Goal: Task Accomplishment & Management: Complete application form

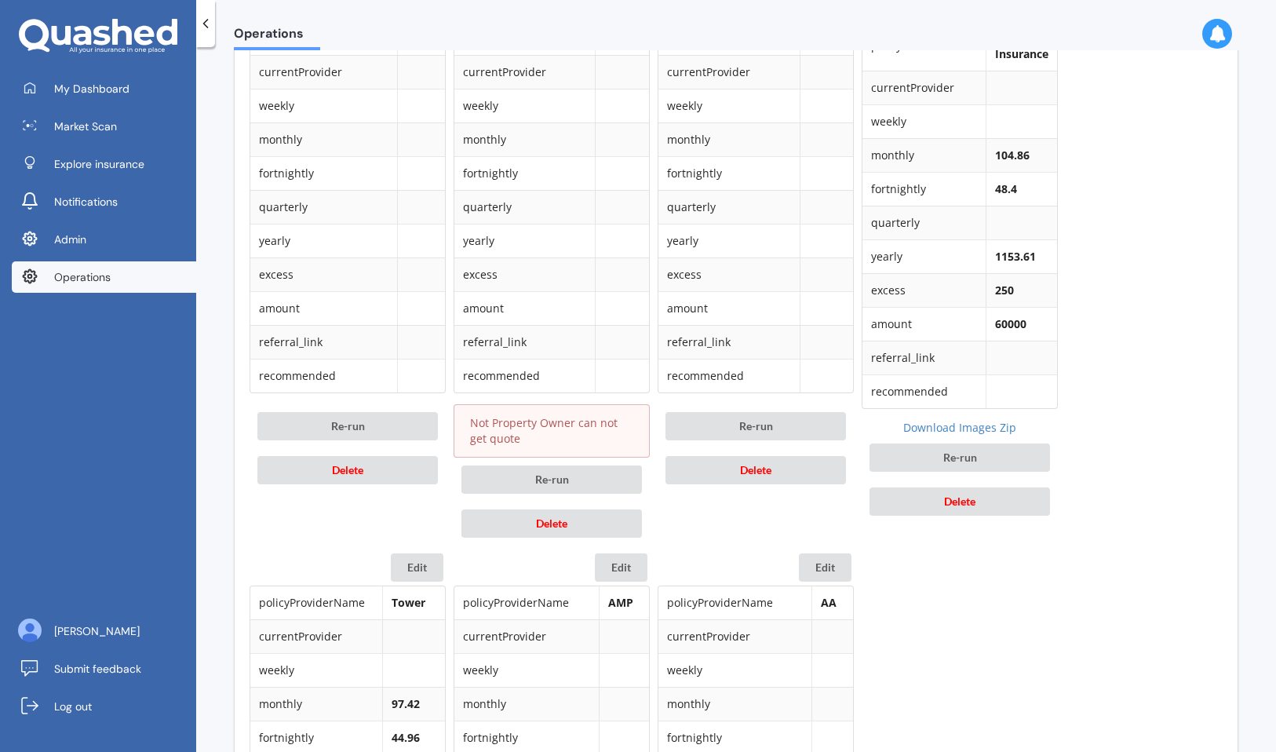
scroll to position [854, 0]
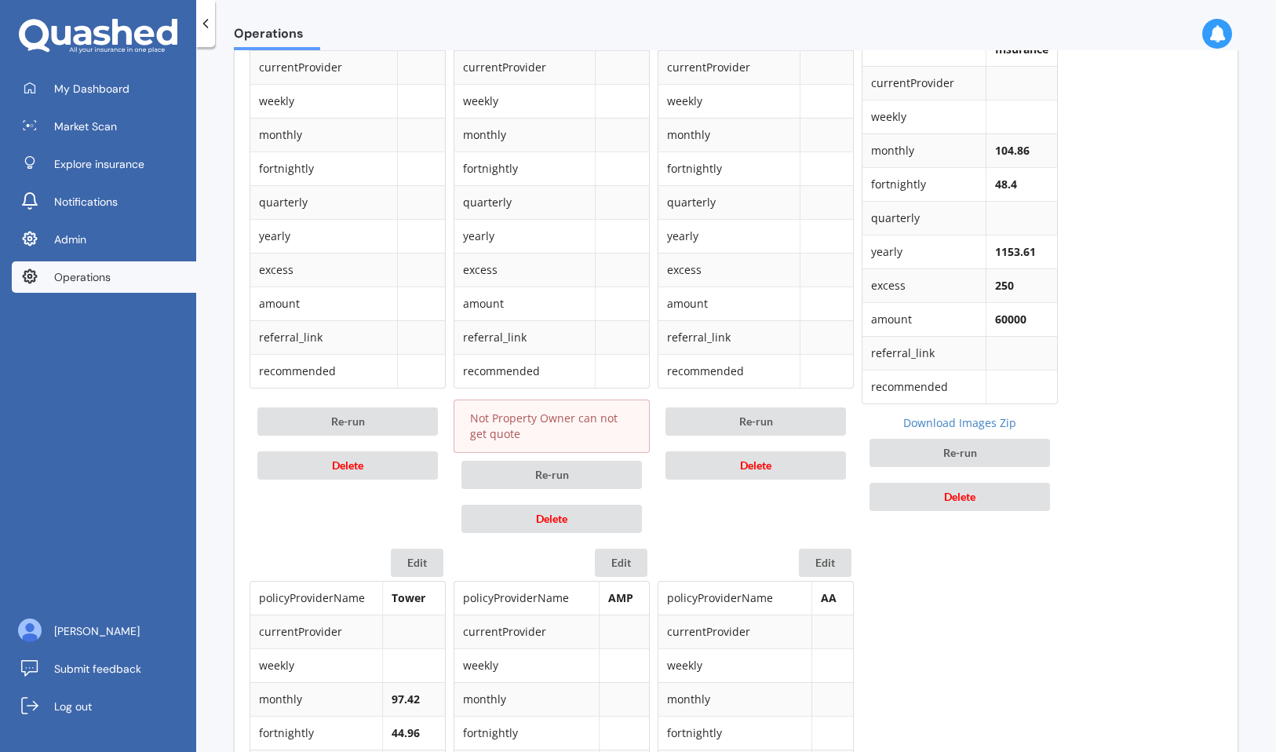
click at [599, 503] on div "Re-run Delete" at bounding box center [552, 497] width 196 height 88
click at [593, 515] on button "Delete" at bounding box center [551, 519] width 180 height 28
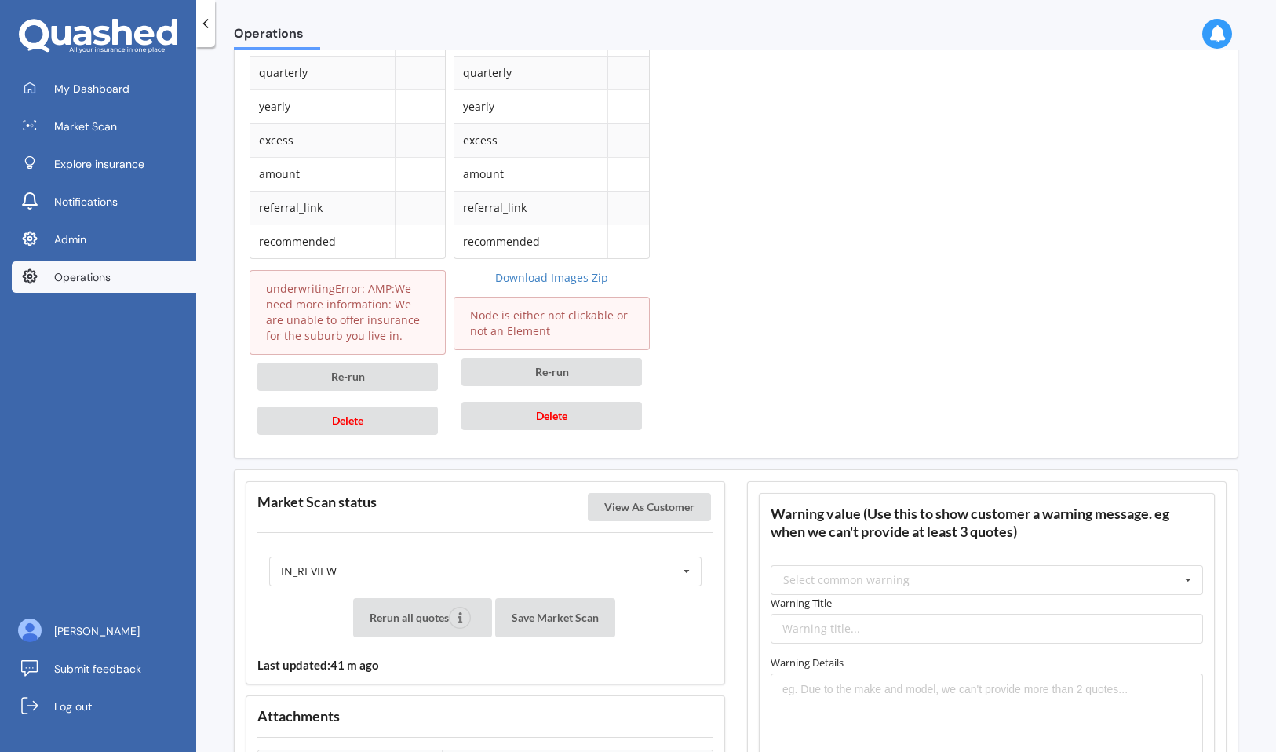
scroll to position [1554, 0]
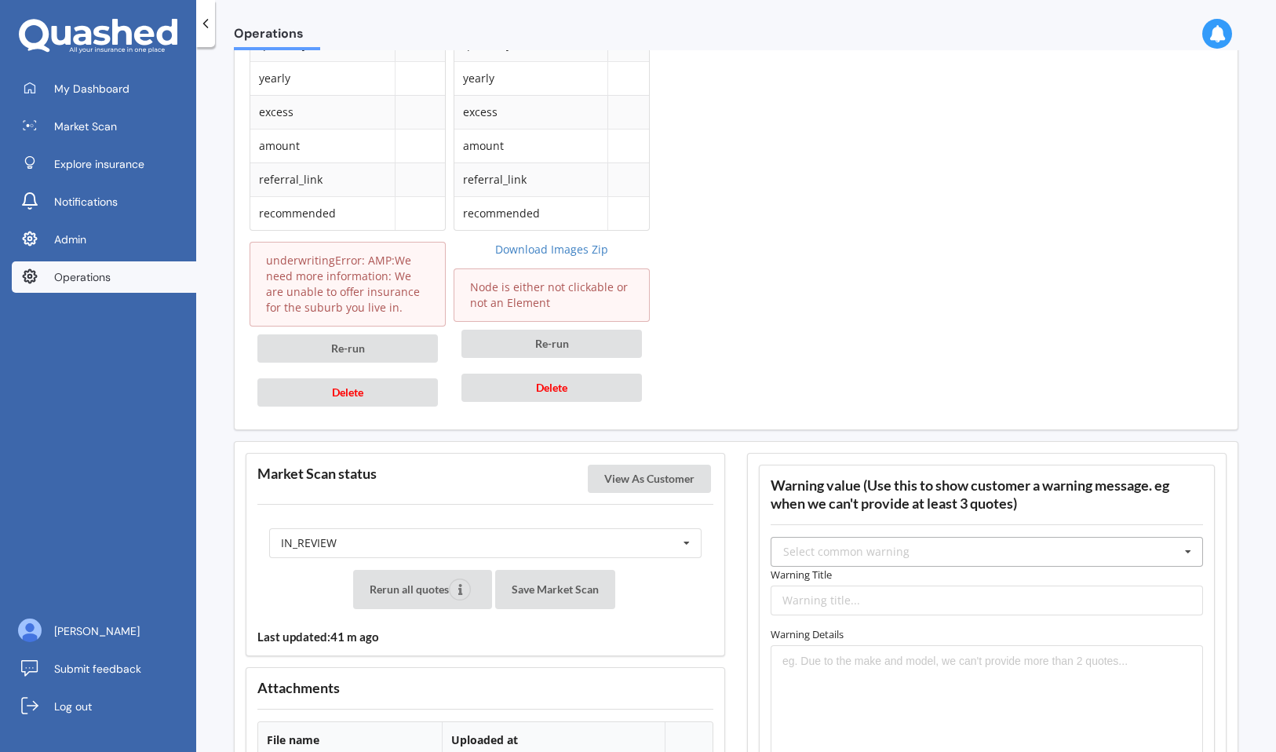
click at [894, 556] on div "Select common warning" at bounding box center [846, 551] width 126 height 11
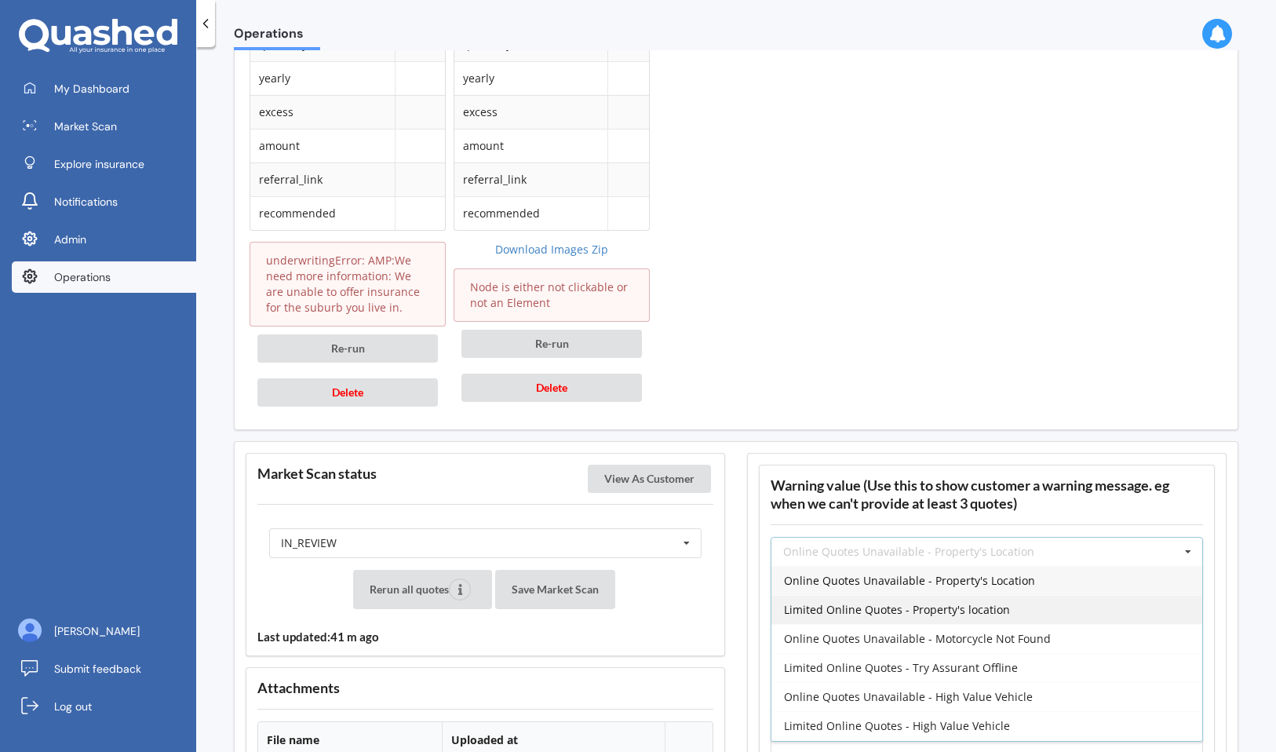
click at [874, 607] on span "Limited Online Quotes - Property's location" at bounding box center [897, 609] width 226 height 15
type input "Limited Online Quotes - Property's location"
type textarea "One or more insurers were unable to provide an online quote at the time of the …"
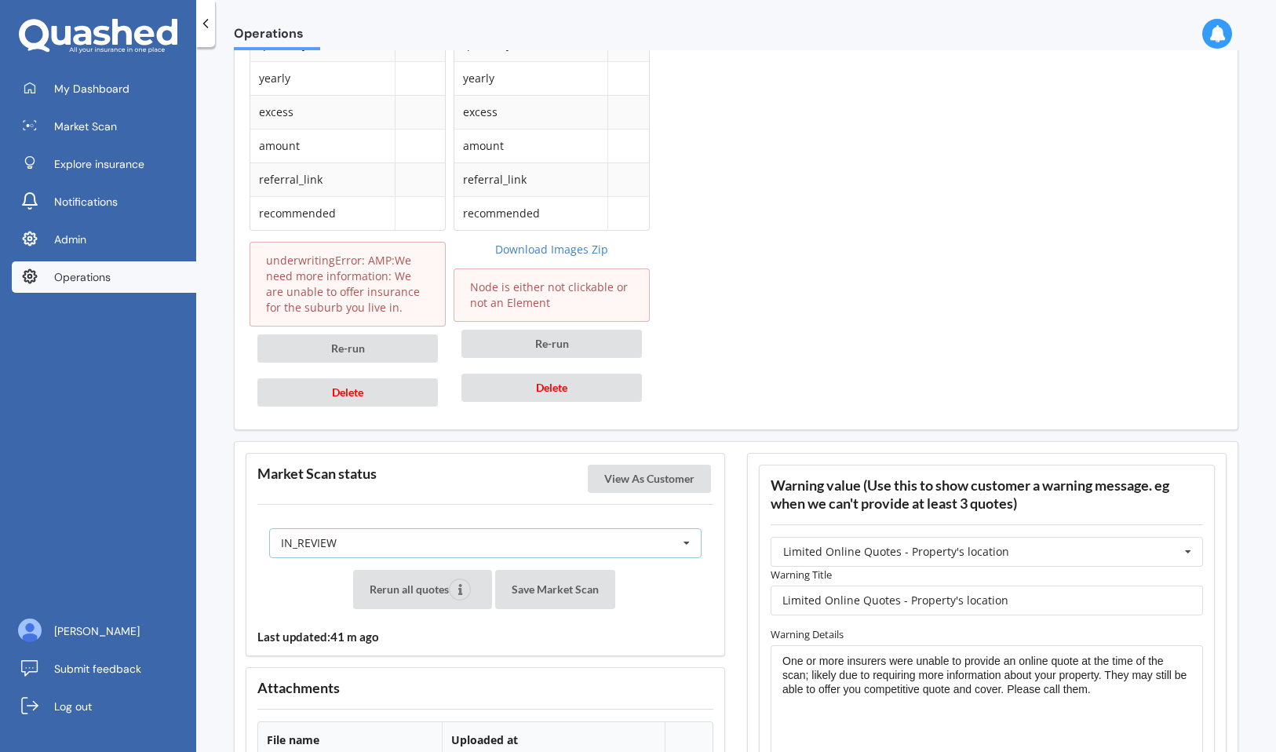
click at [496, 548] on div "IN_REVIEW READY PENDING VIEWED ABANDONED IN_REVIEW" at bounding box center [485, 543] width 432 height 30
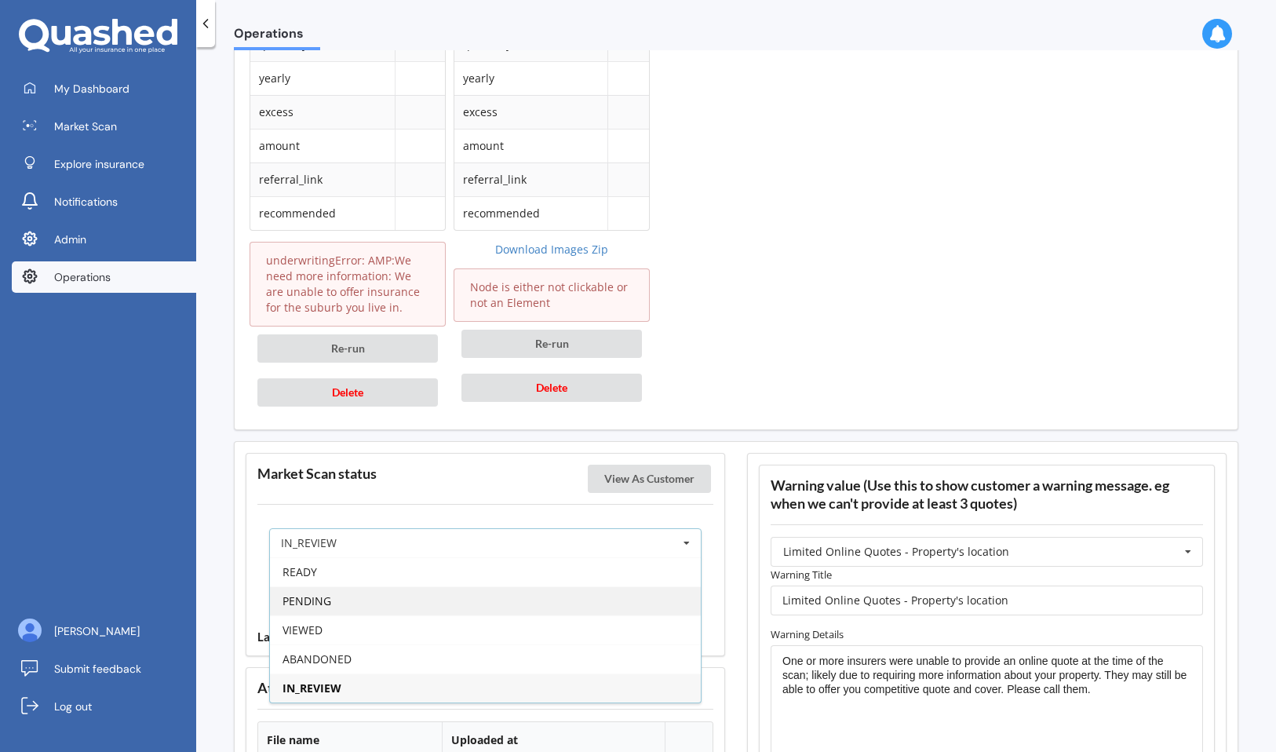
click at [468, 604] on div "PENDING" at bounding box center [485, 600] width 431 height 29
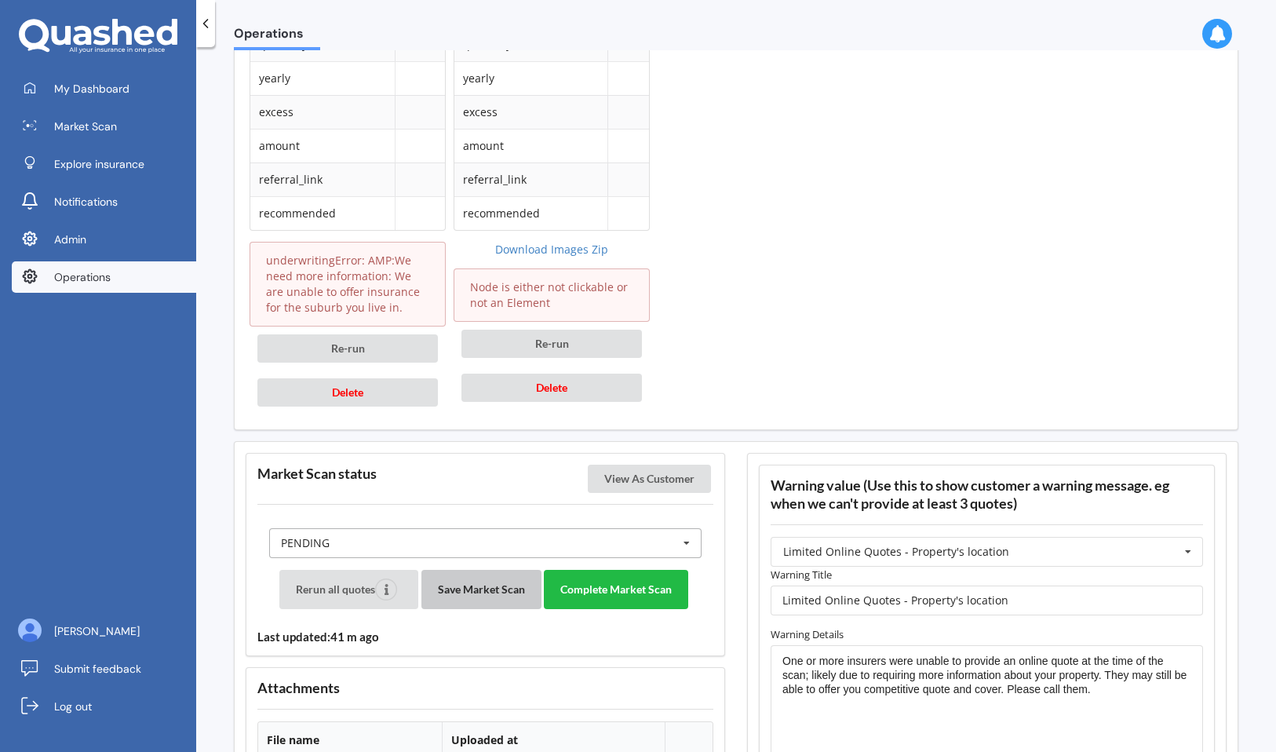
click at [468, 604] on button "Save Market Scan" at bounding box center [481, 589] width 120 height 39
click at [629, 481] on button "View As Customer" at bounding box center [649, 479] width 123 height 28
click at [624, 596] on button "Complete Market Scan" at bounding box center [616, 589] width 144 height 39
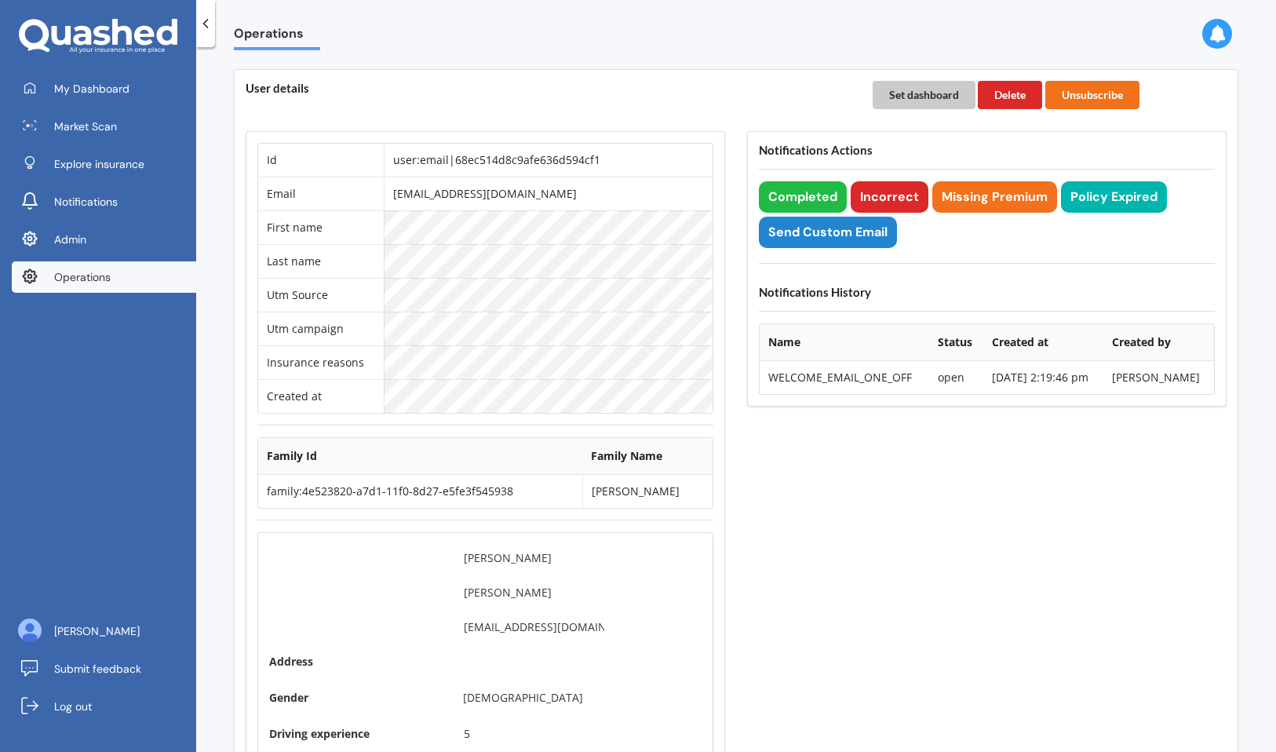
click at [919, 87] on button "Set dashboard" at bounding box center [924, 95] width 103 height 28
click at [112, 94] on span "My Dashboard" at bounding box center [91, 89] width 75 height 16
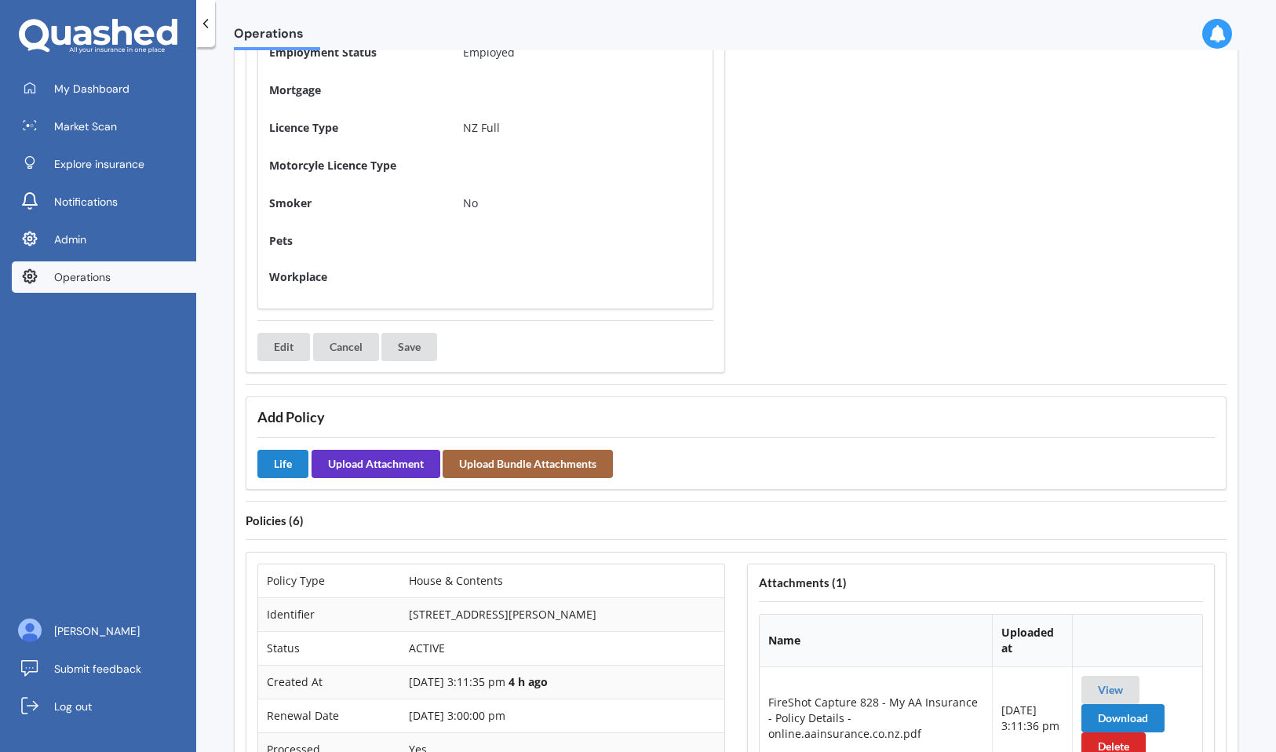
scroll to position [815, 0]
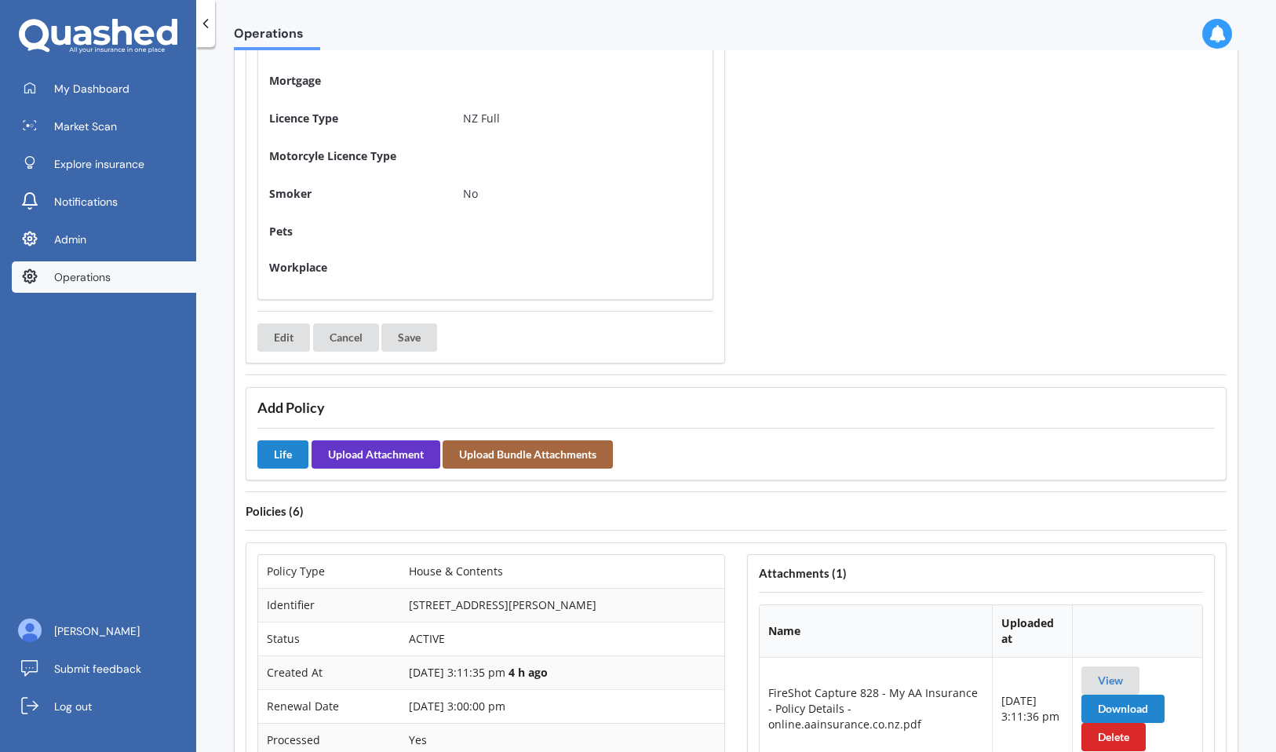
click at [552, 508] on h4 "Policies ( 6 )" at bounding box center [736, 511] width 981 height 15
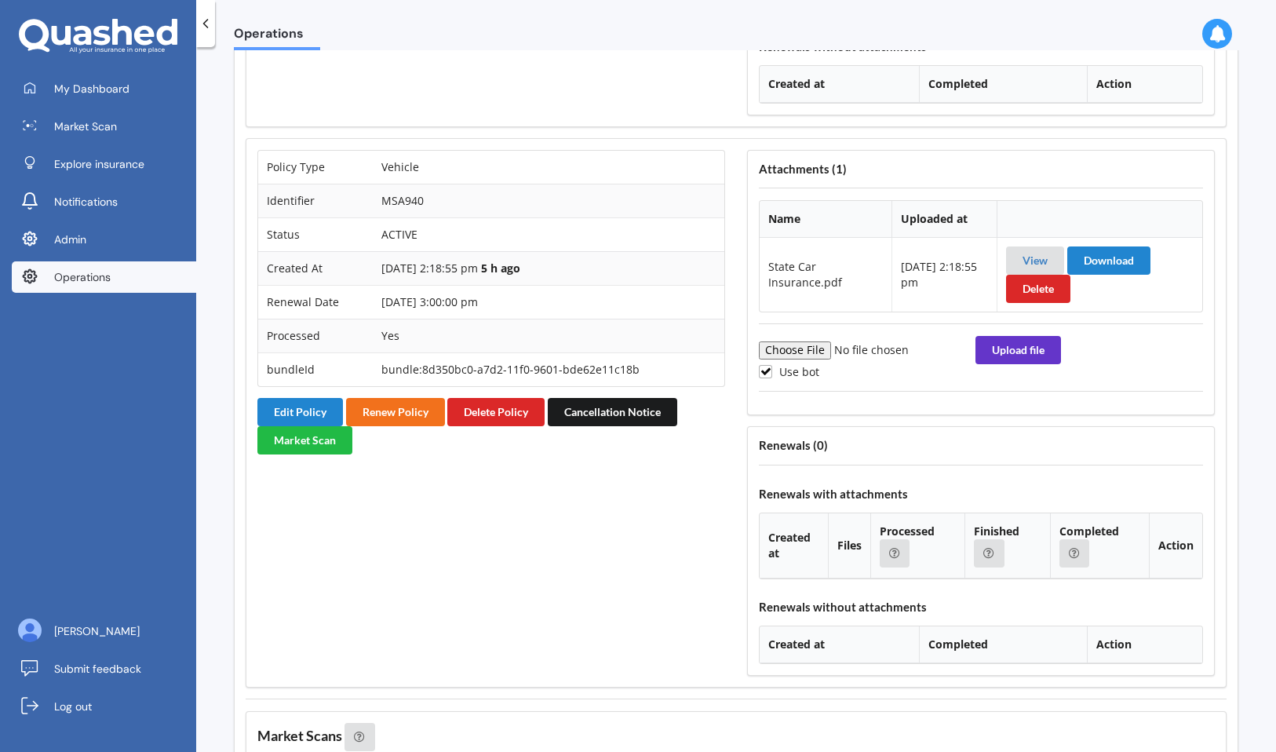
scroll to position [3796, 0]
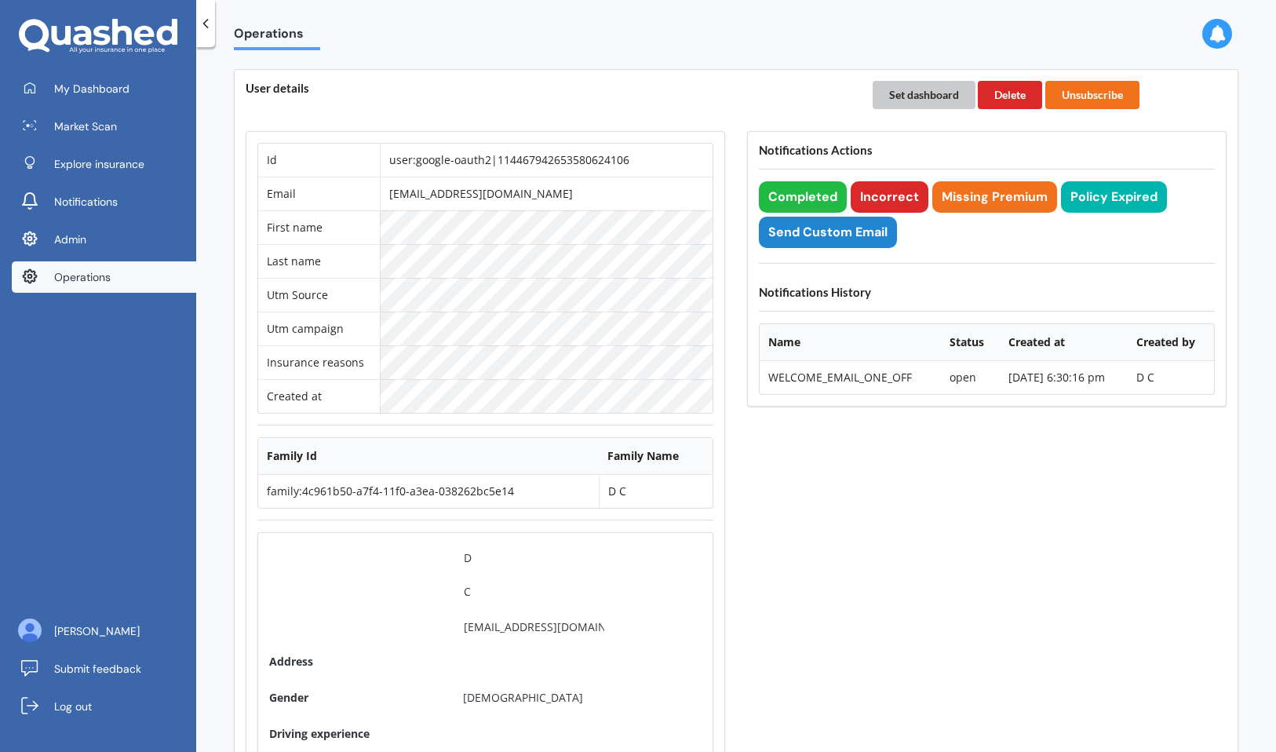
click at [910, 97] on button "Set dashboard" at bounding box center [924, 95] width 103 height 28
click at [72, 88] on span "My Dashboard" at bounding box center [91, 89] width 75 height 16
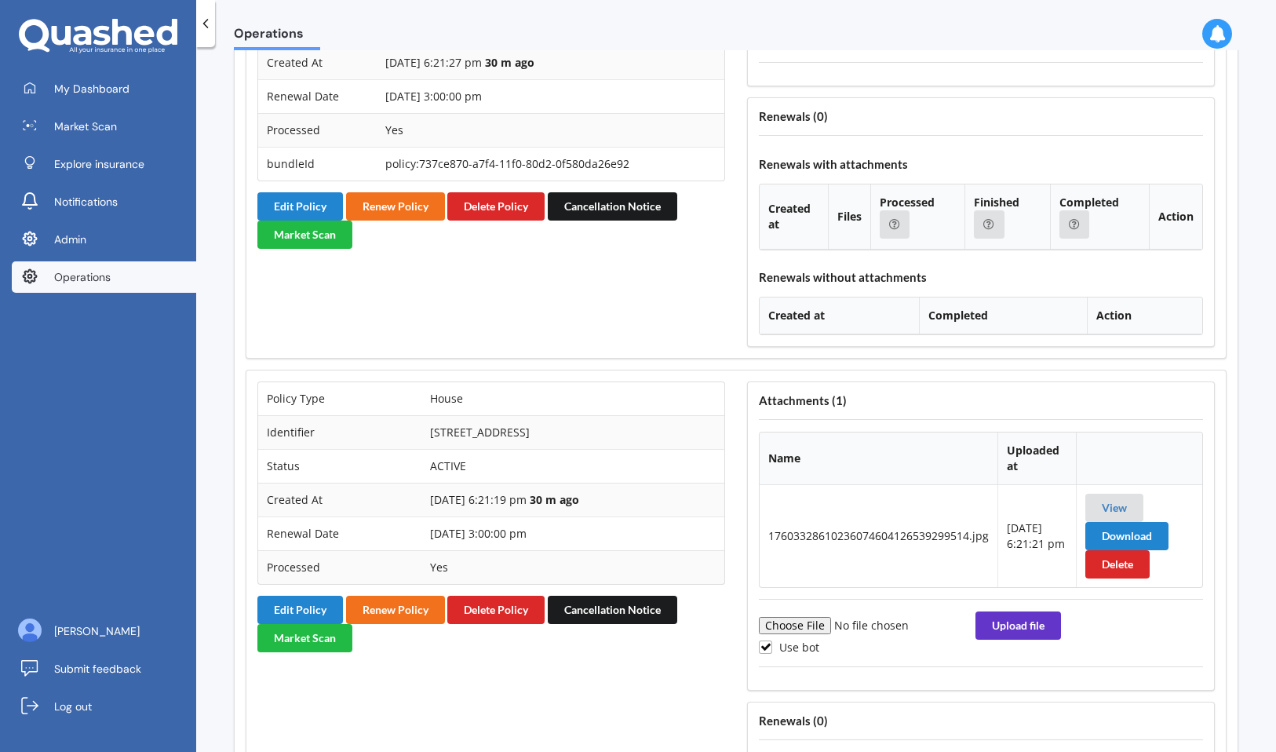
scroll to position [1878, 0]
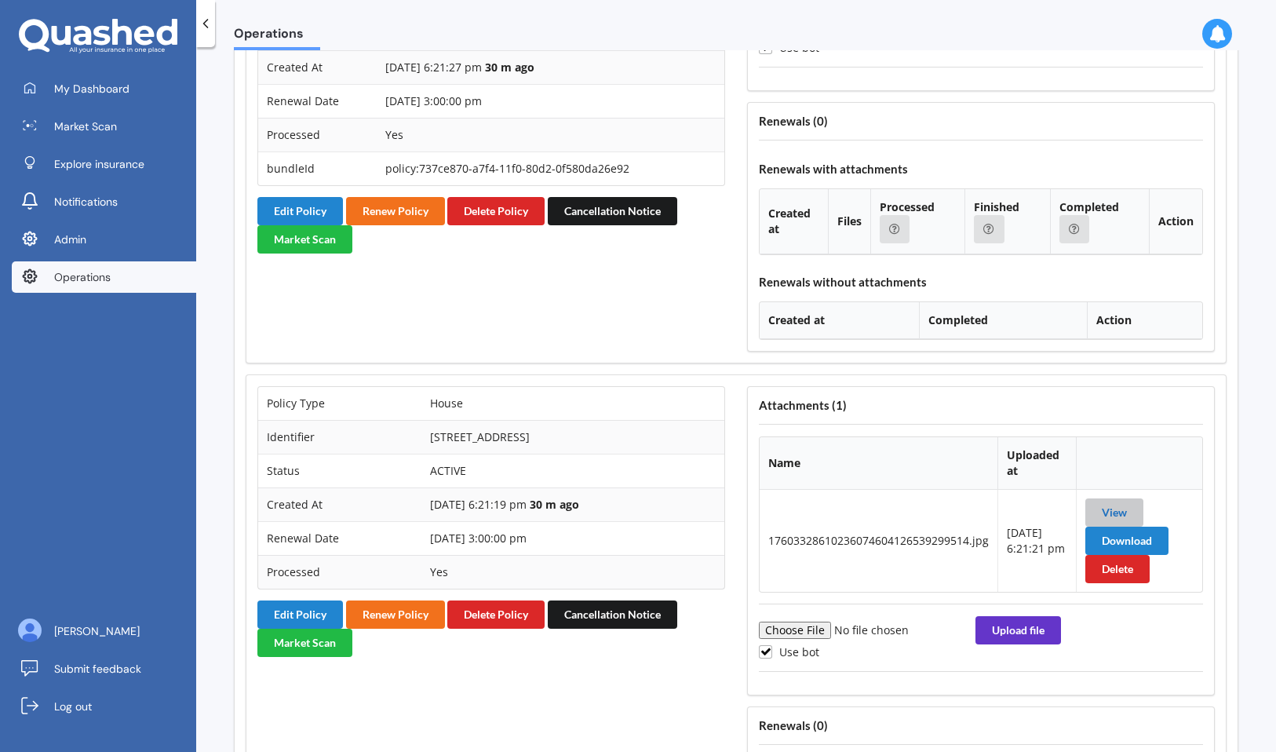
click at [1113, 509] on link "View" at bounding box center [1114, 511] width 25 height 13
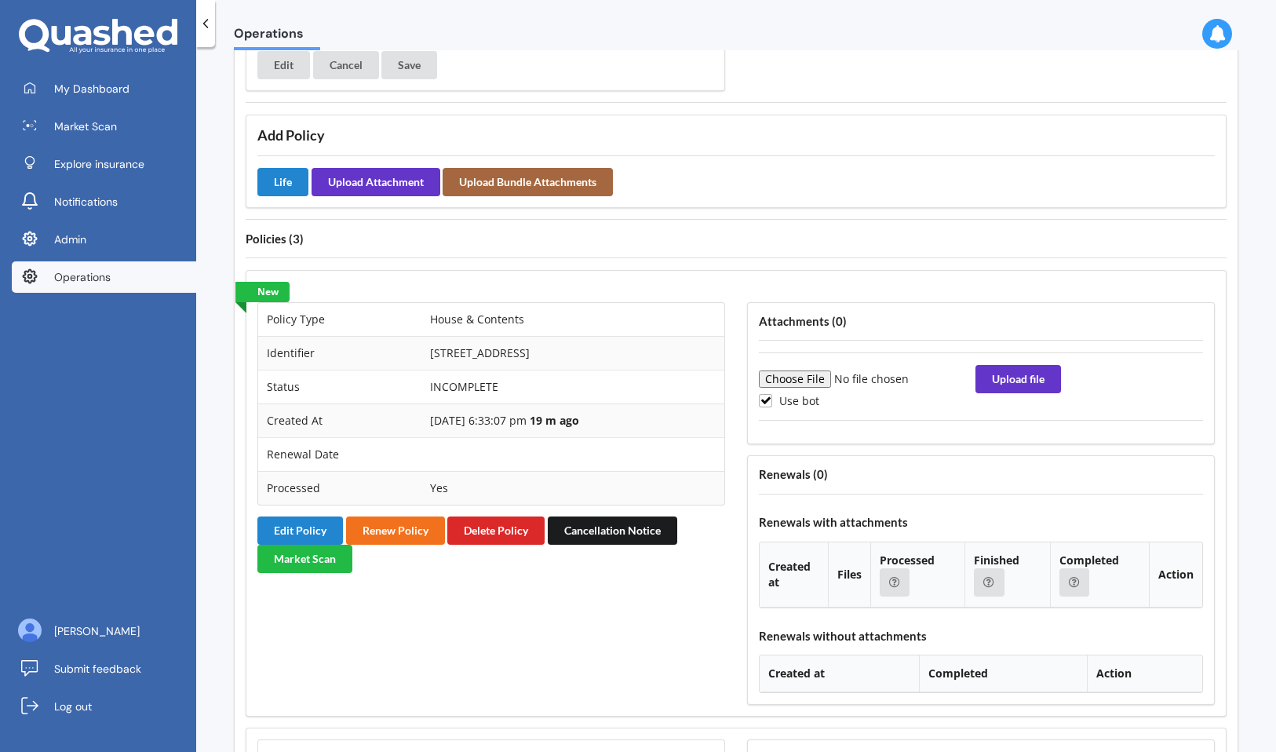
scroll to position [1094, 0]
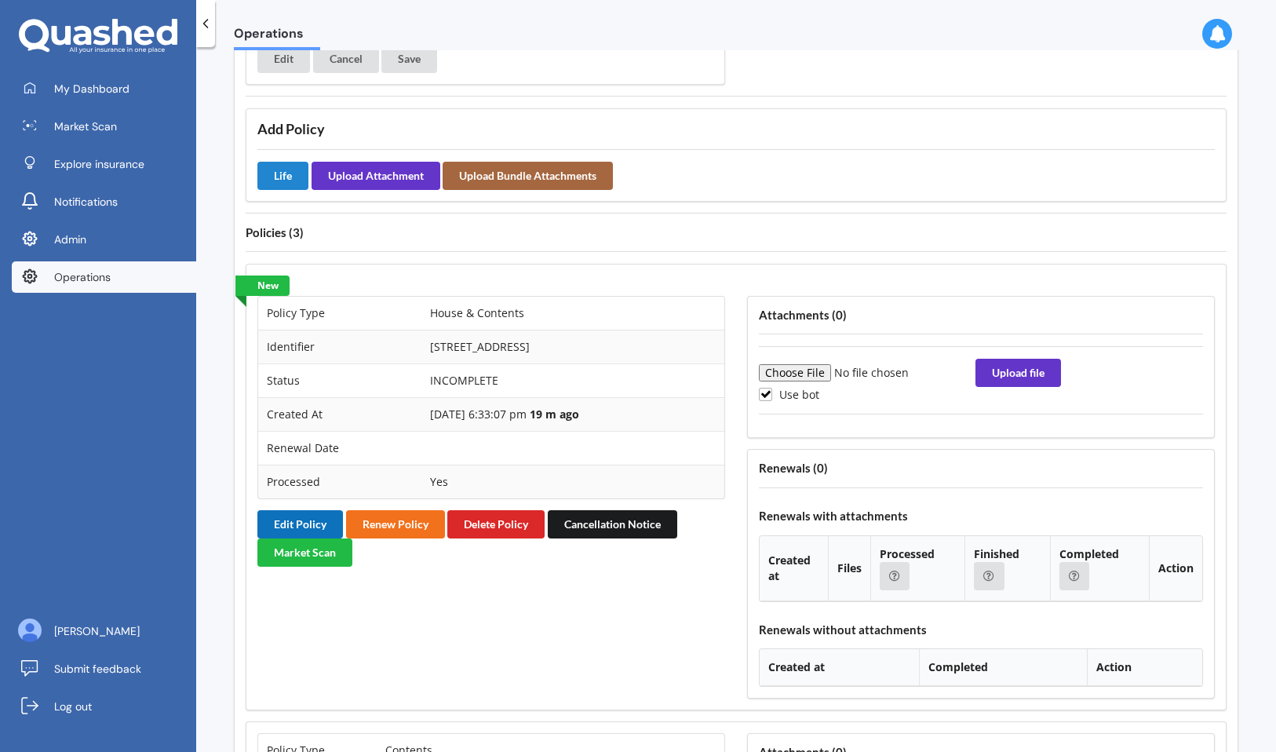
click at [325, 521] on button "Edit Policy" at bounding box center [300, 524] width 86 height 28
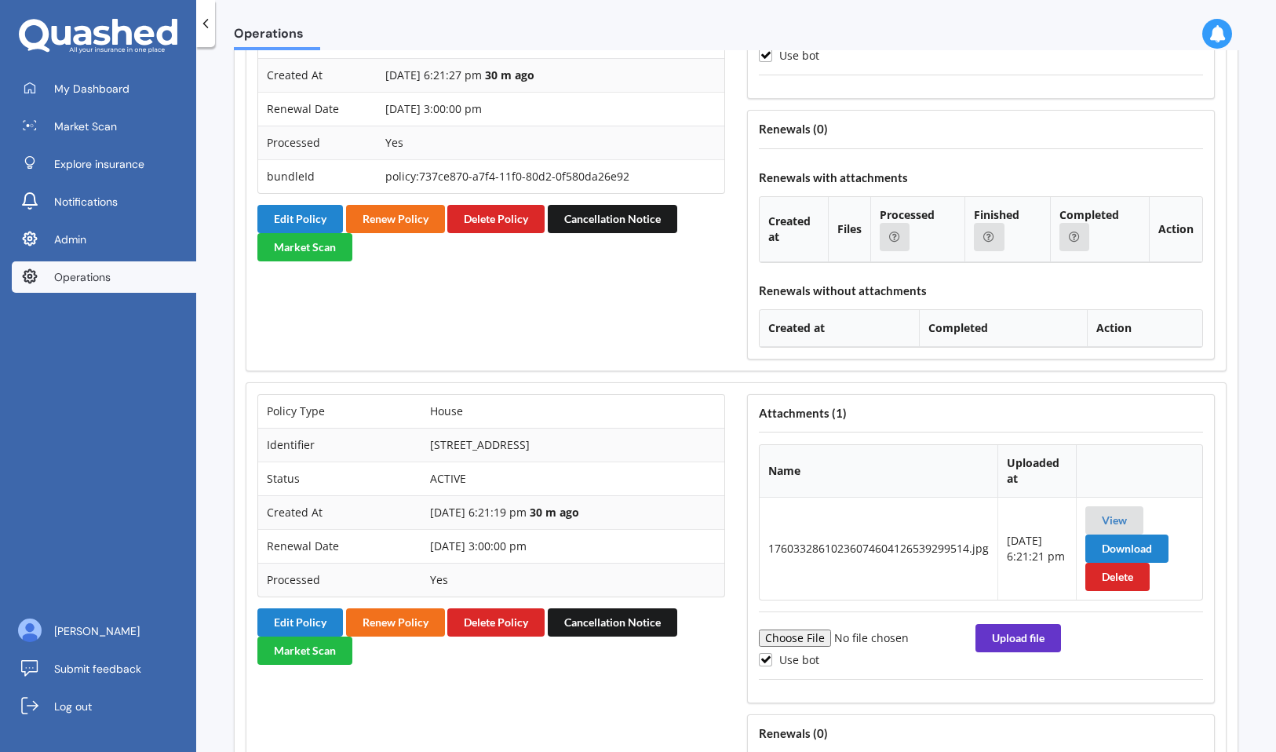
scroll to position [2309, 0]
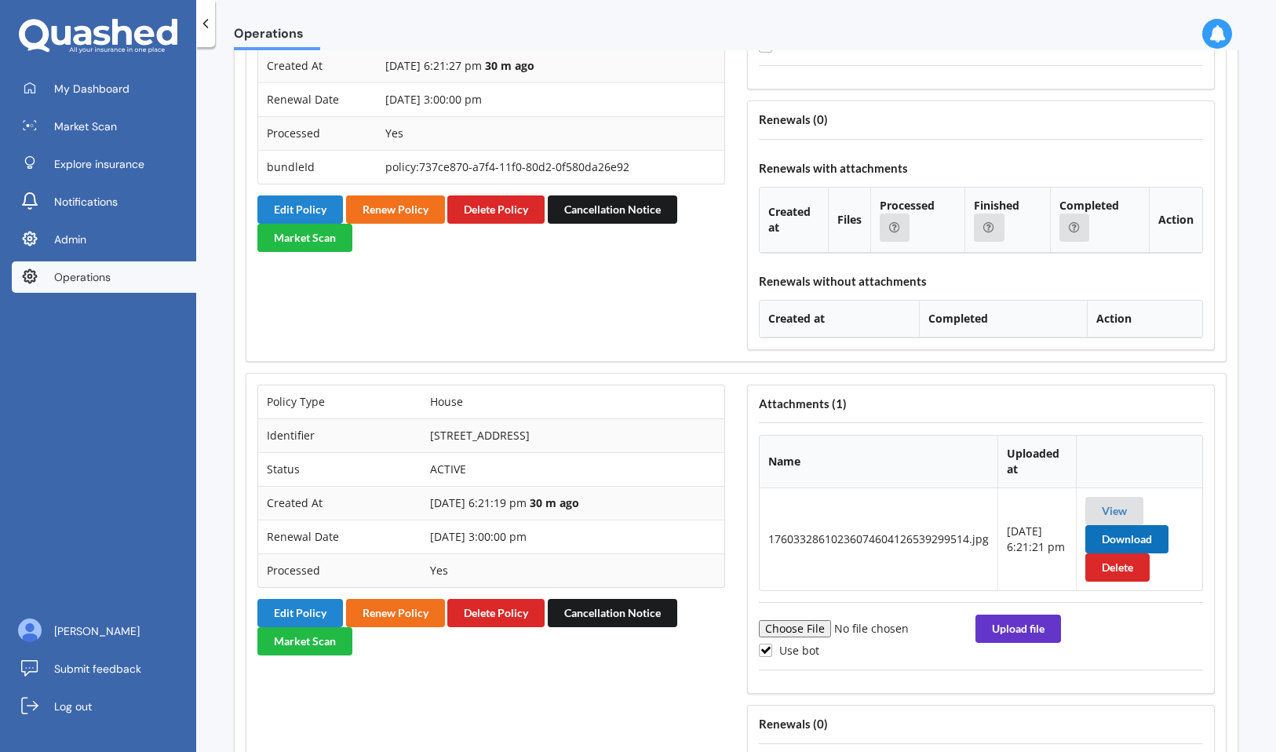
click at [1151, 538] on button "Download" at bounding box center [1126, 539] width 83 height 28
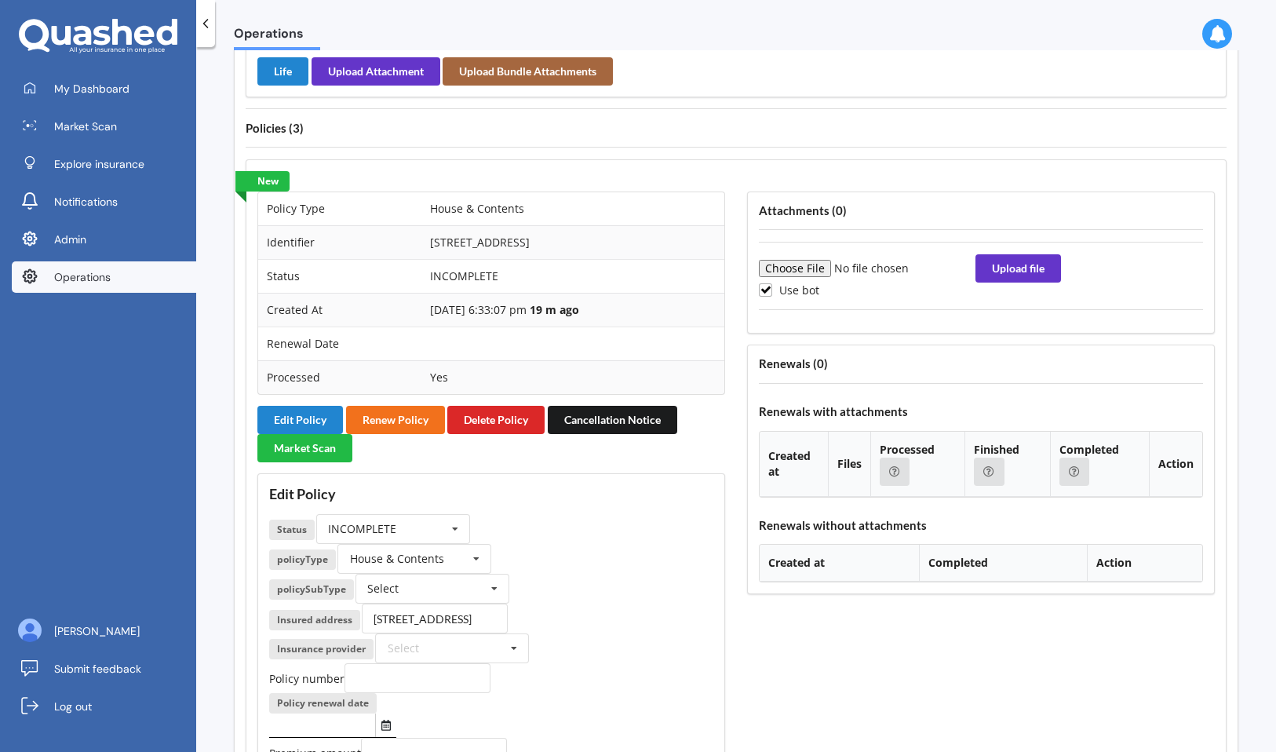
scroll to position [1104, 0]
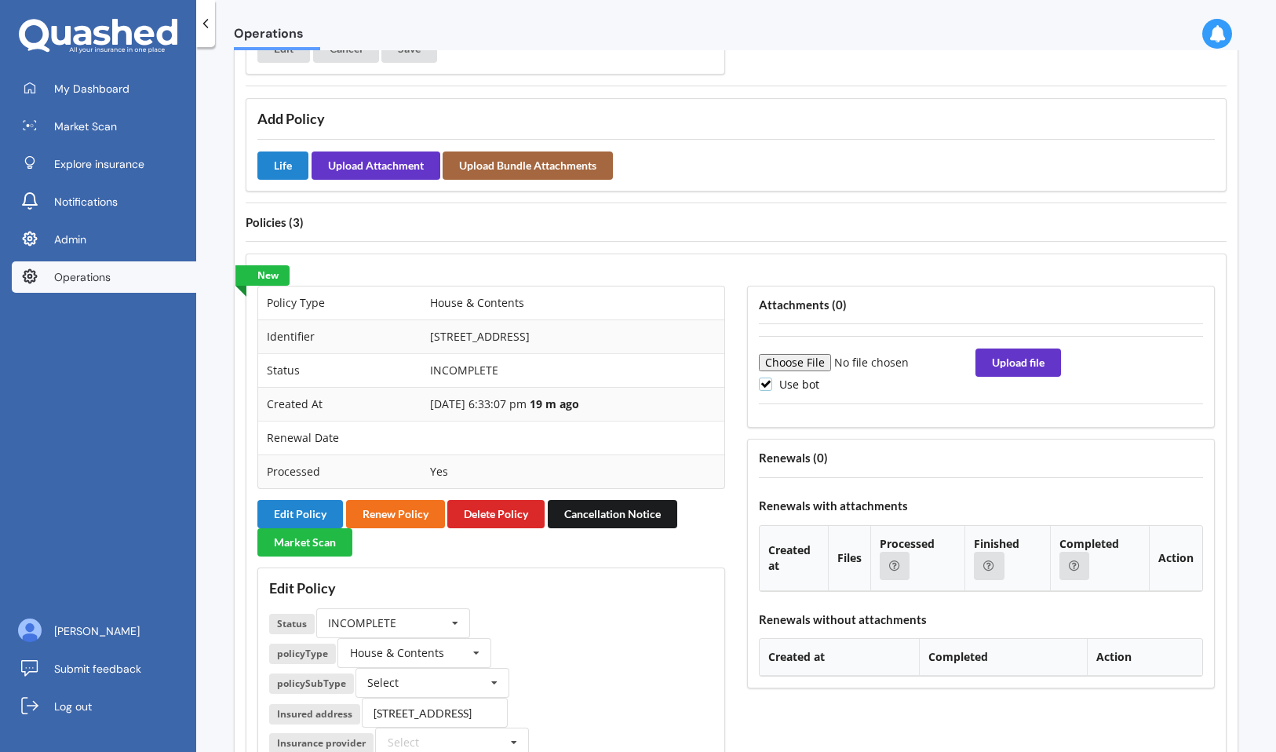
click at [796, 384] on label "Use bot" at bounding box center [789, 383] width 60 height 13
checkbox input "false"
click at [807, 355] on input "file" at bounding box center [865, 362] width 213 height 17
type input "C:\fakepath\17603328610236074604126539299514.jpg"
click at [1031, 365] on button "Upload file" at bounding box center [1018, 362] width 86 height 28
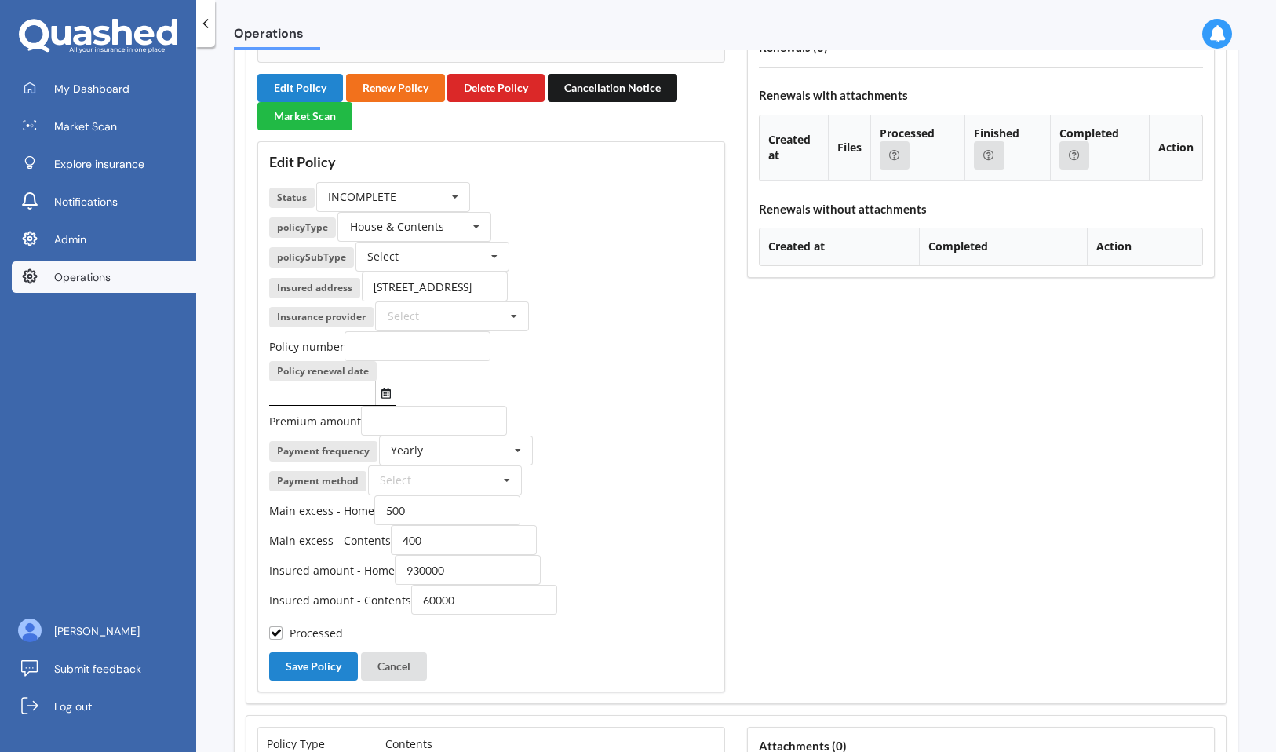
scroll to position [1532, 0]
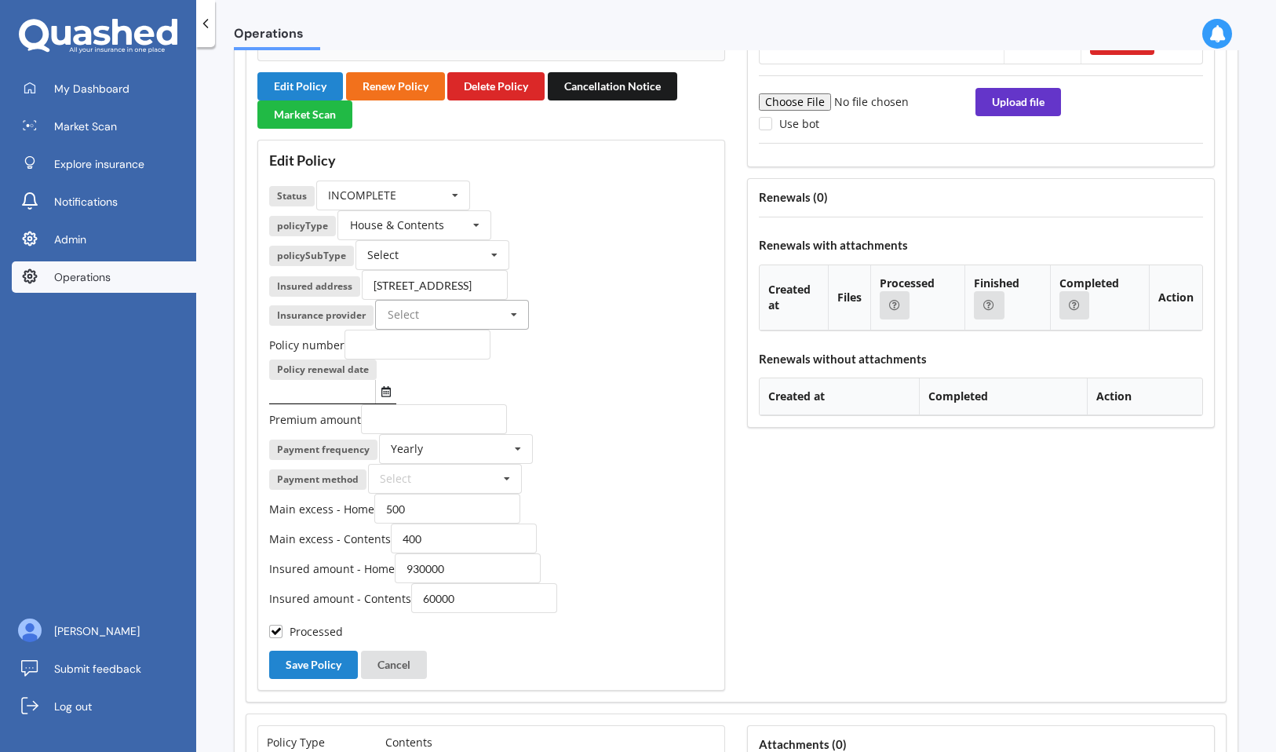
click at [495, 314] on input "text" at bounding box center [453, 315] width 152 height 28
type input "anz"
click at [451, 351] on div "ANZ" at bounding box center [452, 343] width 152 height 29
click at [423, 418] on input "number" at bounding box center [434, 419] width 146 height 30
type input "5594.92"
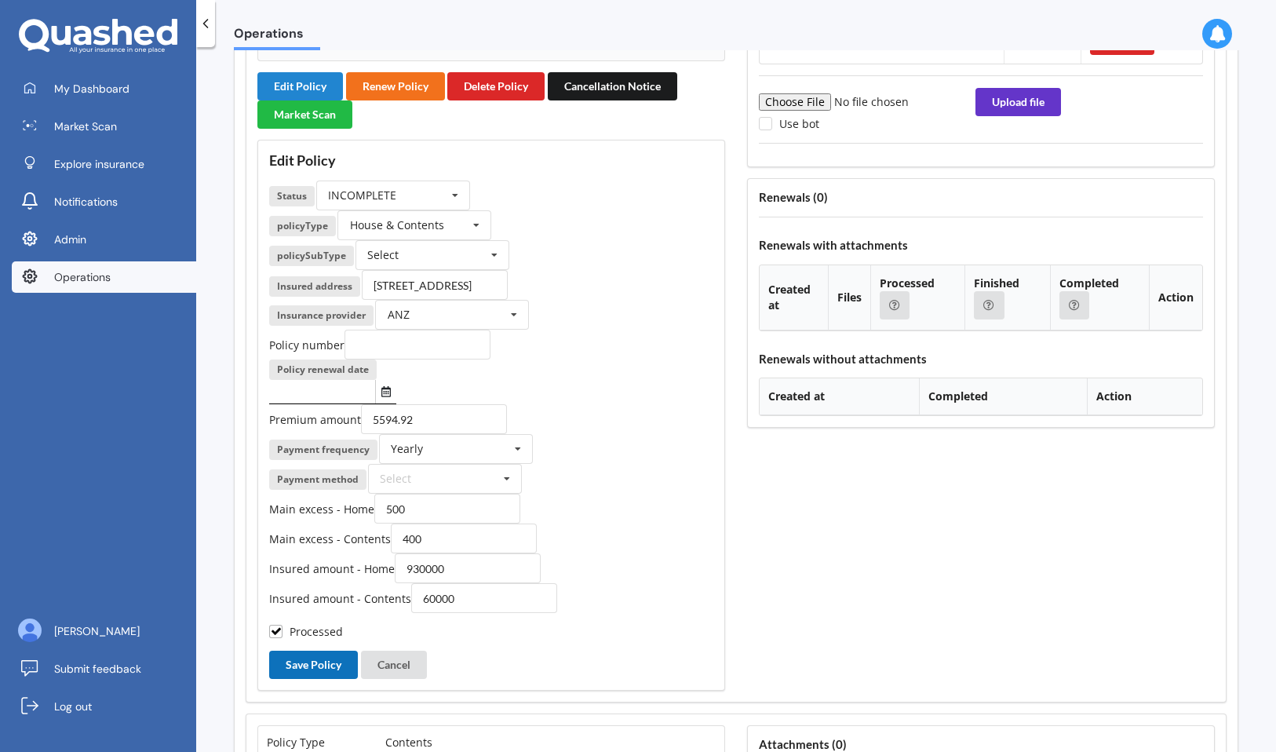
click at [320, 669] on button "Save Policy" at bounding box center [313, 664] width 89 height 28
click at [384, 395] on icon "Select date" at bounding box center [385, 391] width 9 height 11
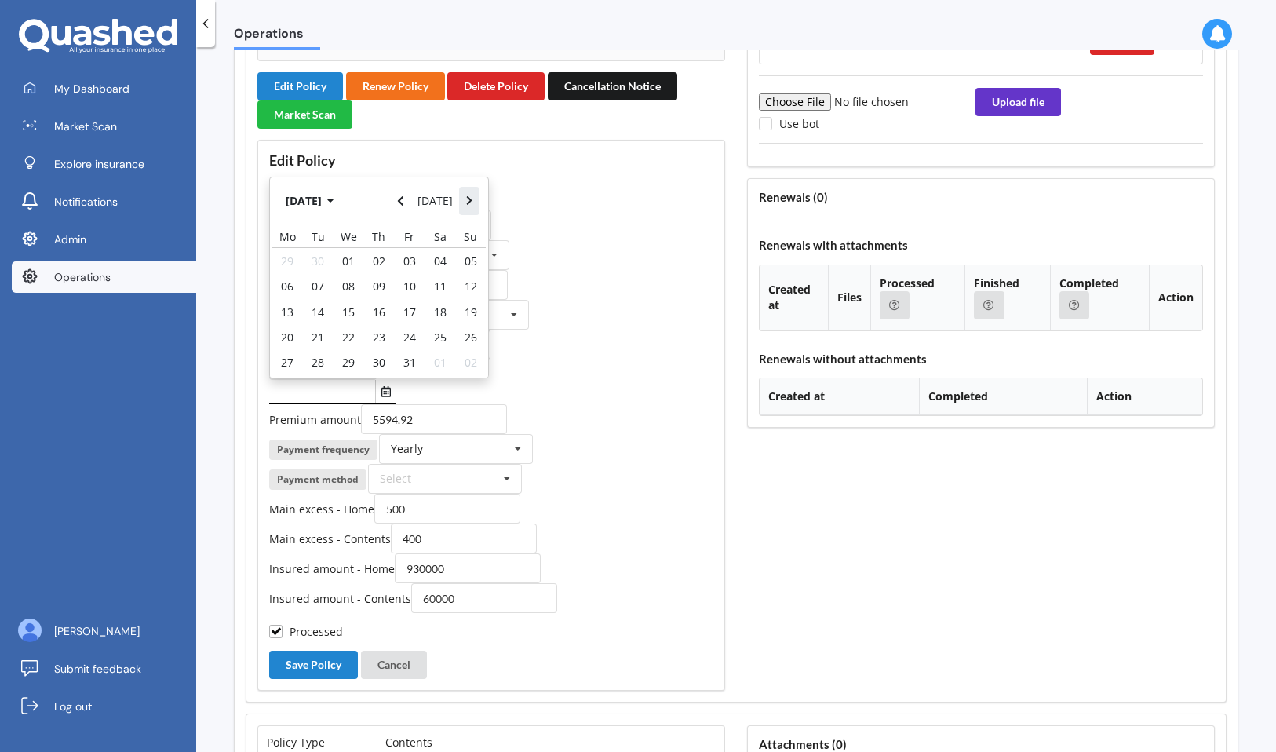
click at [469, 209] on button "Navigate forward" at bounding box center [469, 201] width 20 height 28
click at [295, 264] on div "01" at bounding box center [287, 260] width 31 height 25
type input "01/12/2025"
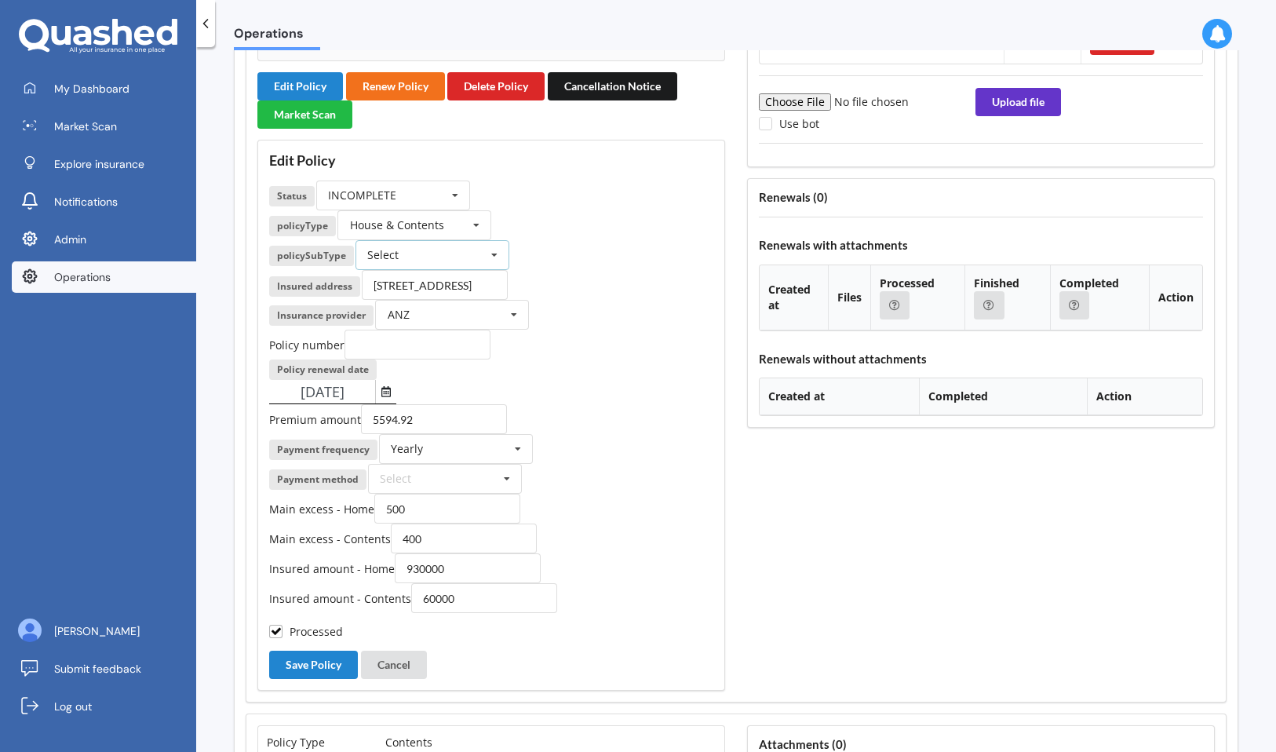
click at [459, 265] on div "Select Multi - House and Contents" at bounding box center [432, 255] width 154 height 30
click at [450, 297] on div "Multi - House and Contents" at bounding box center [445, 283] width 178 height 29
click at [319, 664] on button "Save Policy" at bounding box center [313, 664] width 89 height 28
click at [403, 661] on button "Cancel" at bounding box center [394, 664] width 66 height 28
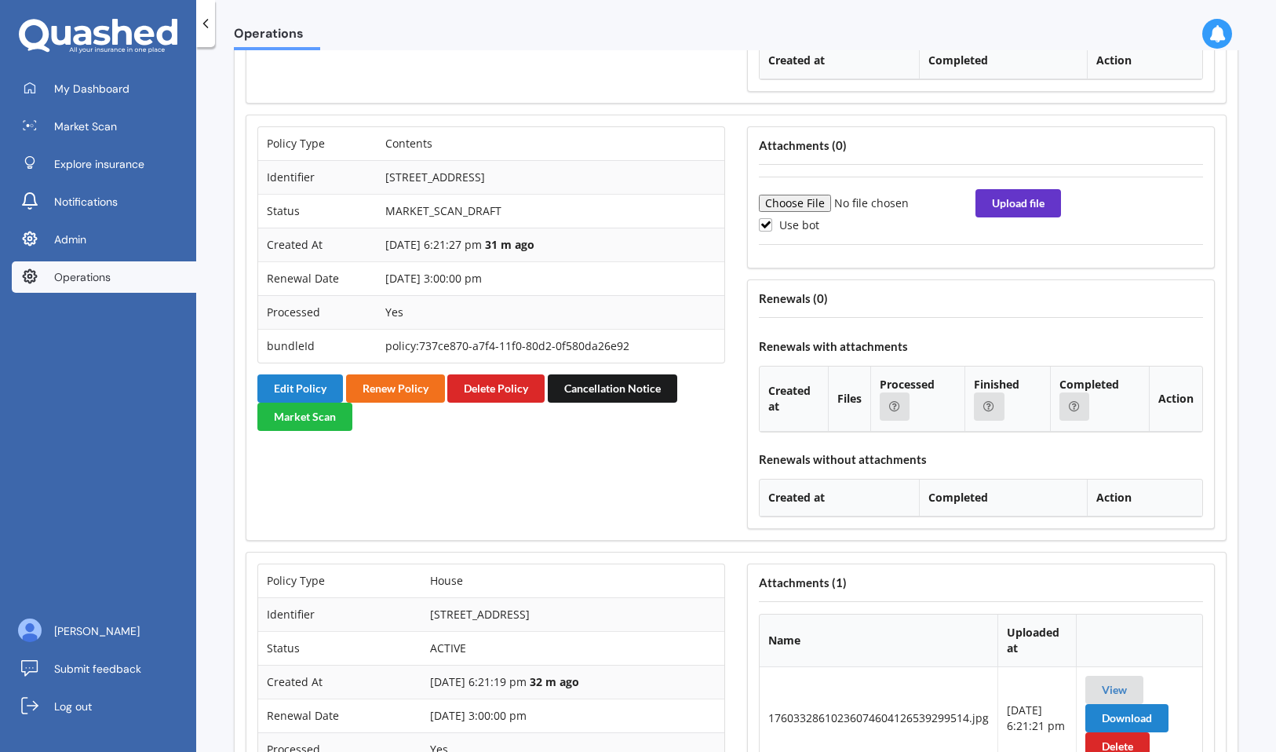
scroll to position [1875, 0]
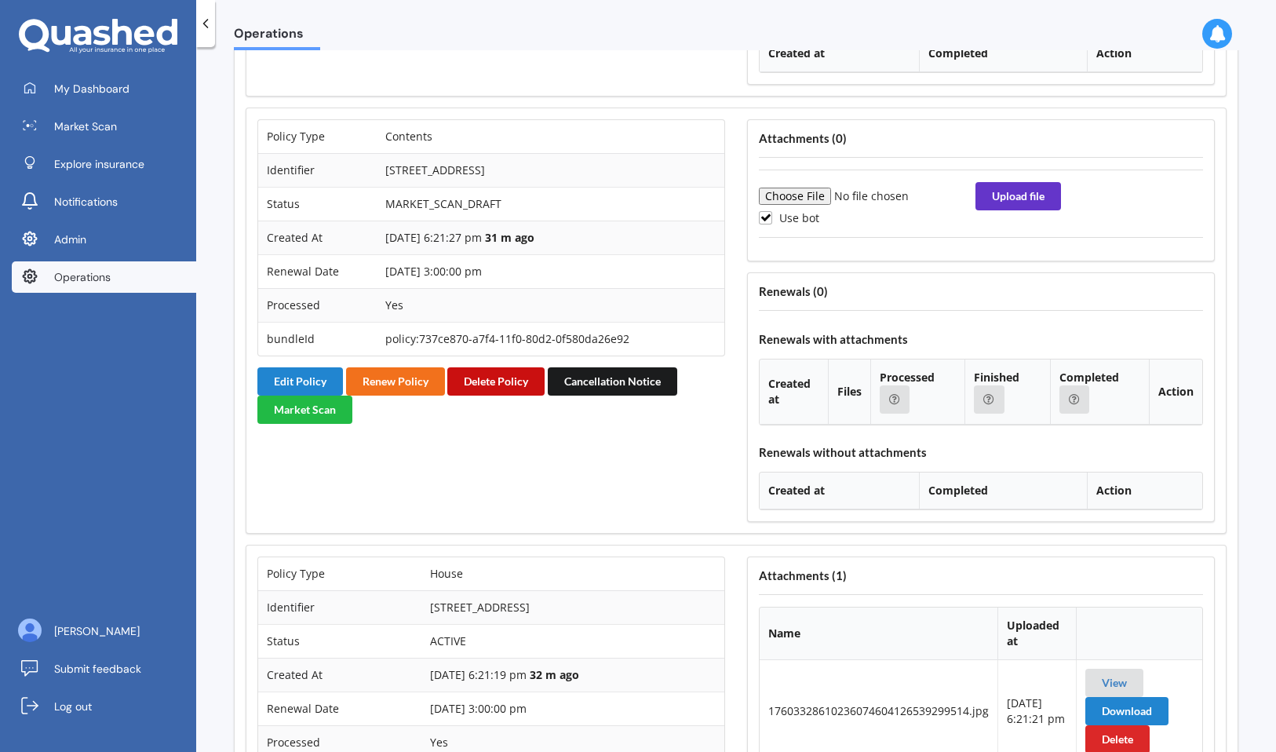
click at [486, 377] on button "Delete Policy" at bounding box center [495, 381] width 97 height 28
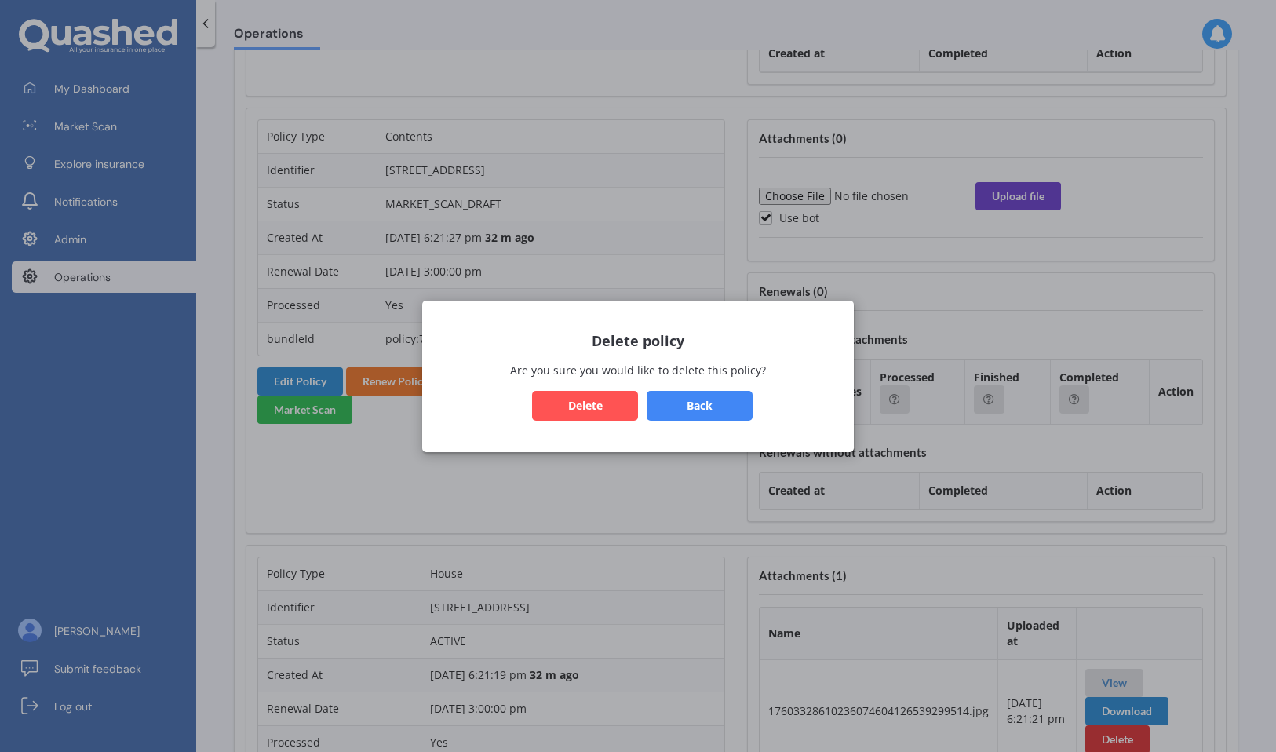
click at [593, 403] on button "Delete" at bounding box center [585, 405] width 106 height 30
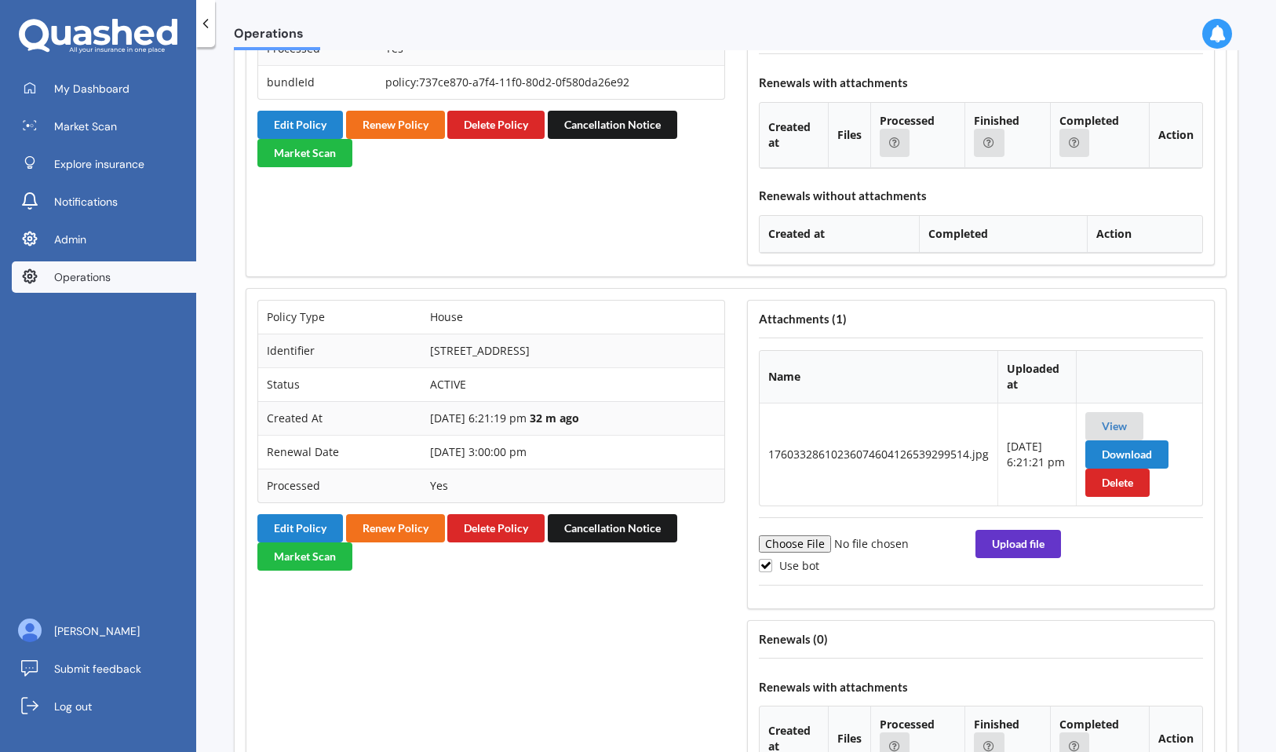
scroll to position [2145, 0]
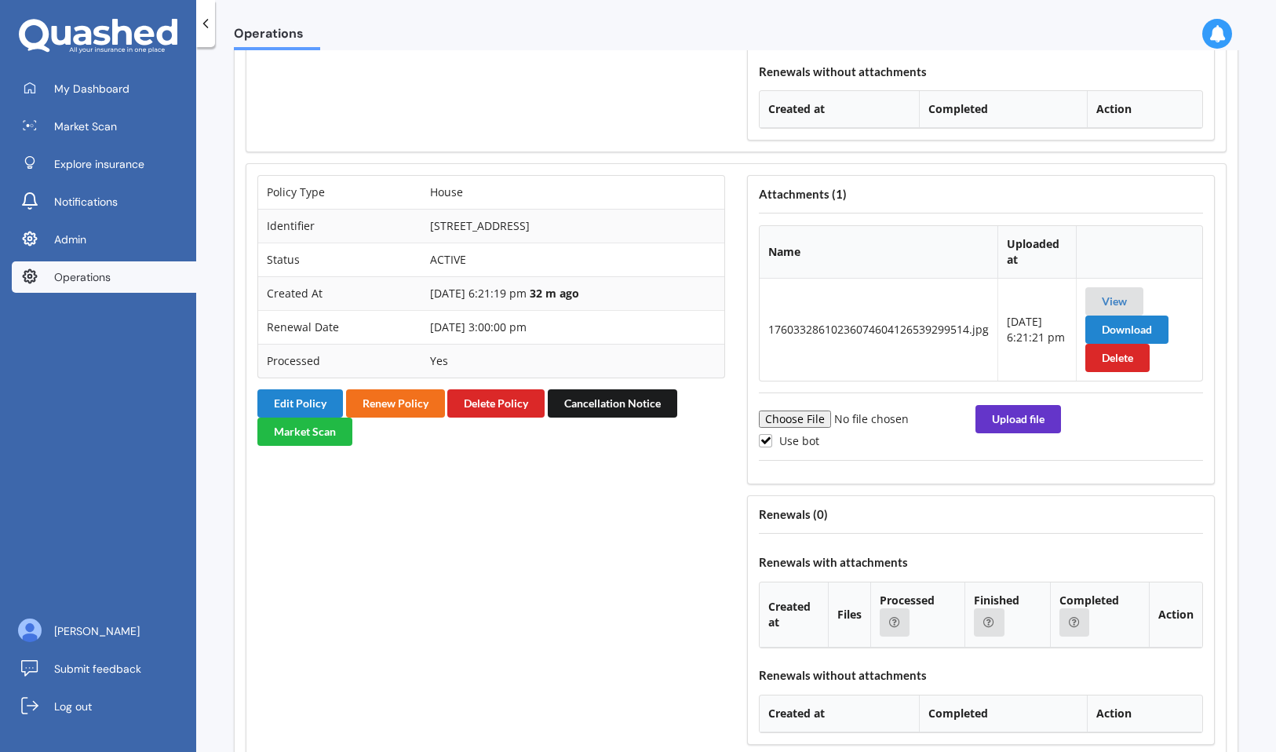
scroll to position [1816, 0]
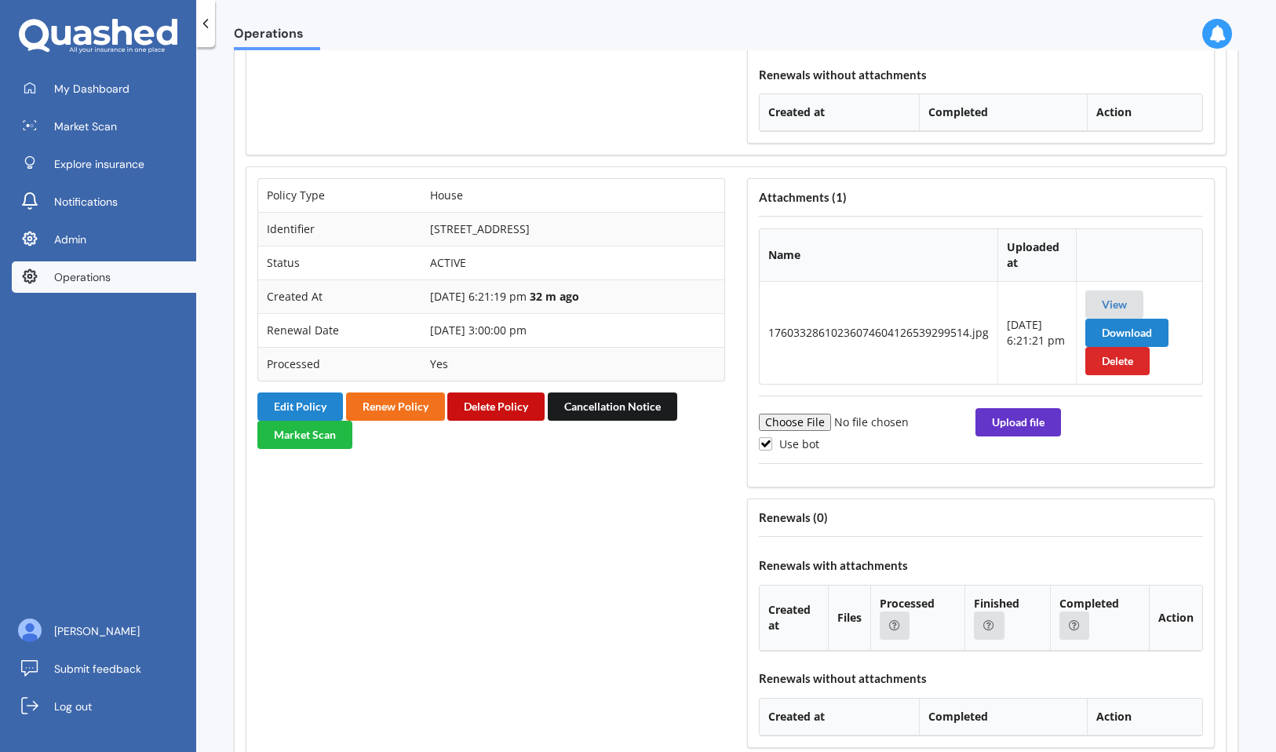
click at [523, 404] on button "Delete Policy" at bounding box center [495, 406] width 97 height 28
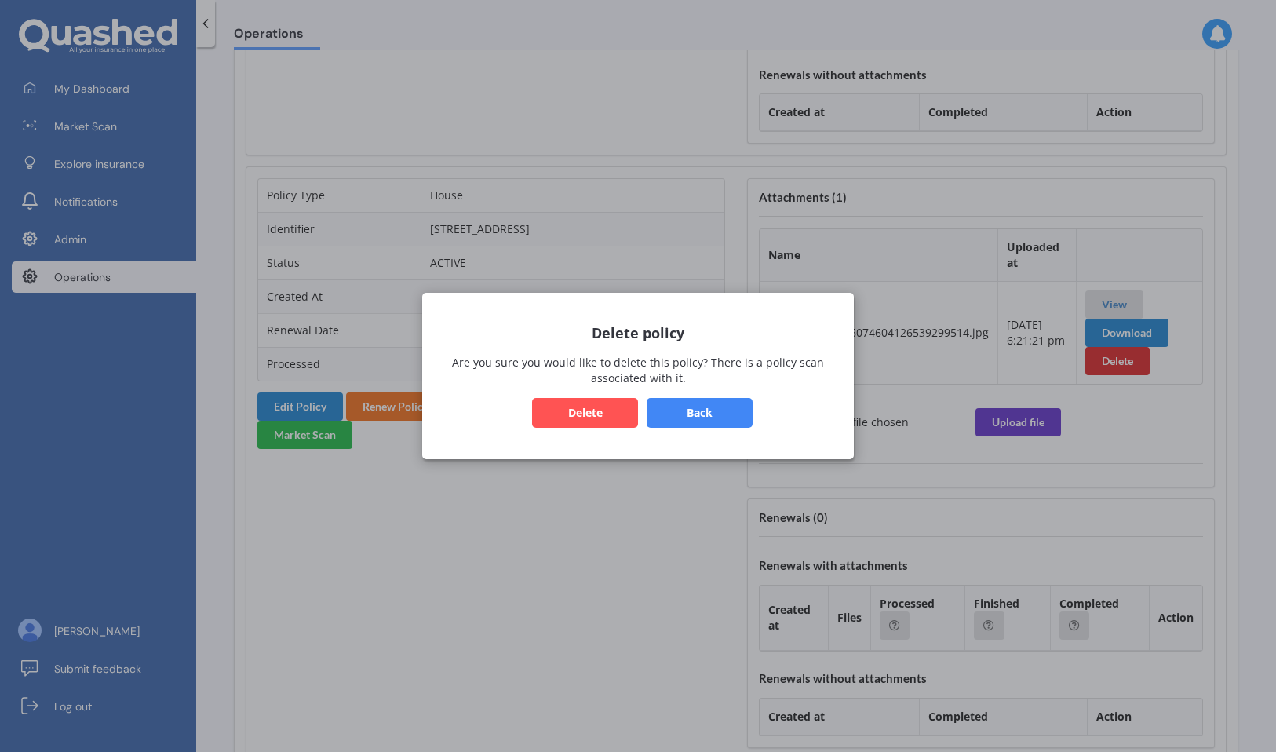
click at [726, 414] on button "Back" at bounding box center [700, 413] width 106 height 30
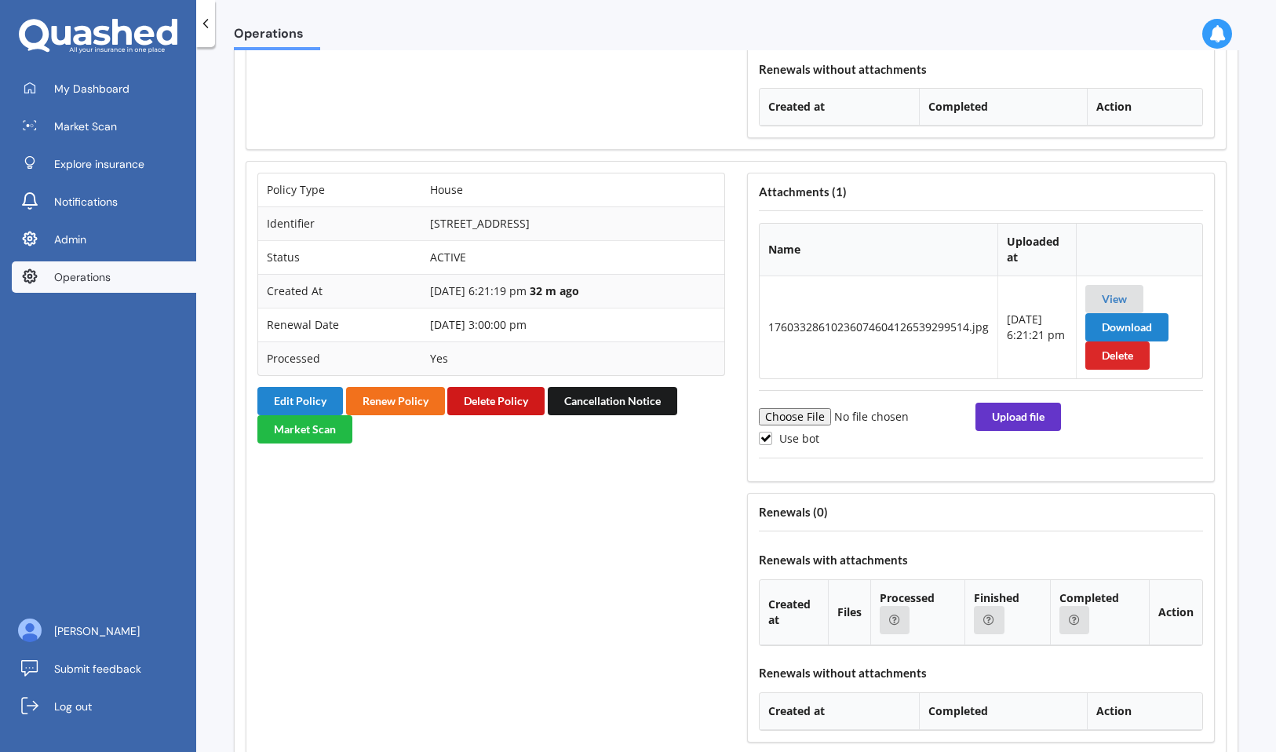
scroll to position [1820, 0]
click at [504, 403] on button "Delete Policy" at bounding box center [495, 402] width 97 height 28
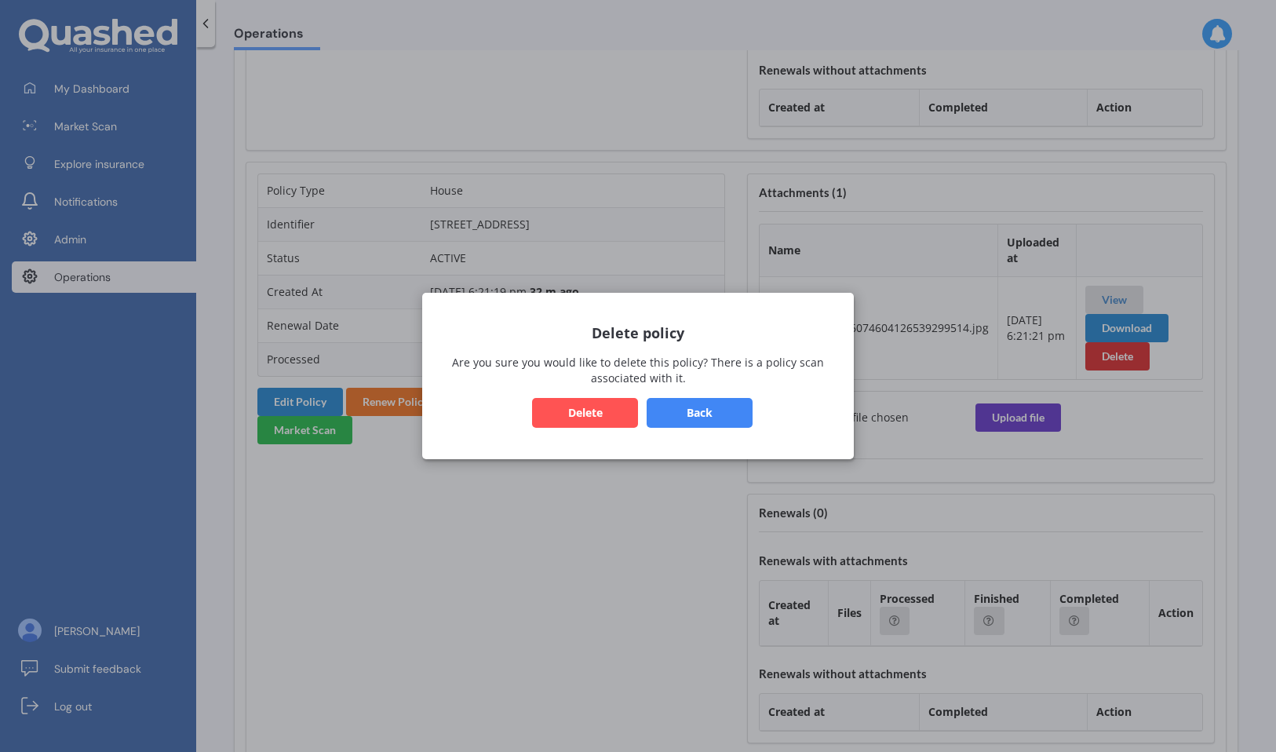
click at [573, 414] on button "Delete" at bounding box center [585, 413] width 106 height 30
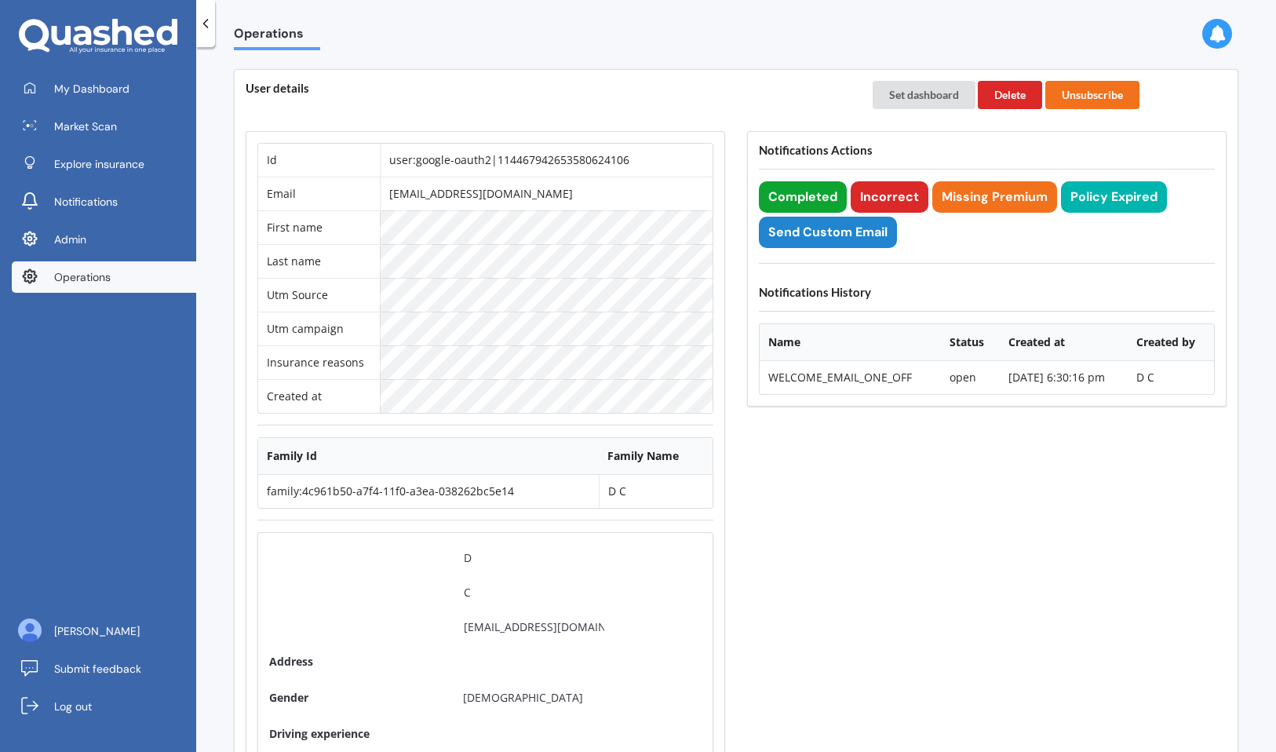
click at [811, 194] on button "Completed" at bounding box center [803, 196] width 88 height 31
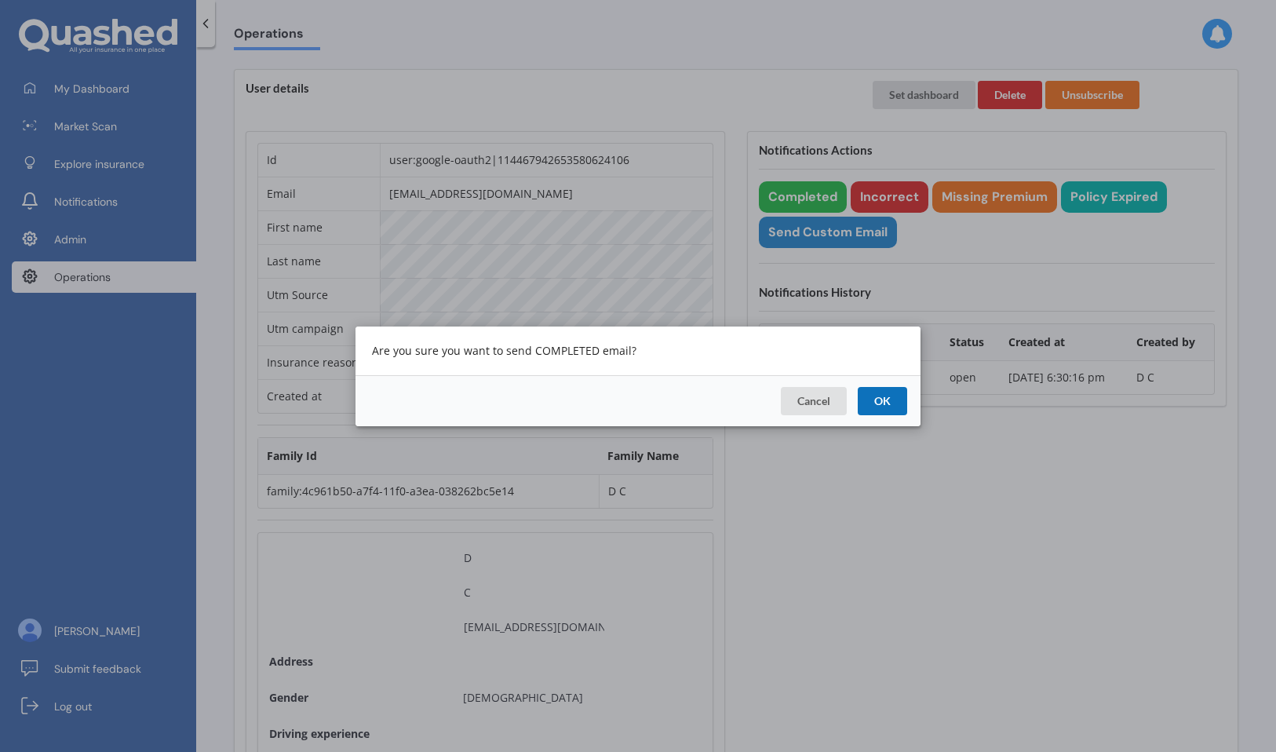
click at [883, 399] on button "OK" at bounding box center [882, 400] width 49 height 28
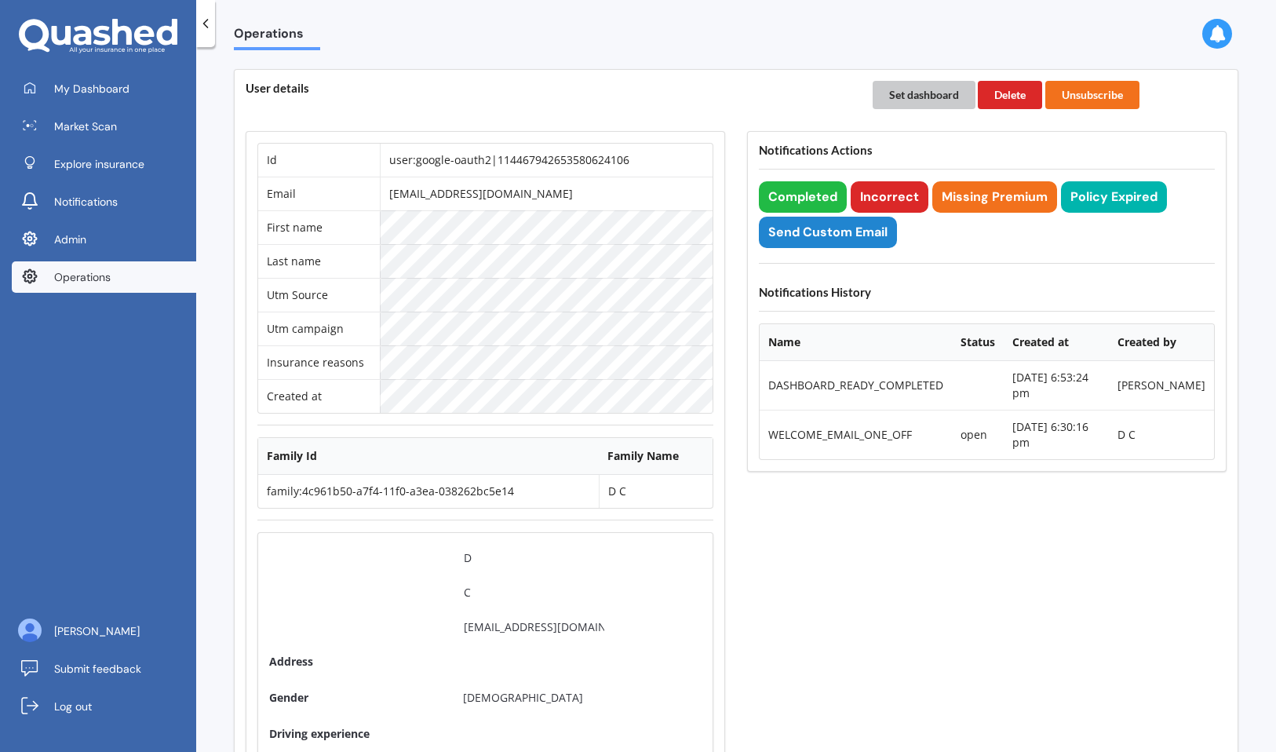
click at [911, 86] on button "Set dashboard" at bounding box center [924, 95] width 103 height 28
click at [104, 89] on span "My Dashboard" at bounding box center [91, 89] width 75 height 16
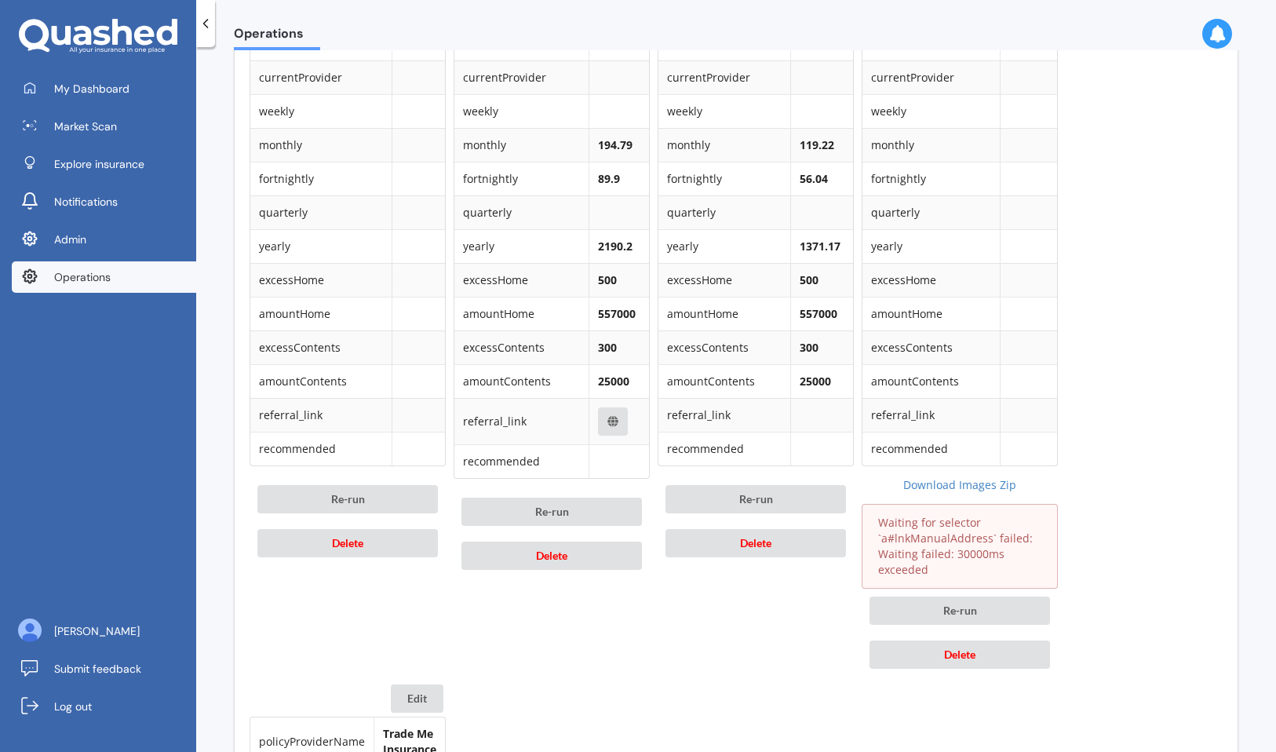
scroll to position [868, 0]
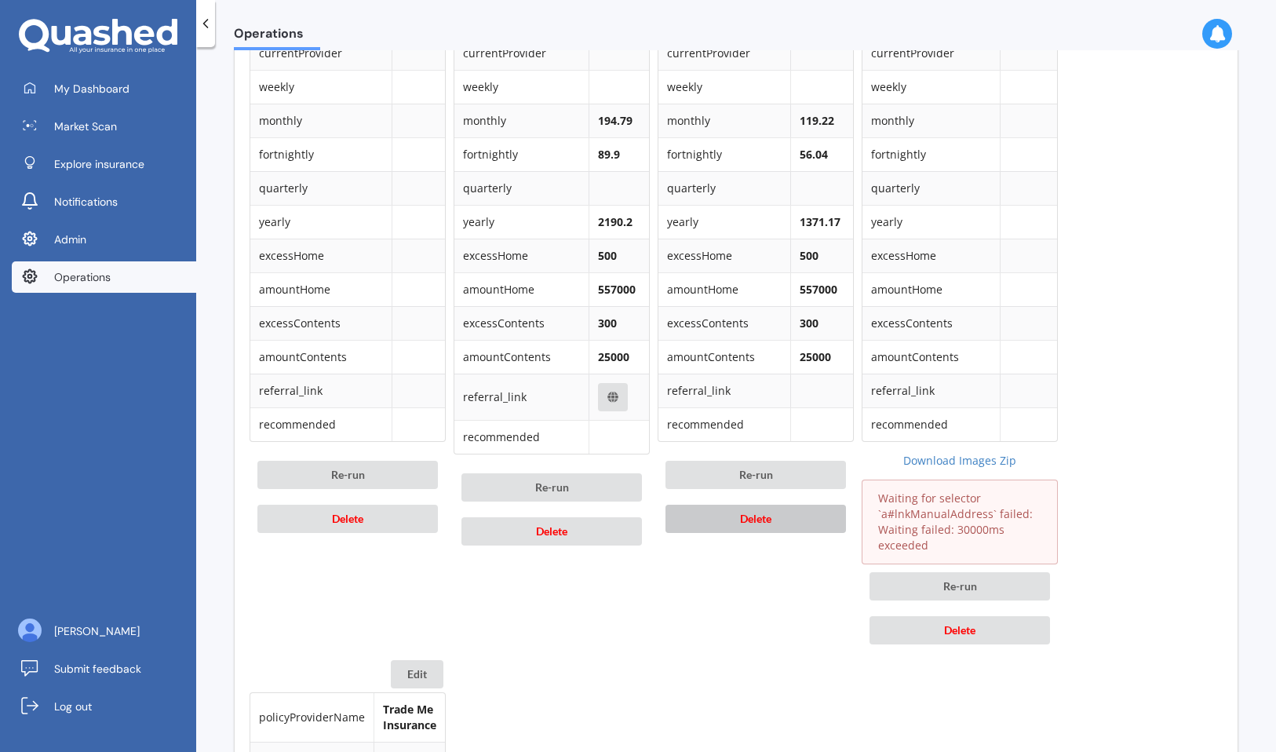
click at [789, 528] on button "Delete" at bounding box center [755, 519] width 180 height 28
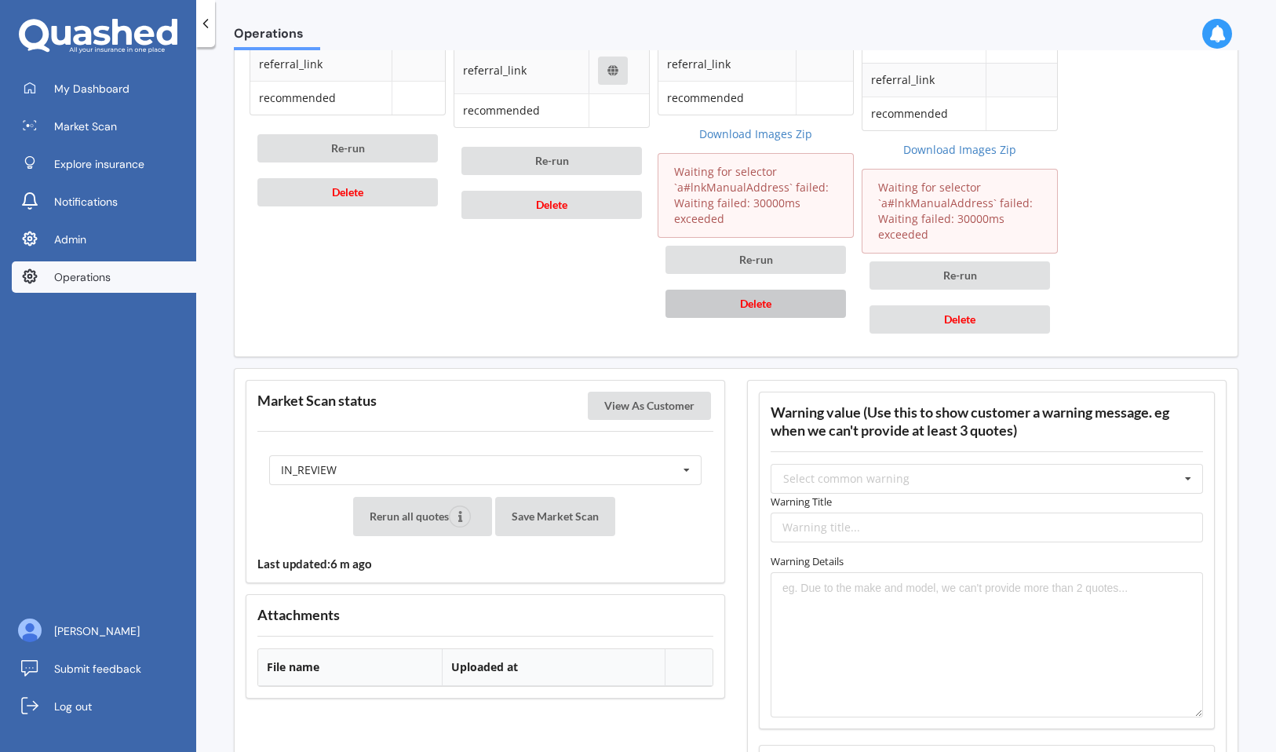
scroll to position [1208, 0]
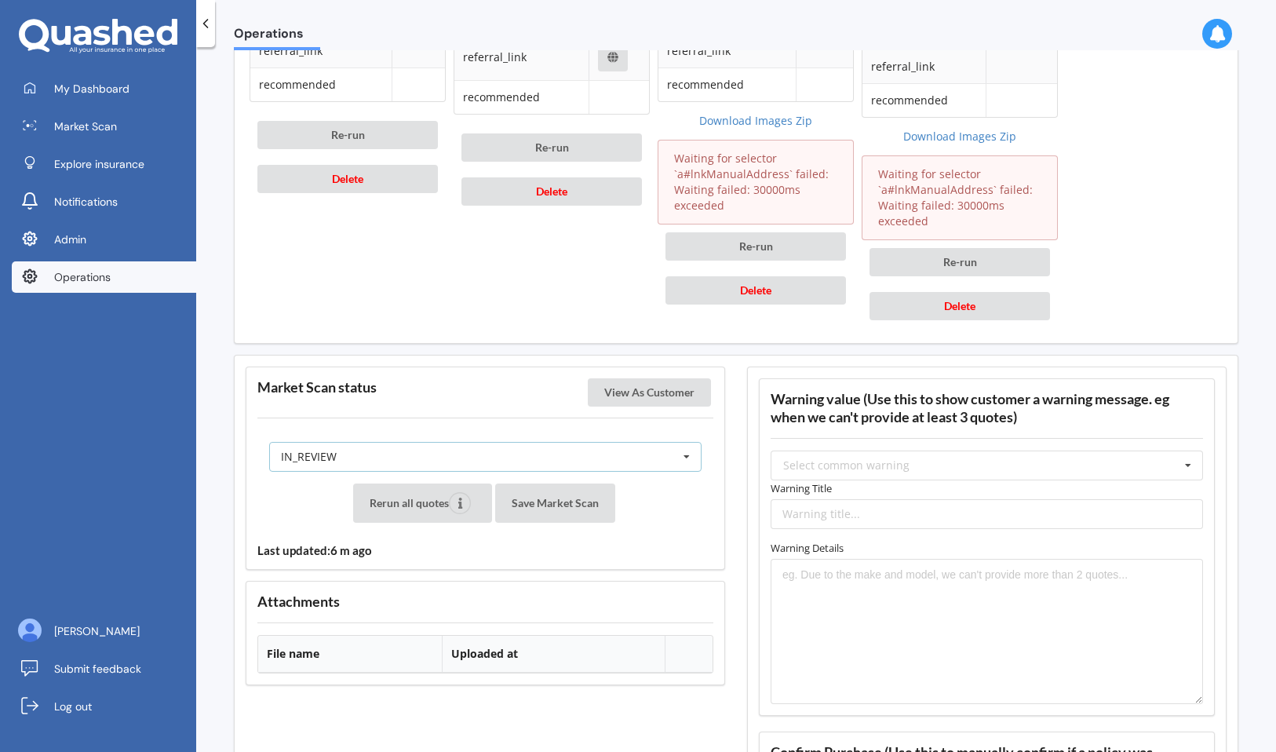
click at [618, 460] on div "IN_REVIEW READY PENDING VIEWED ABANDONED IN_REVIEW" at bounding box center [485, 457] width 432 height 30
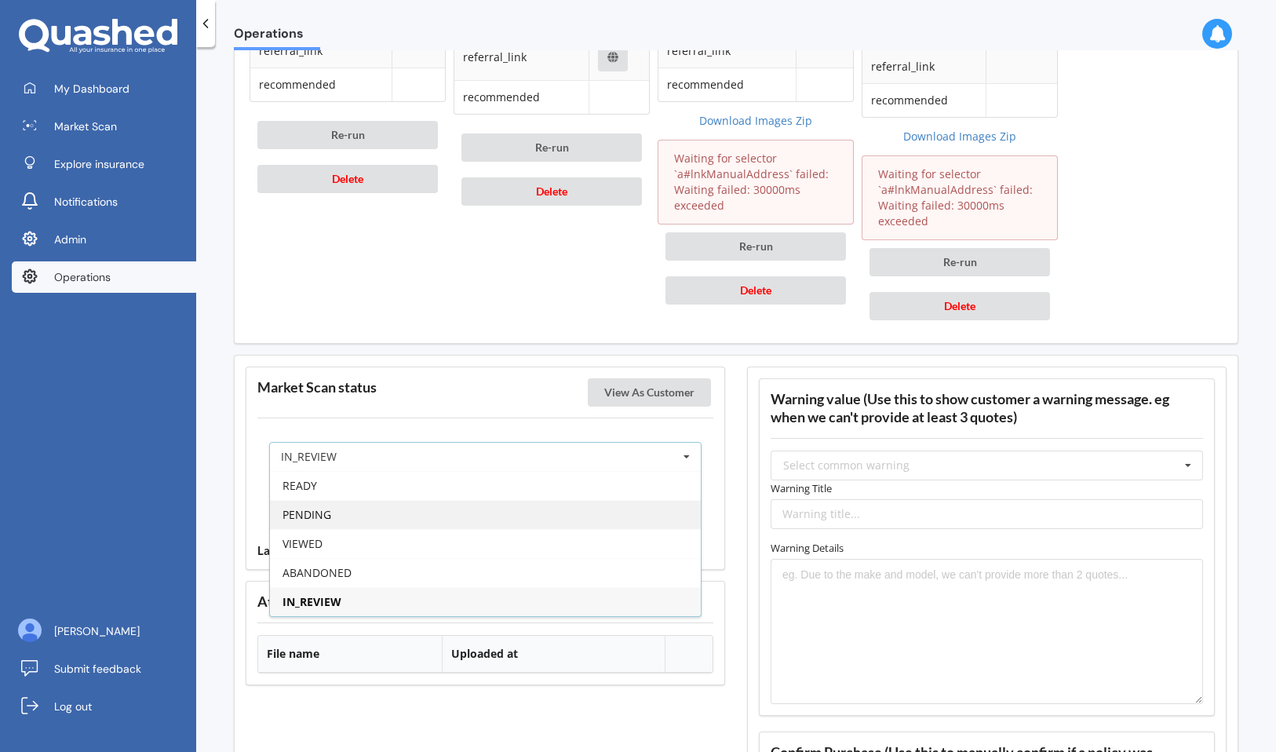
click at [574, 516] on div "PENDING" at bounding box center [485, 514] width 431 height 29
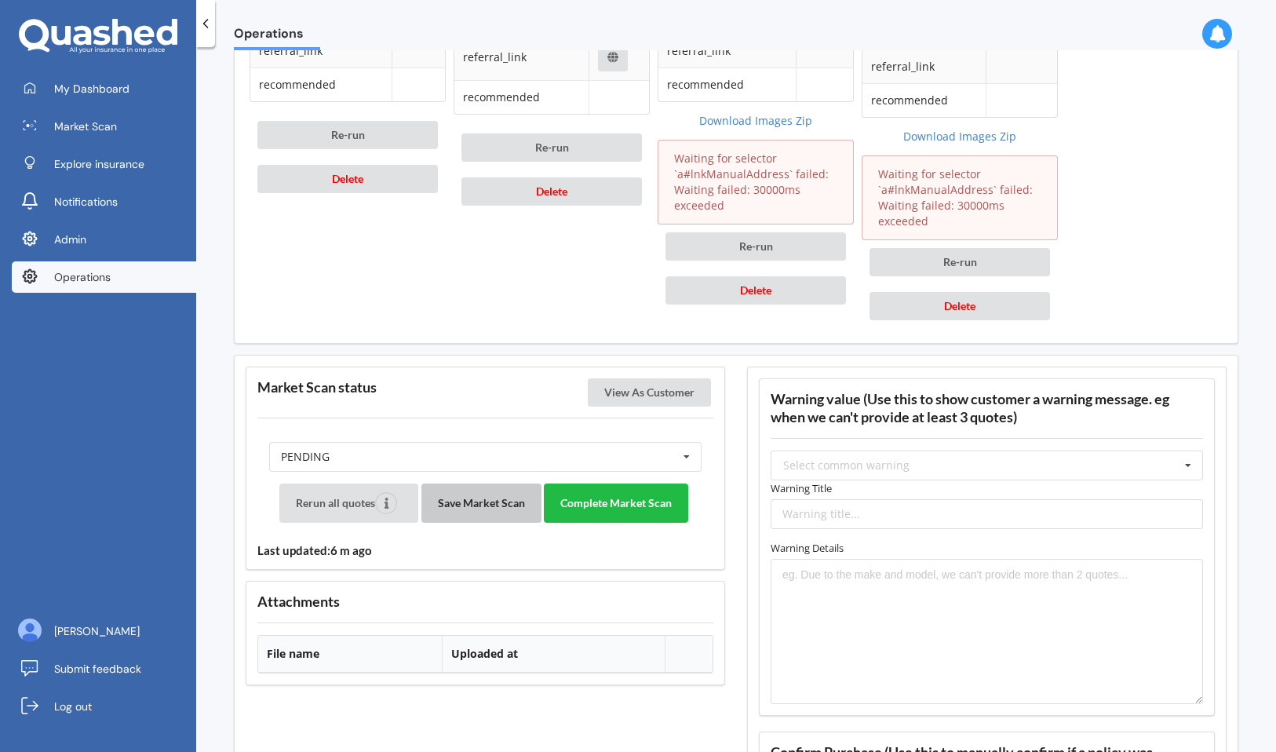
click at [479, 492] on button "Save Market Scan" at bounding box center [481, 502] width 120 height 39
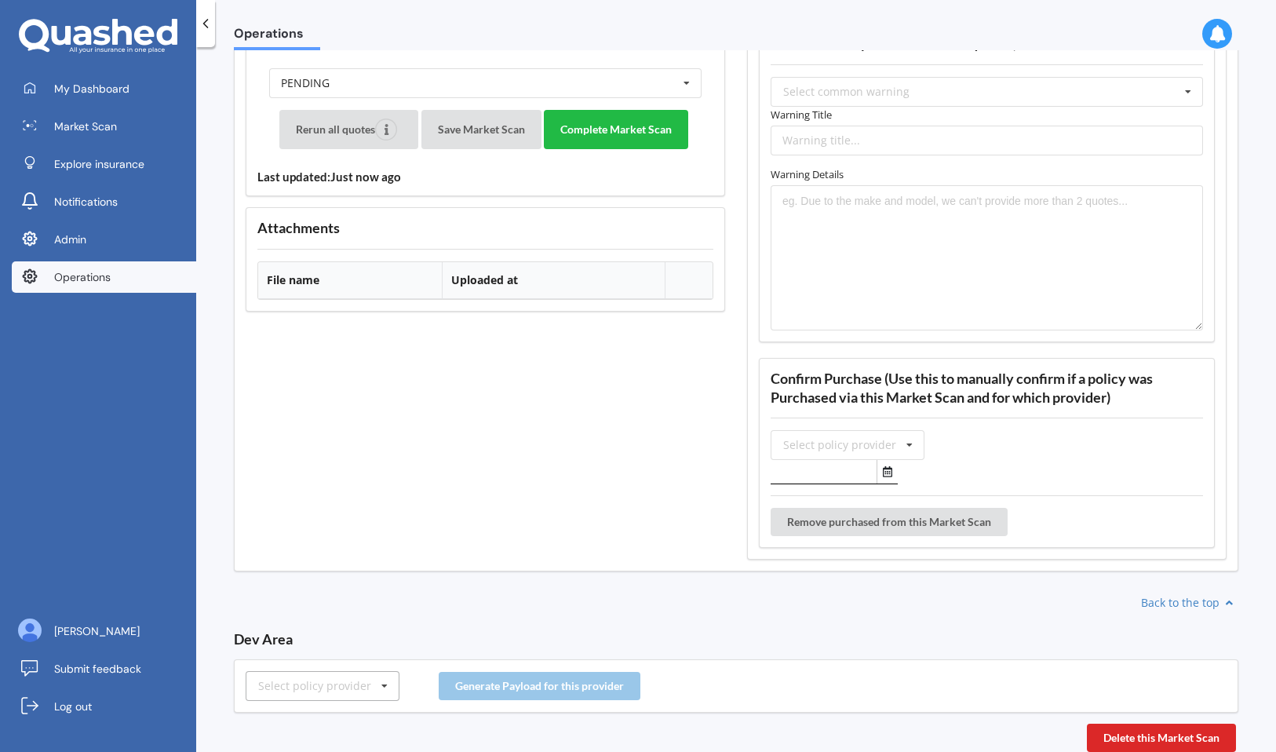
click at [376, 672] on icon at bounding box center [385, 686] width 24 height 29
click at [334, 574] on div "AMI" at bounding box center [322, 569] width 152 height 29
click at [528, 694] on button "Generate Payload for this provider" at bounding box center [540, 686] width 202 height 28
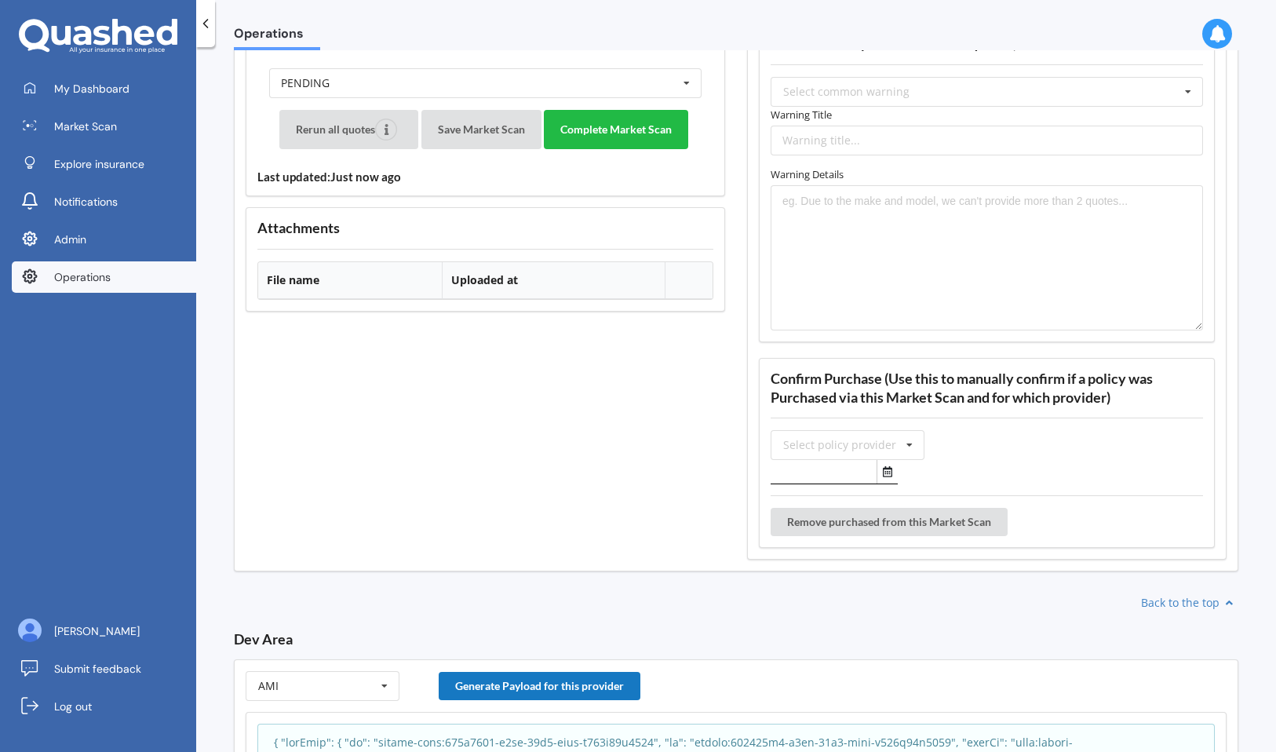
scroll to position [1857, 0]
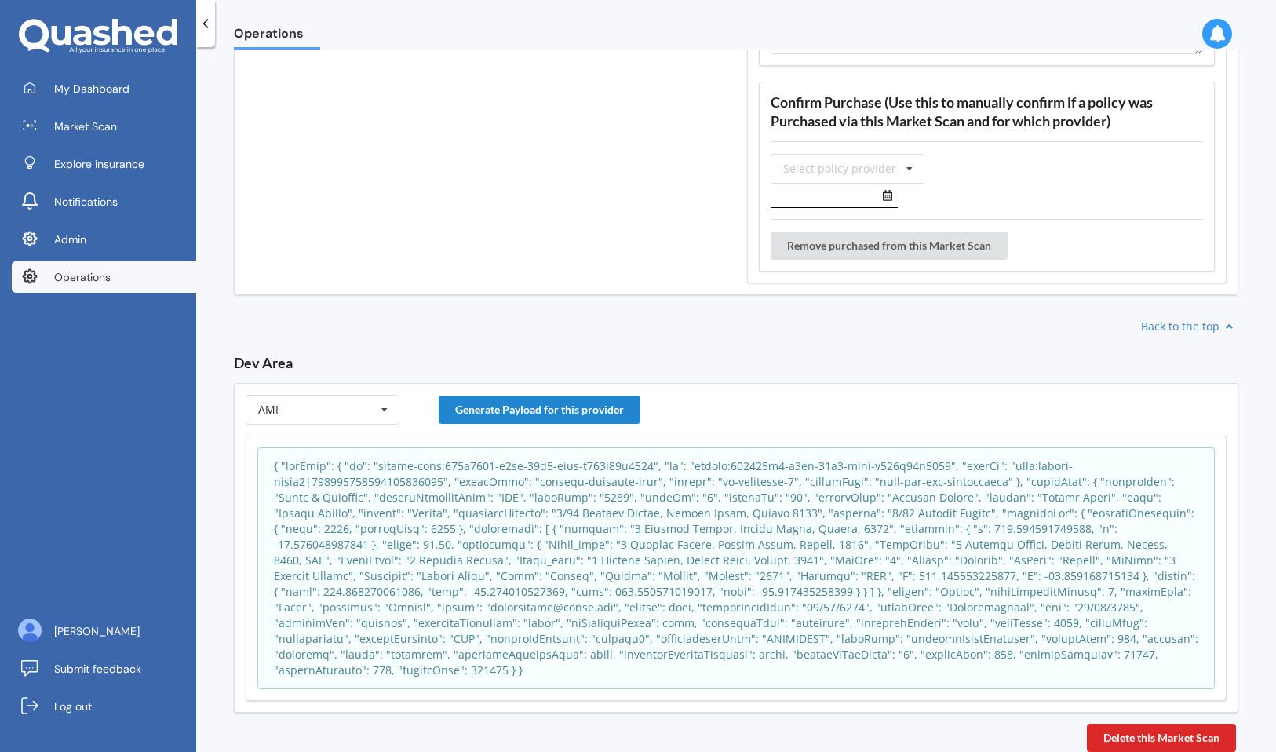
click at [553, 602] on p at bounding box center [736, 568] width 924 height 220
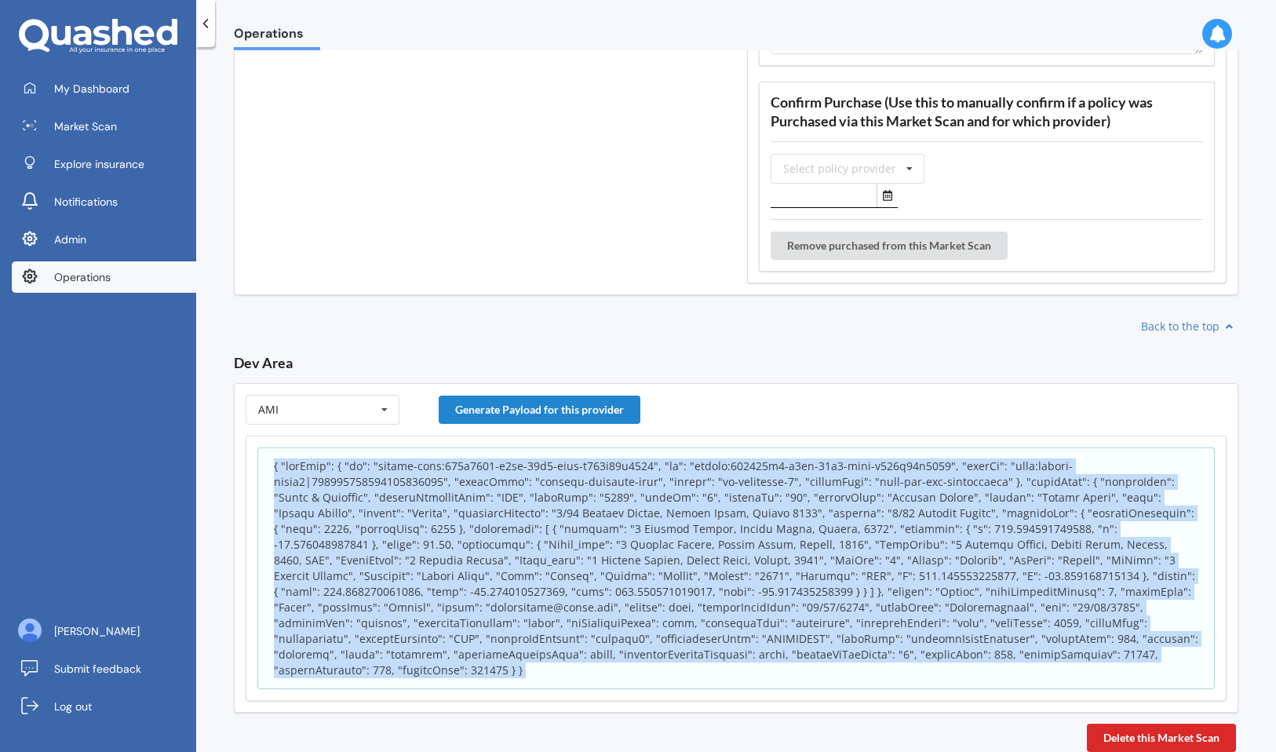
click at [553, 602] on p at bounding box center [736, 568] width 924 height 220
copy body "{ "appInfo": { "id": "policy-scan:528c9460-a7fb-11f0-bbbe-a730e60a9280", "sk": …"
click at [513, 584] on p at bounding box center [736, 568] width 924 height 220
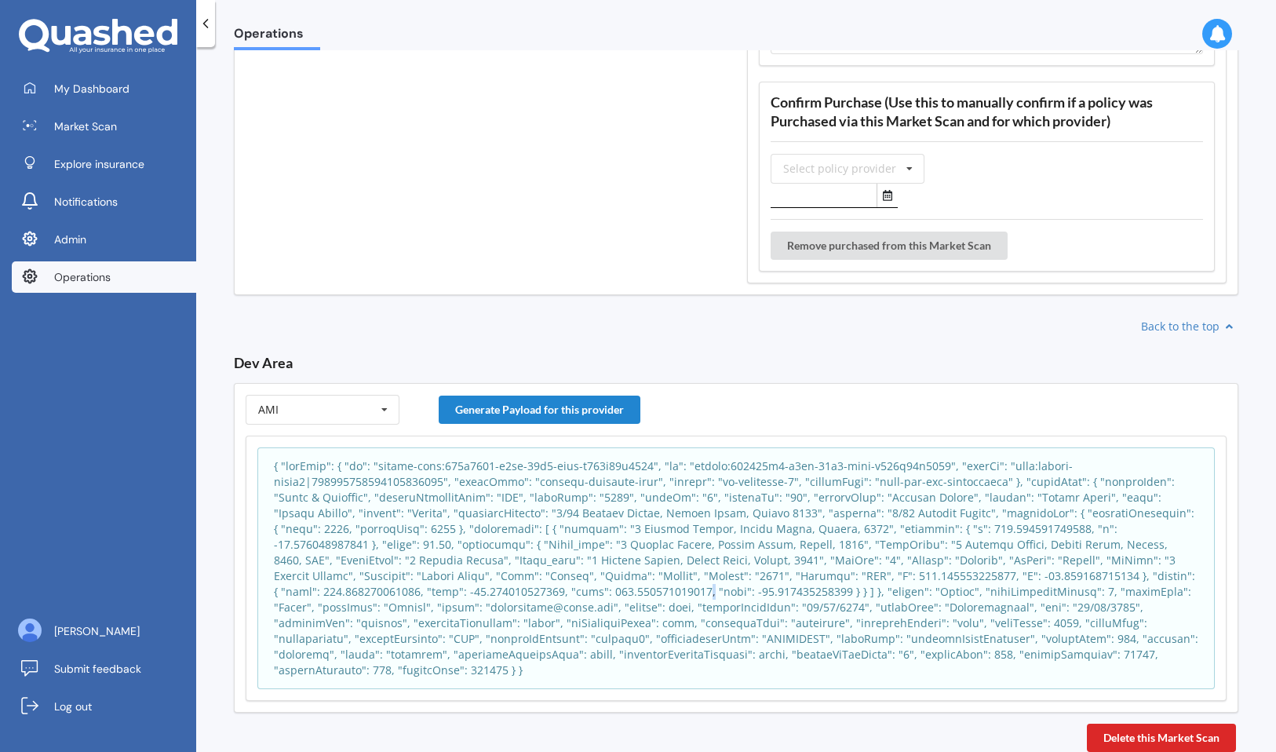
click at [513, 584] on p at bounding box center [736, 568] width 924 height 220
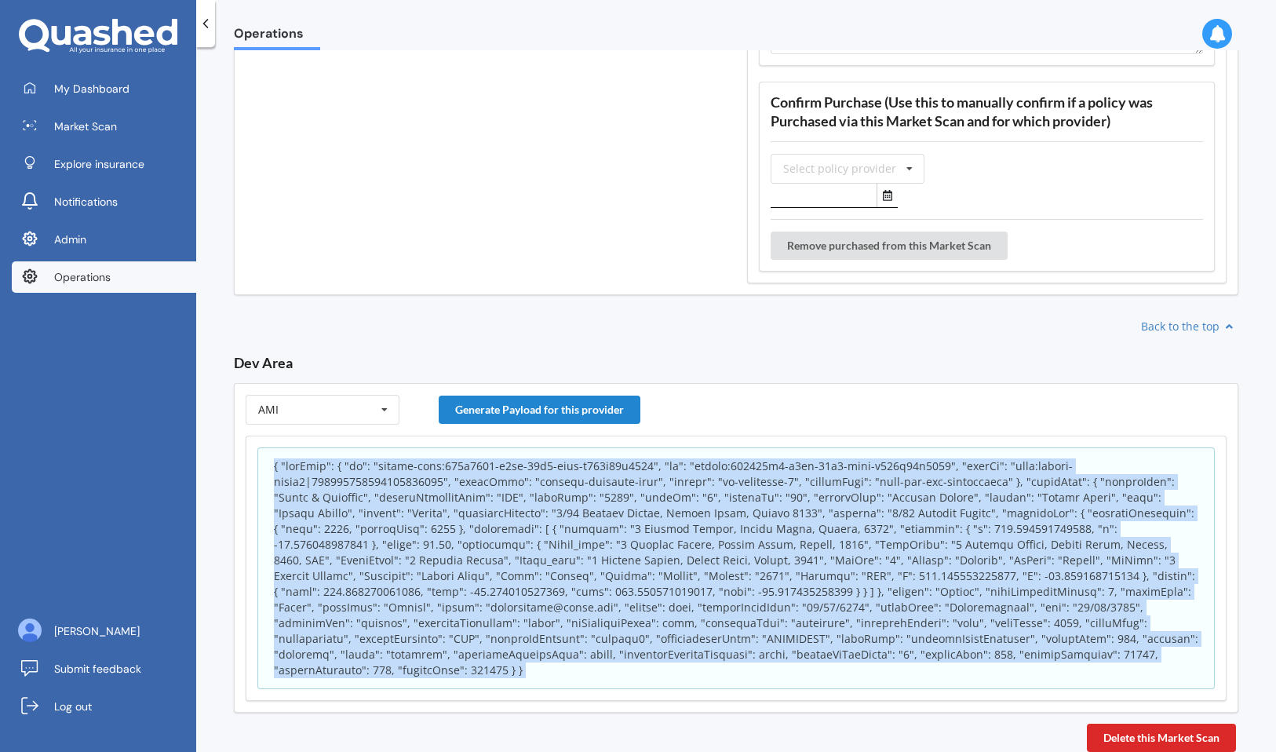
click at [513, 584] on p at bounding box center [736, 568] width 924 height 220
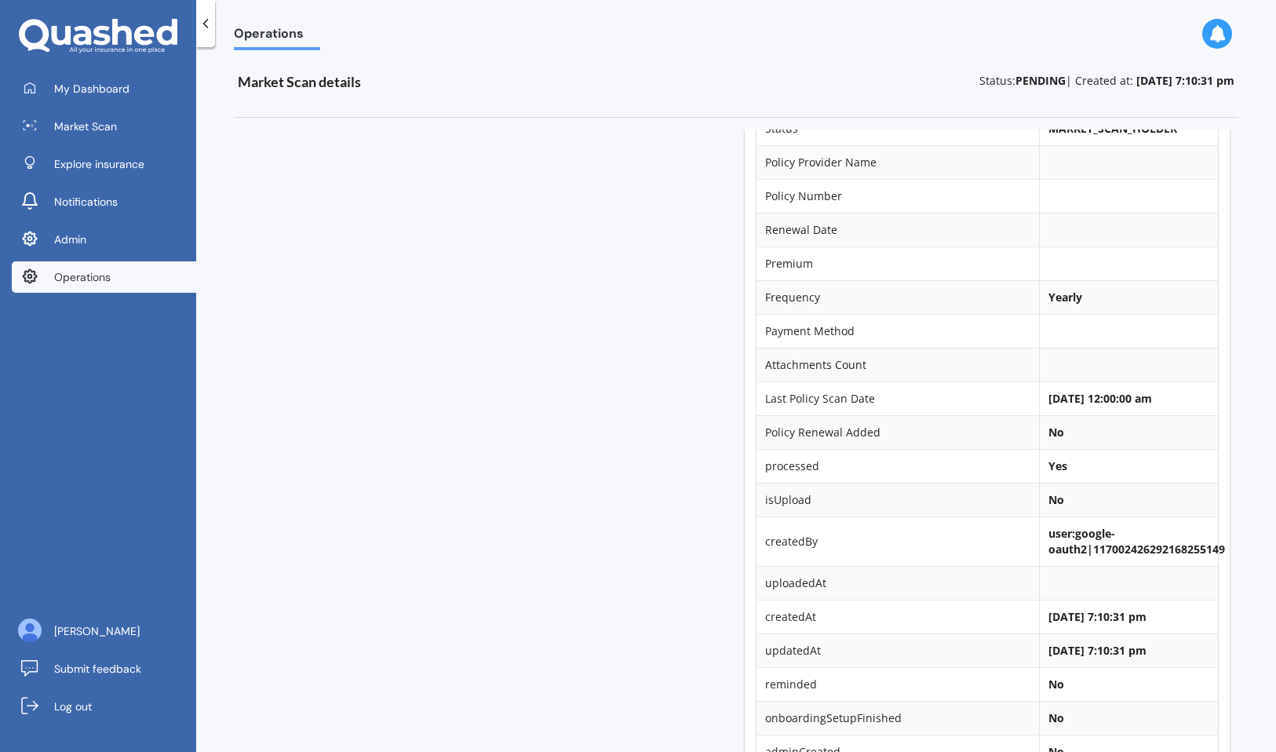
scroll to position [0, 0]
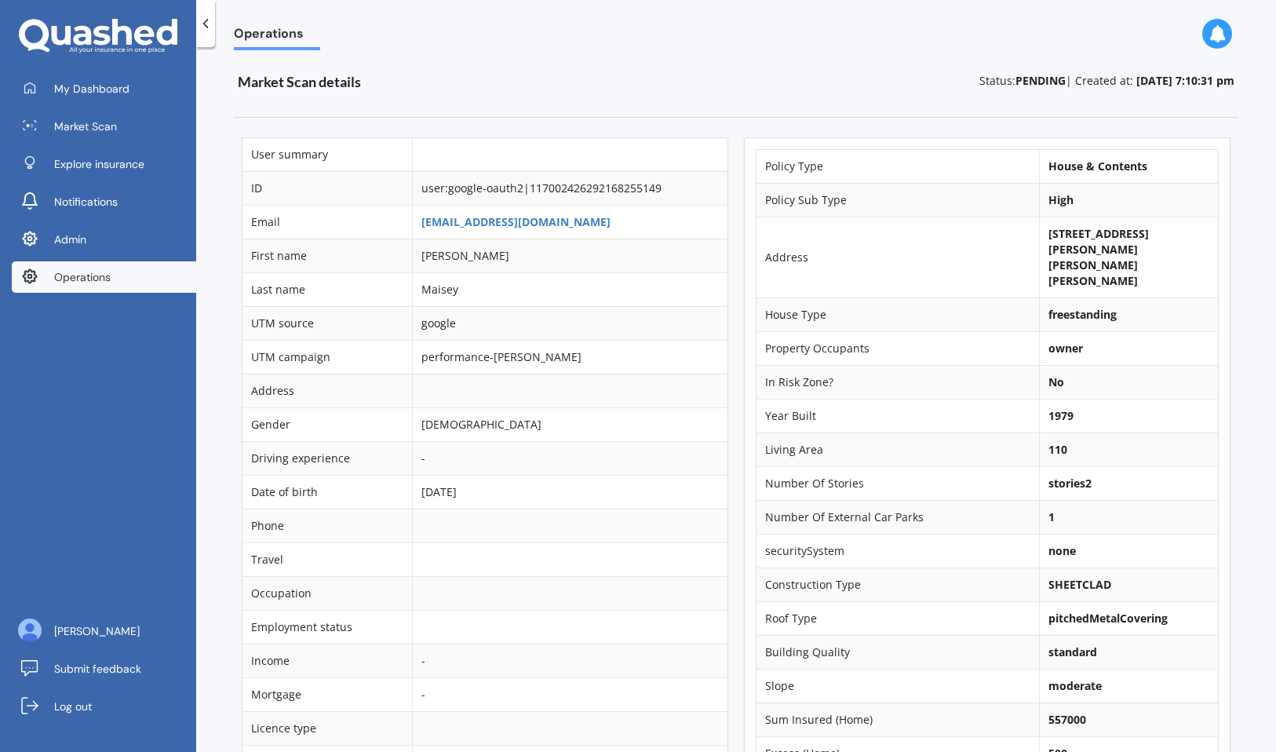
click at [1084, 228] on b "2/29 Brunner Street, Nelson South, Nelson 7010" at bounding box center [1098, 257] width 100 height 62
copy td "2/29 Brunner Street, Nelson South, Nelson 7010"
click at [1039, 399] on td "1979" at bounding box center [1128, 416] width 179 height 34
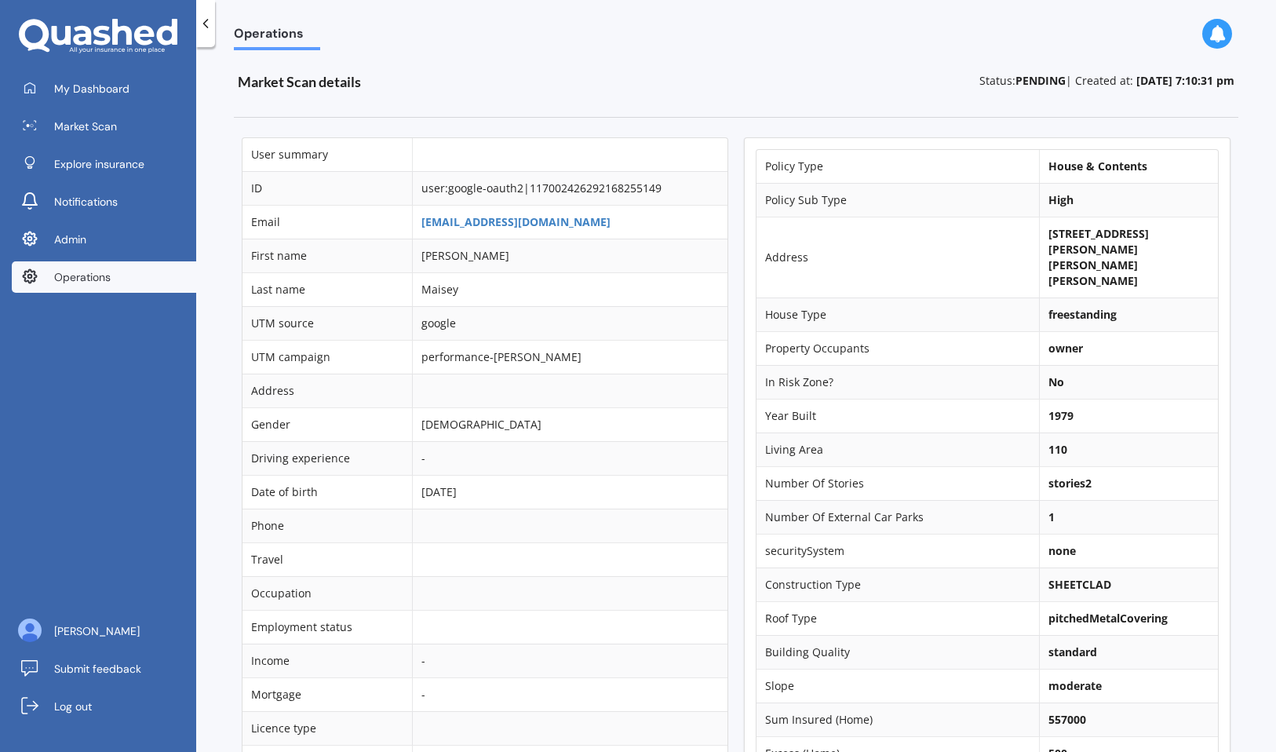
click at [1039, 399] on td "1979" at bounding box center [1128, 416] width 179 height 34
click at [1048, 408] on b "1979" at bounding box center [1060, 415] width 25 height 15
copy b "1979"
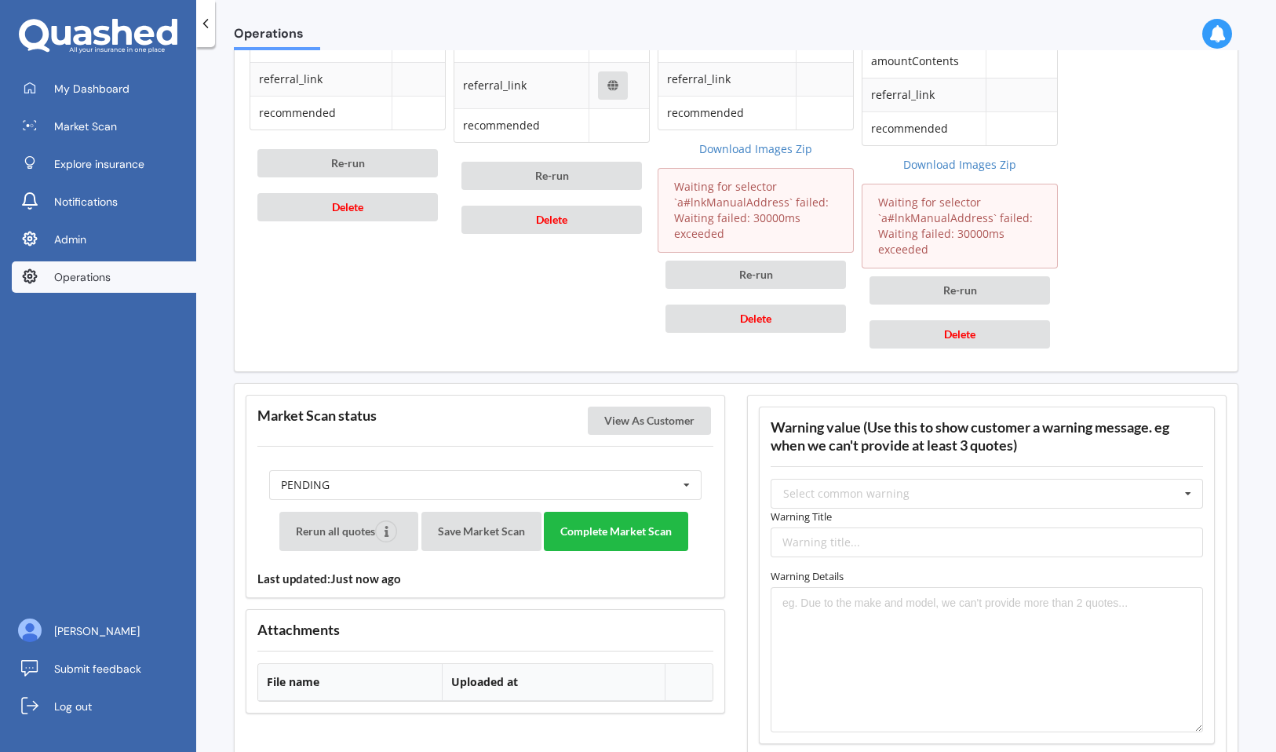
scroll to position [1181, 0]
click at [910, 487] on input "text" at bounding box center [987, 492] width 431 height 28
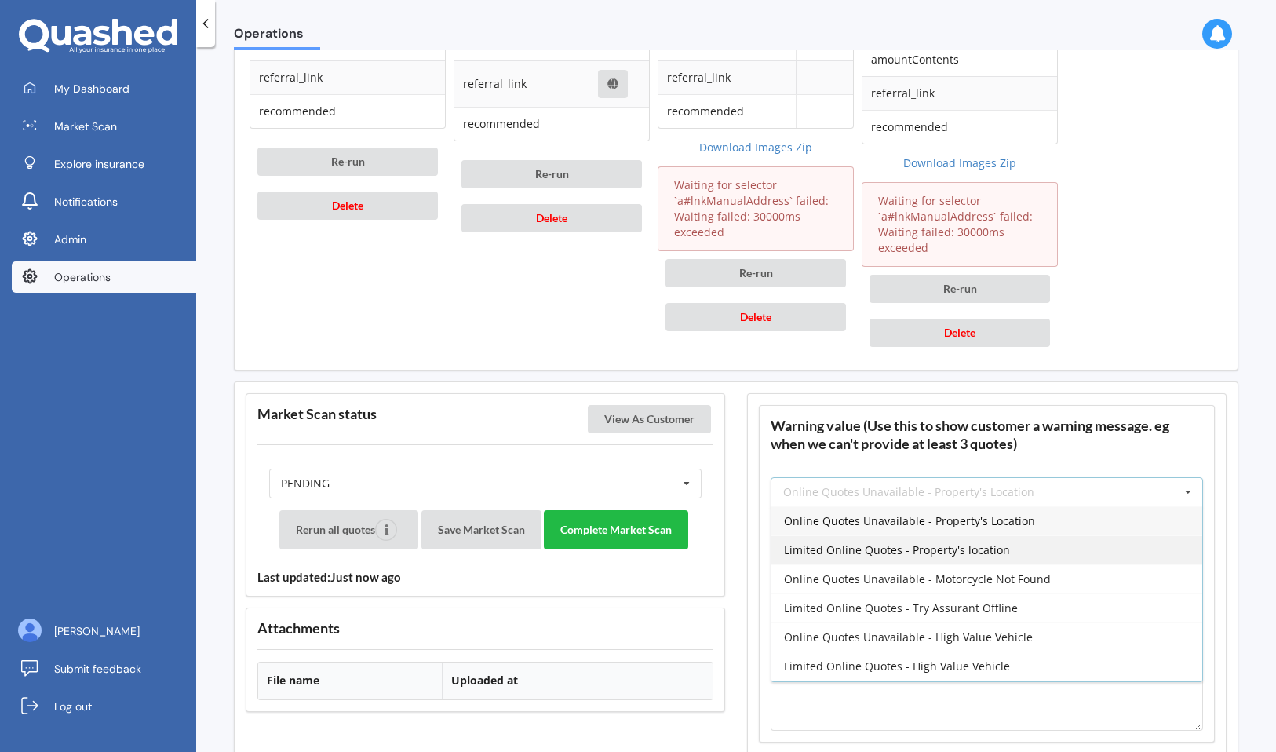
click at [910, 558] on div "Limited Online Quotes - Property's location" at bounding box center [986, 549] width 431 height 29
type input "Limited Online Quotes - Property's location"
type textarea "One or more insurers were unable to provide an online quote at the time of the …"
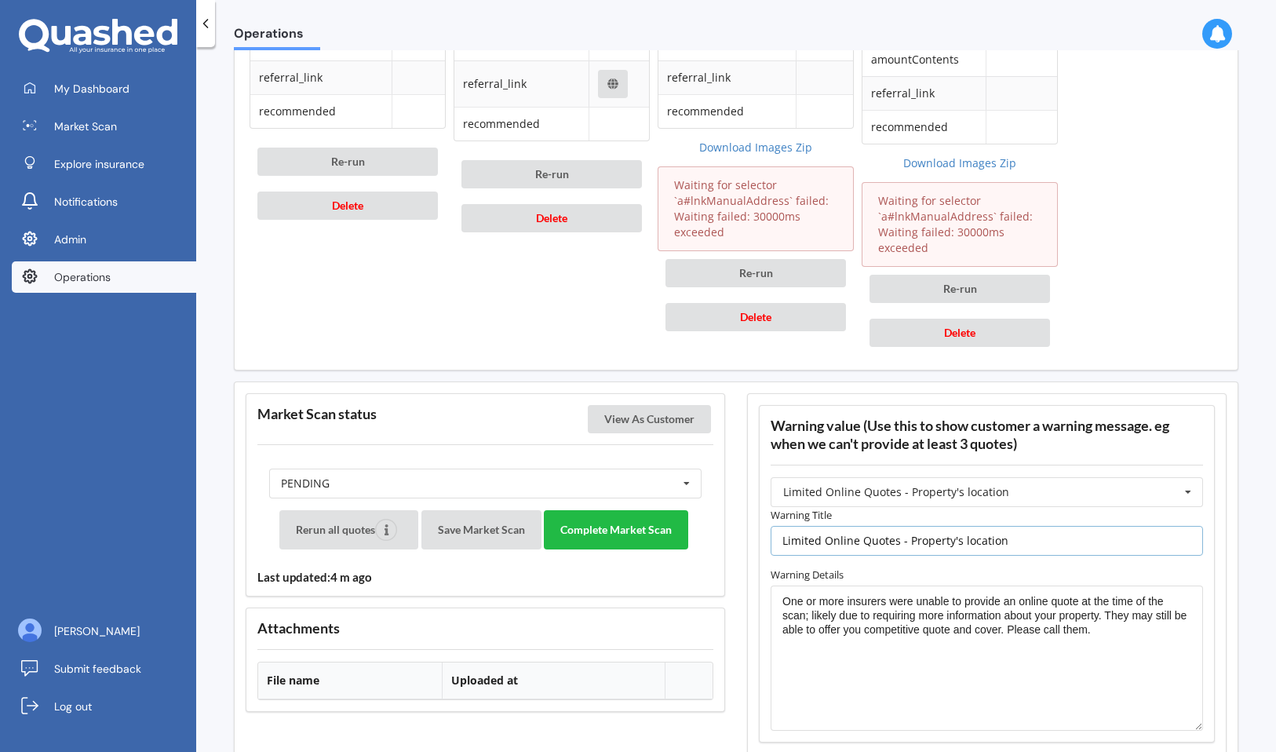
click at [1028, 541] on input "Limited Online Quotes - Property's location" at bounding box center [987, 541] width 432 height 30
paste input "Slope Failure - Nelson Land Instability Tier II"
type input "Limited Online Quotes - Property's location - Slope Failure - Nelson Land Insta…"
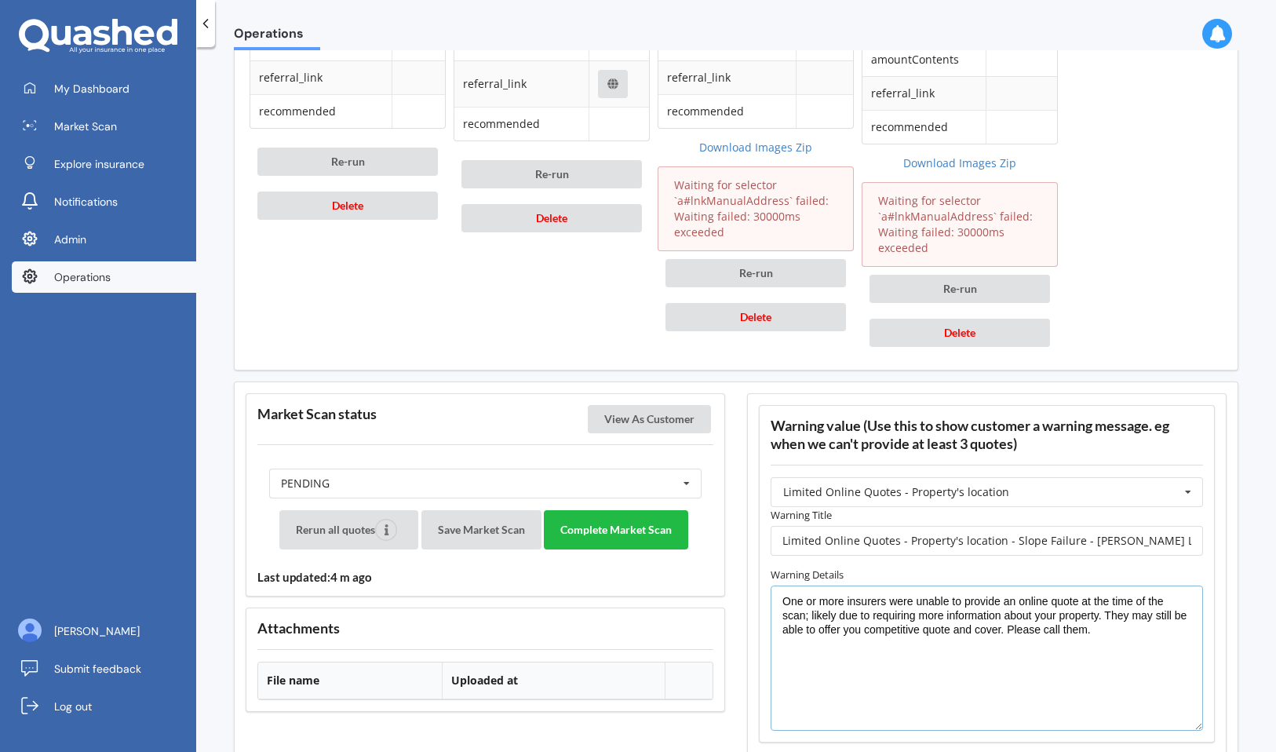
click at [967, 642] on textarea "One or more insurers were unable to provide an online quote at the time of the …" at bounding box center [987, 658] width 432 height 146
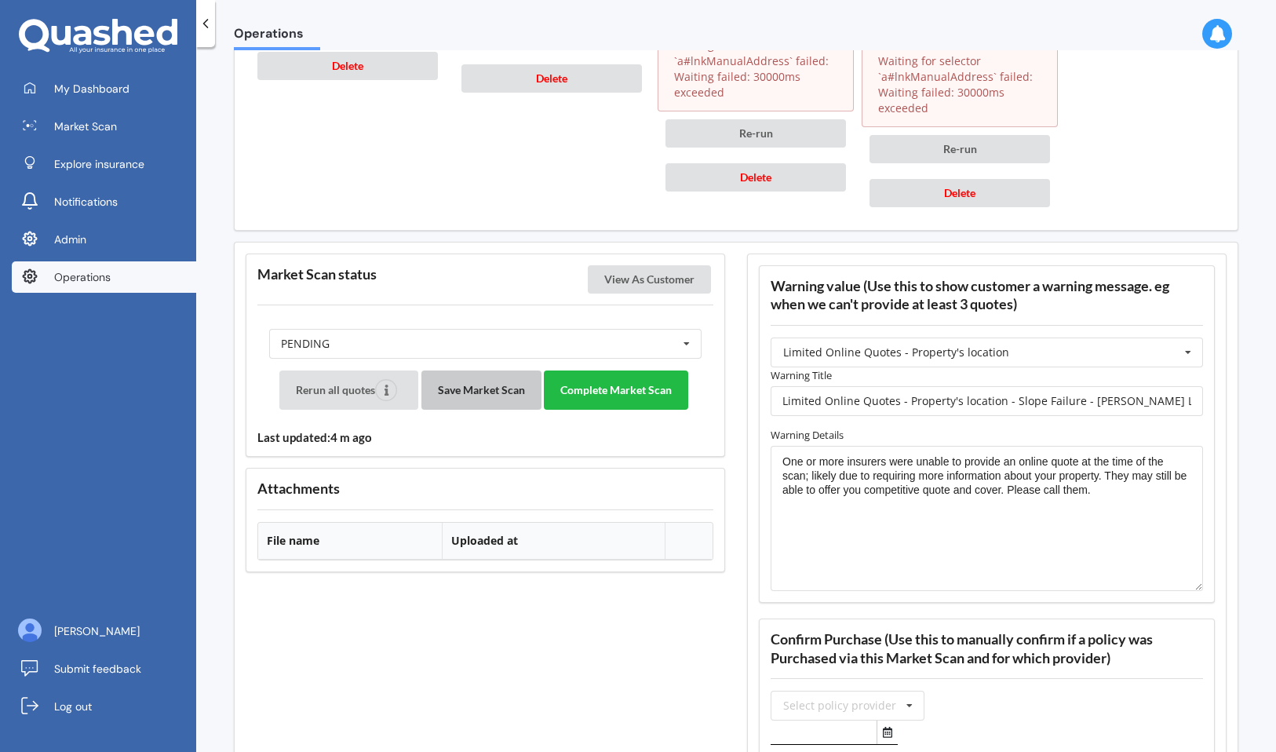
click at [487, 383] on button "Save Market Scan" at bounding box center [481, 389] width 120 height 39
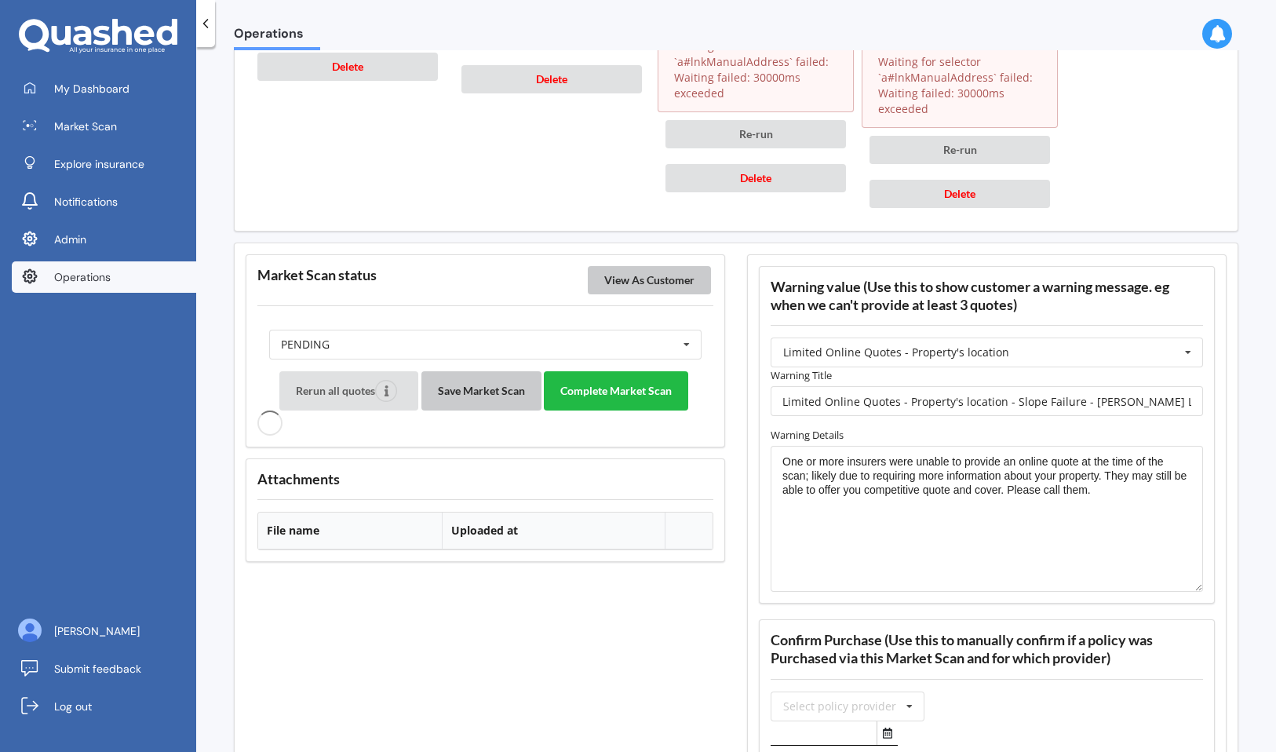
scroll to position [1321, 0]
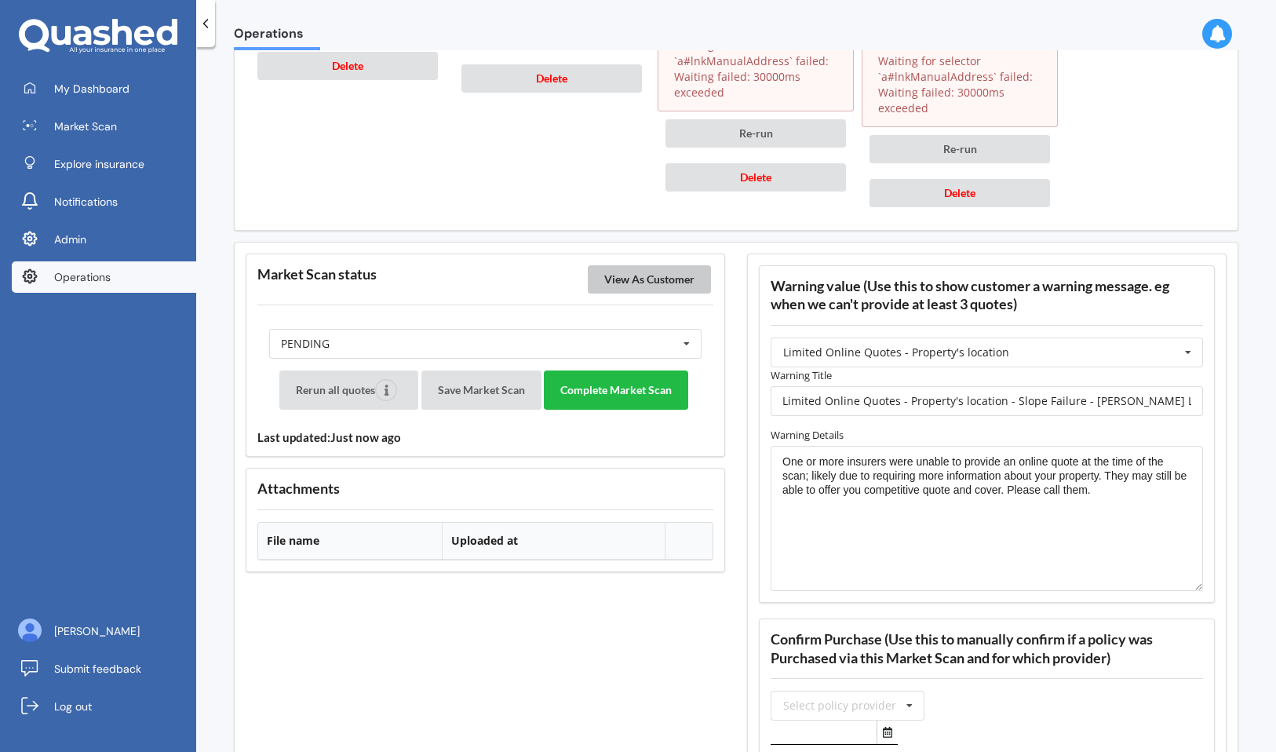
click at [650, 281] on button "View As Customer" at bounding box center [649, 279] width 123 height 28
click at [620, 384] on button "Complete Market Scan" at bounding box center [616, 389] width 144 height 39
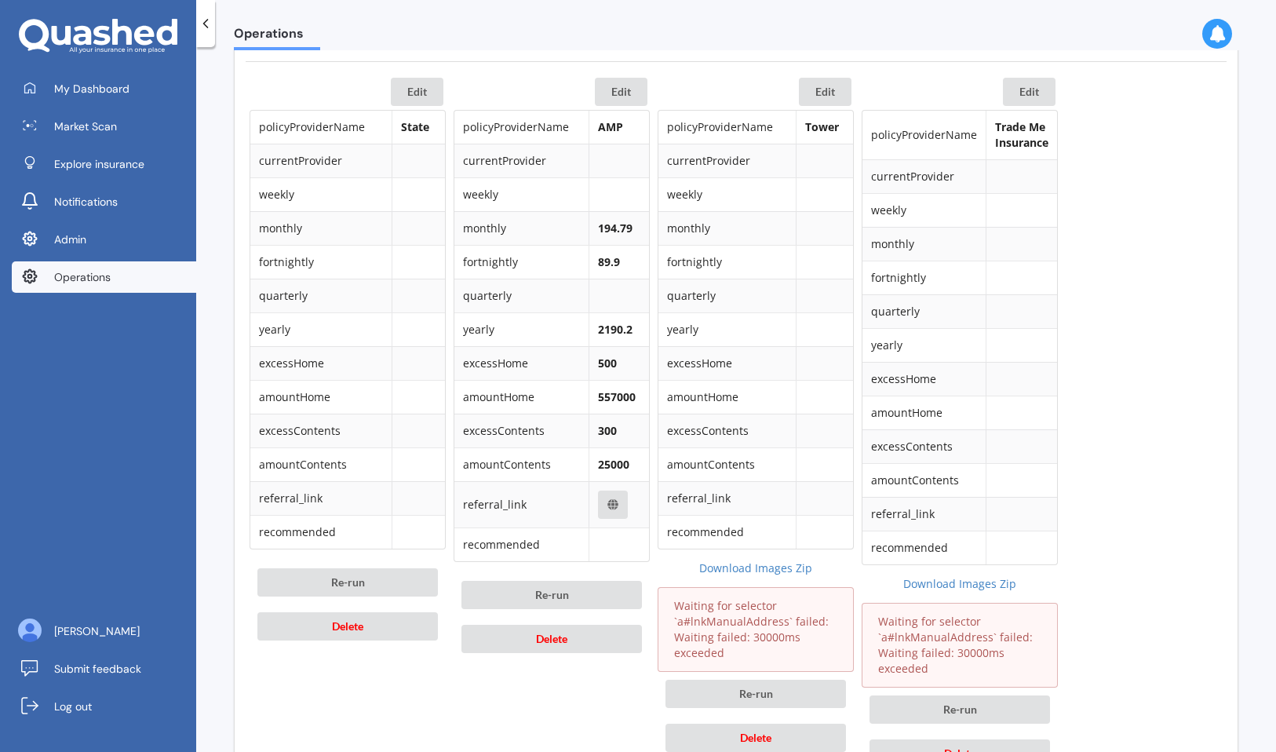
scroll to position [759, 0]
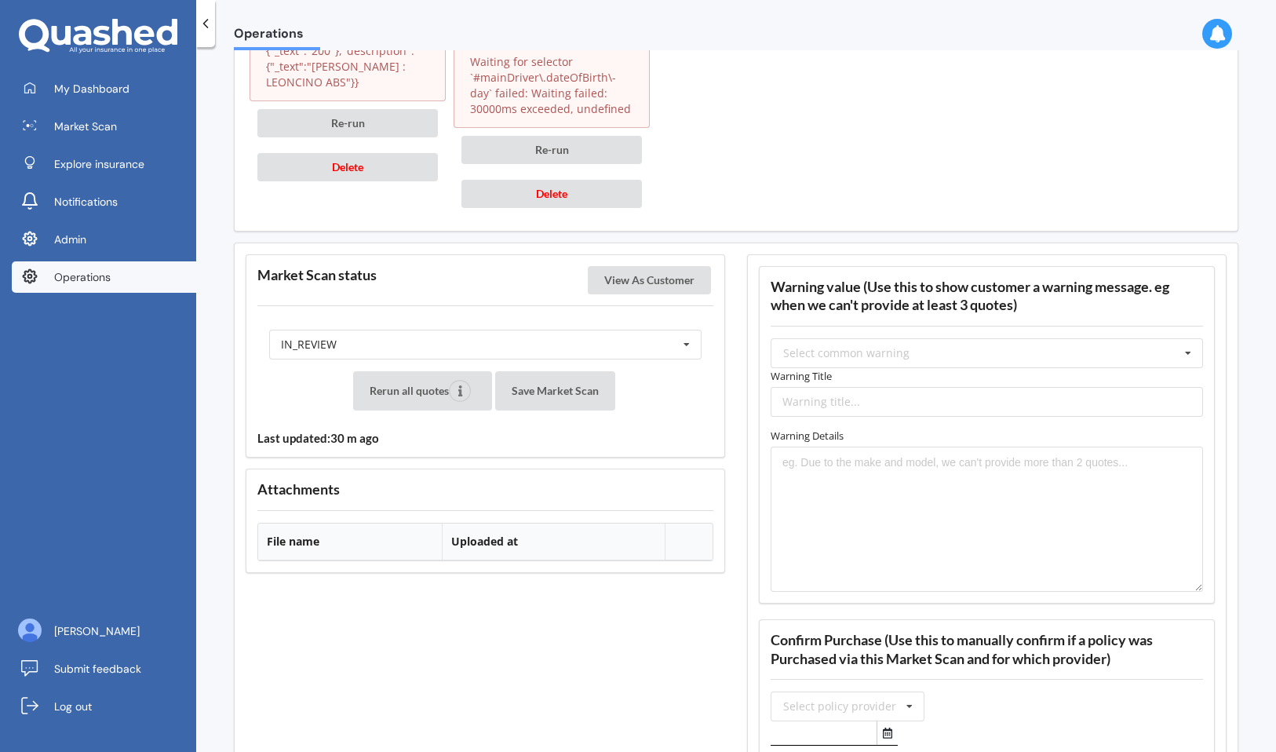
scroll to position [1242, 0]
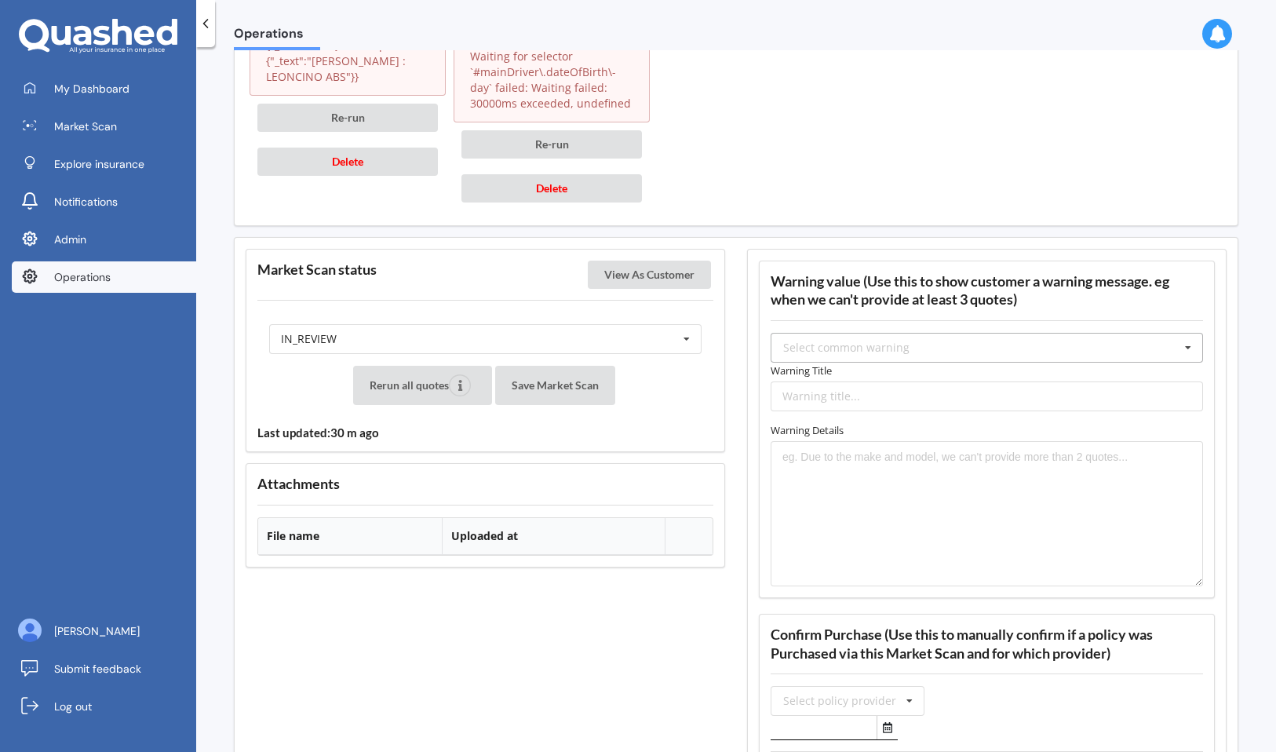
click at [848, 348] on div "Select common warning" at bounding box center [846, 347] width 126 height 11
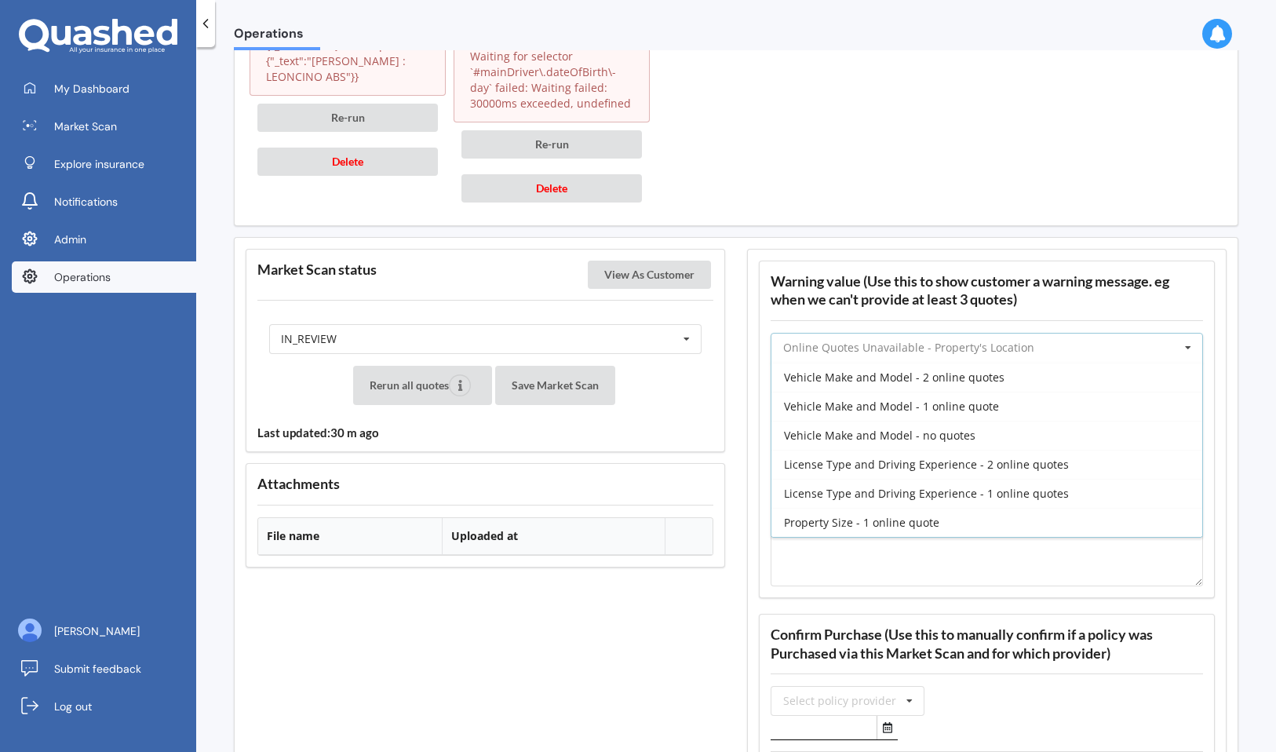
scroll to position [386, 0]
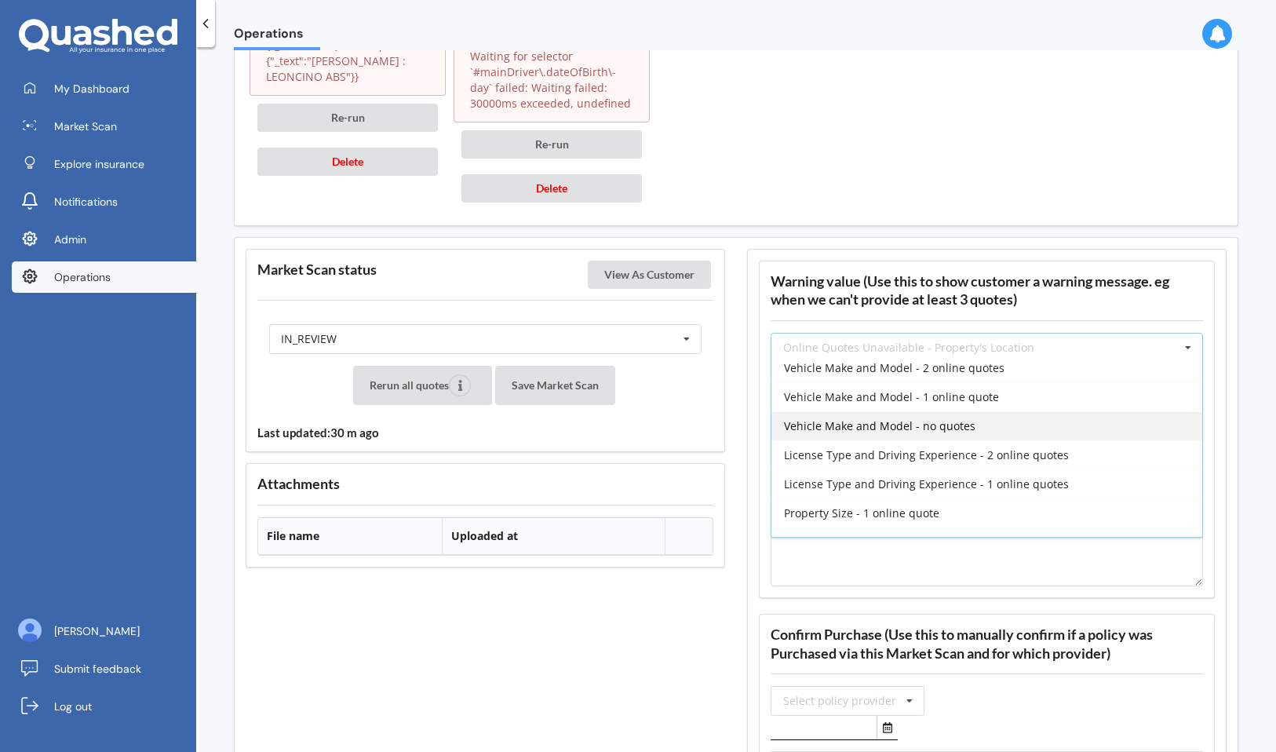
click at [910, 420] on span "Vehicle Make and Model - no quotes" at bounding box center [879, 425] width 191 height 15
type input "Vehicle Make and Model - no quotes"
type textarea "Due to the make and model of your vehicle, our system couldn't obtain quotes fr…"
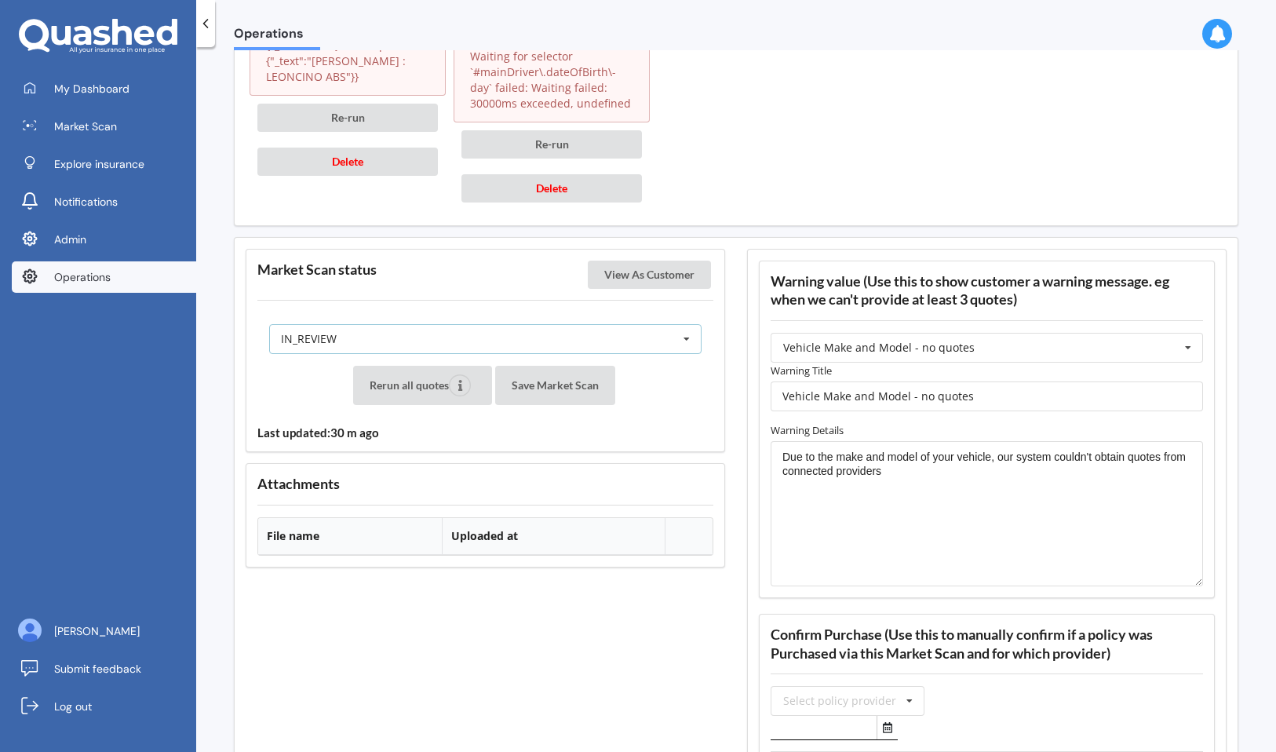
click at [624, 346] on div "IN_REVIEW READY PENDING VIEWED ABANDONED IN_REVIEW" at bounding box center [485, 339] width 432 height 30
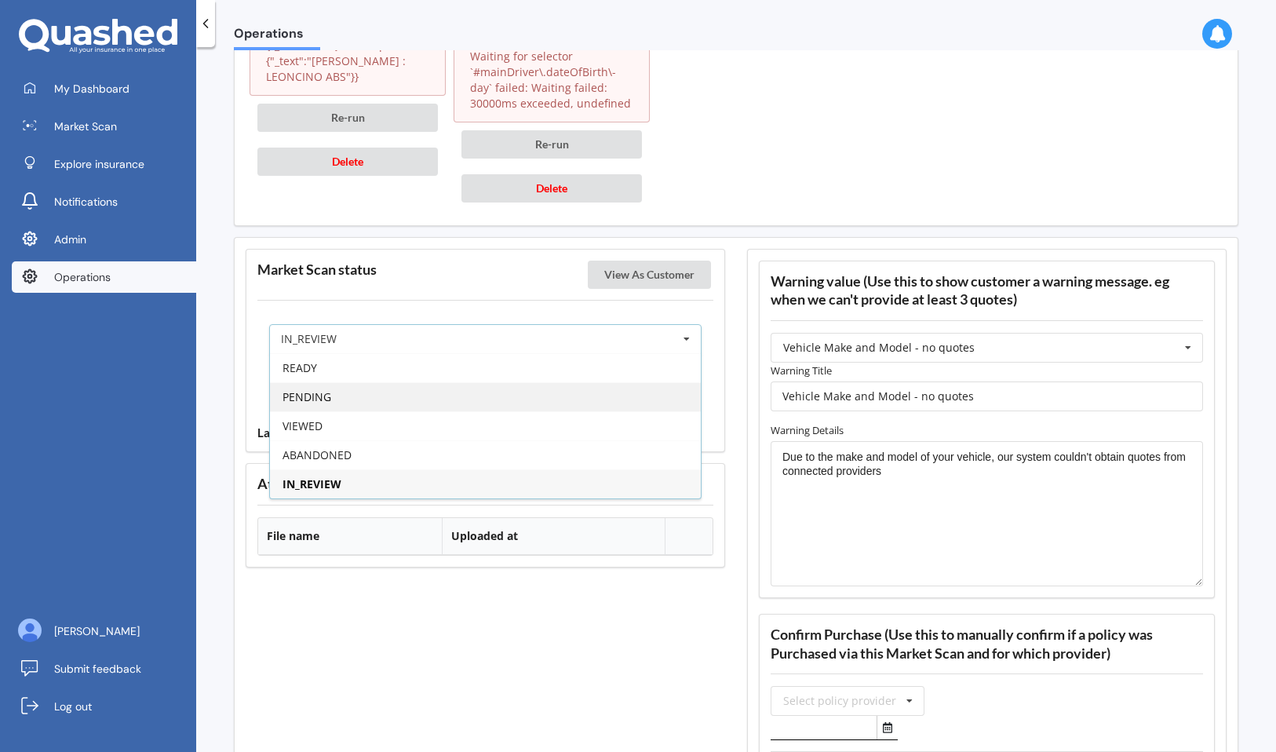
click at [592, 401] on div "PENDING" at bounding box center [485, 396] width 431 height 29
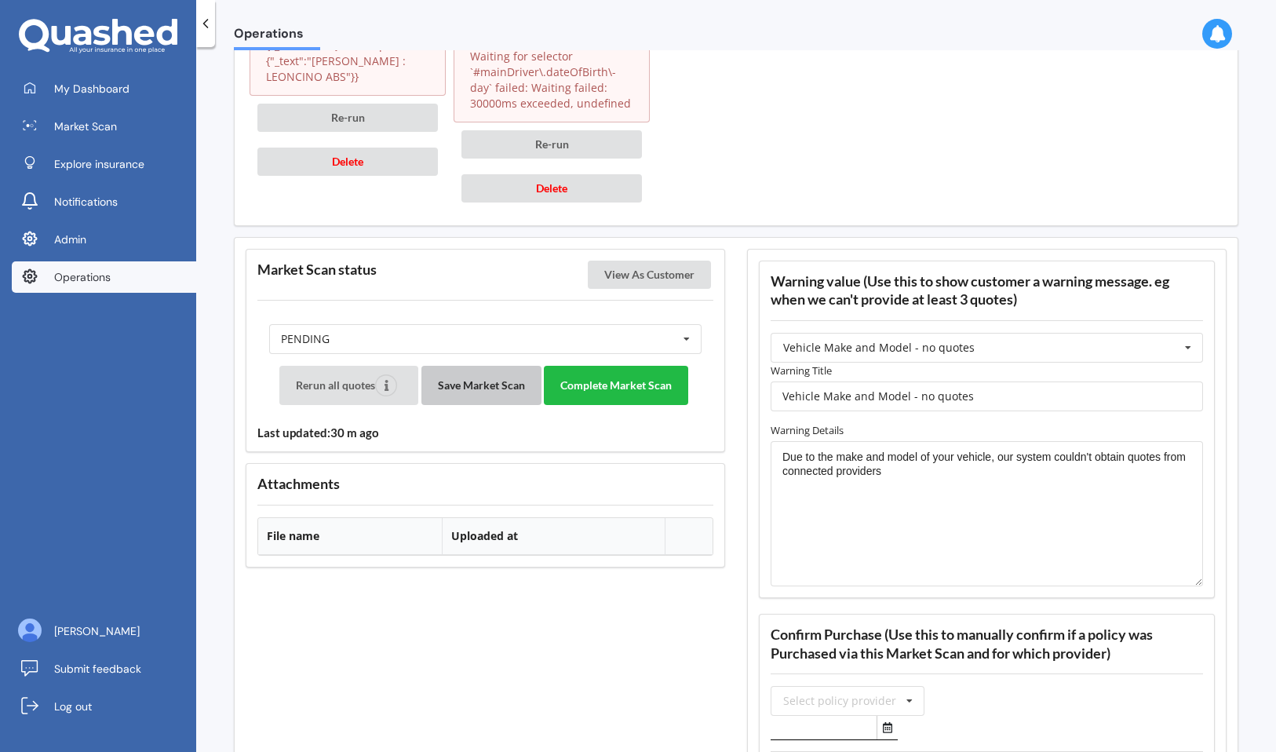
click at [494, 390] on button "Save Market Scan" at bounding box center [481, 385] width 120 height 39
click at [614, 395] on button "Complete Market Scan" at bounding box center [616, 385] width 144 height 39
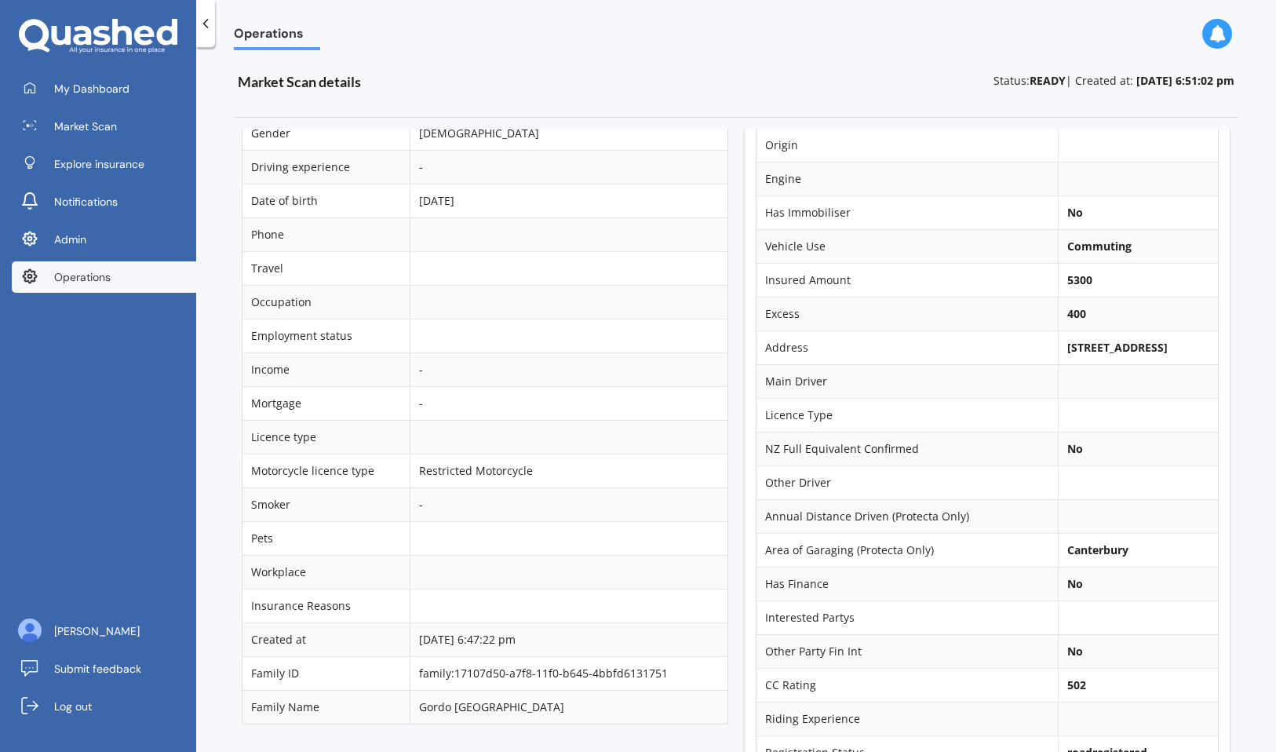
scroll to position [0, 0]
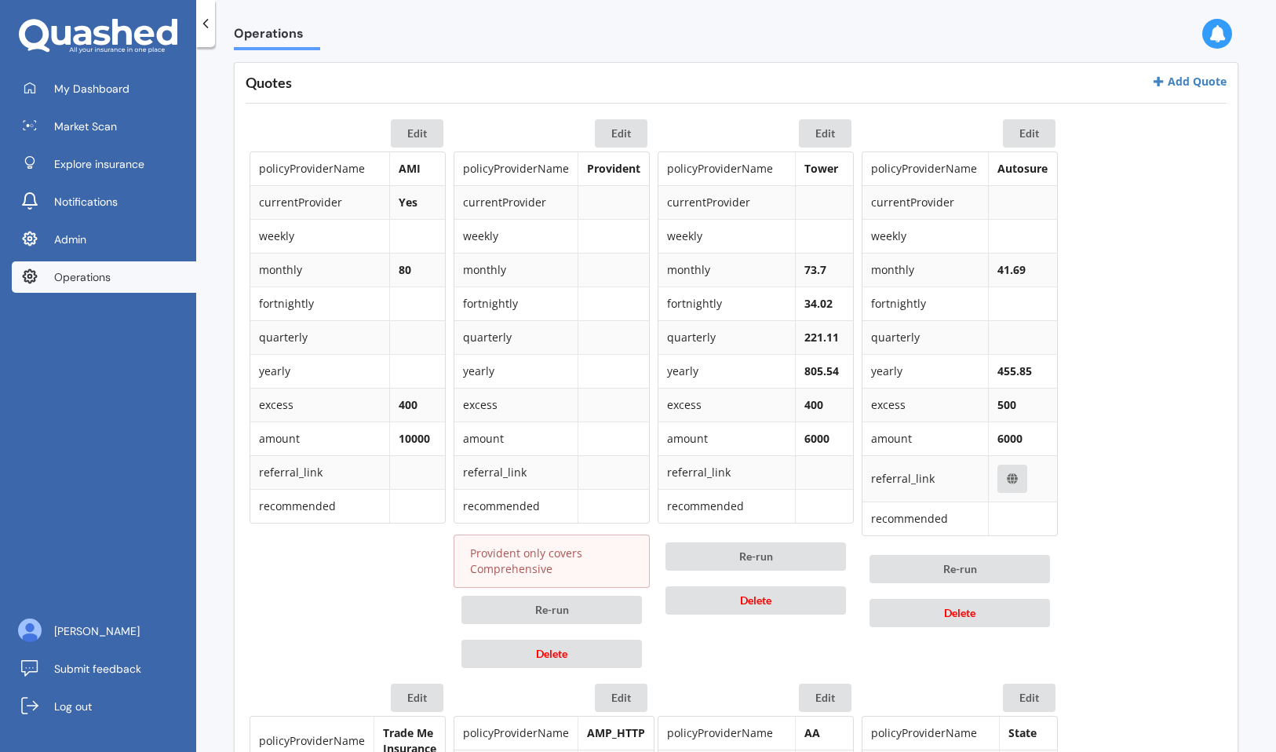
scroll to position [712, 0]
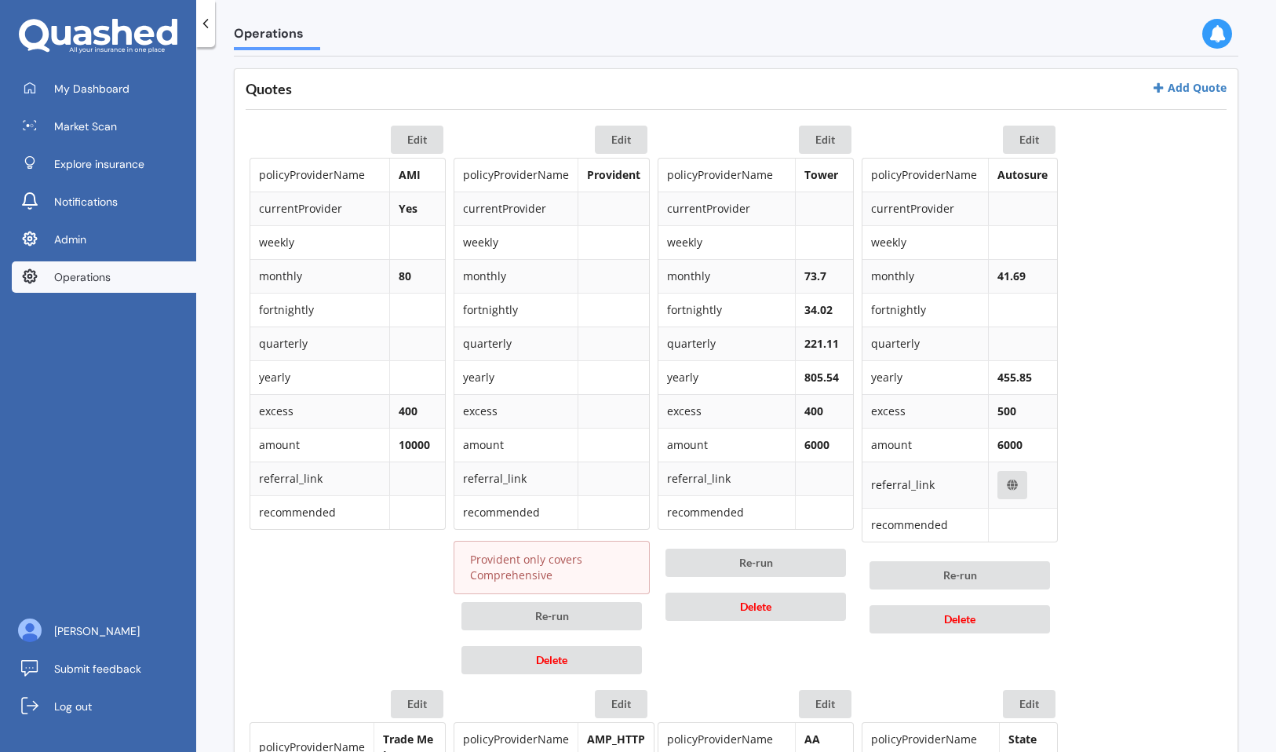
click at [93, 282] on span "Operations" at bounding box center [82, 277] width 56 height 16
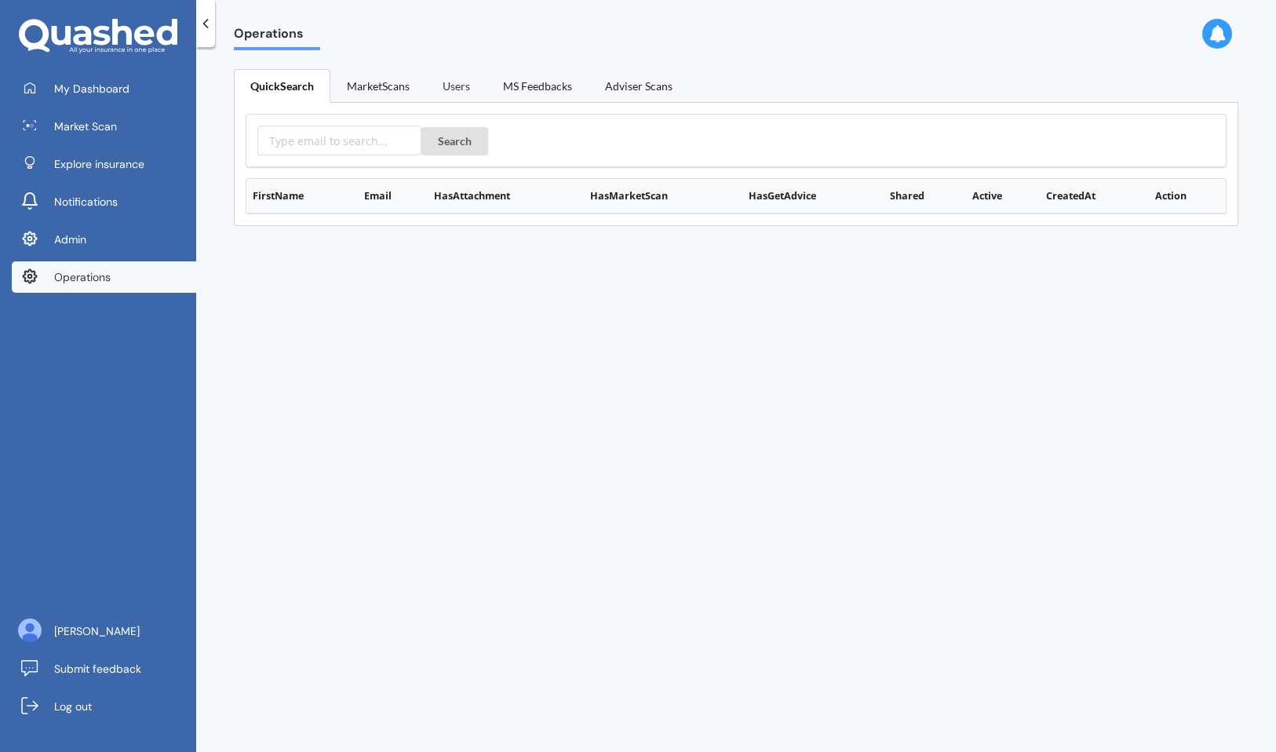
click at [460, 88] on link "Users" at bounding box center [456, 85] width 60 height 33
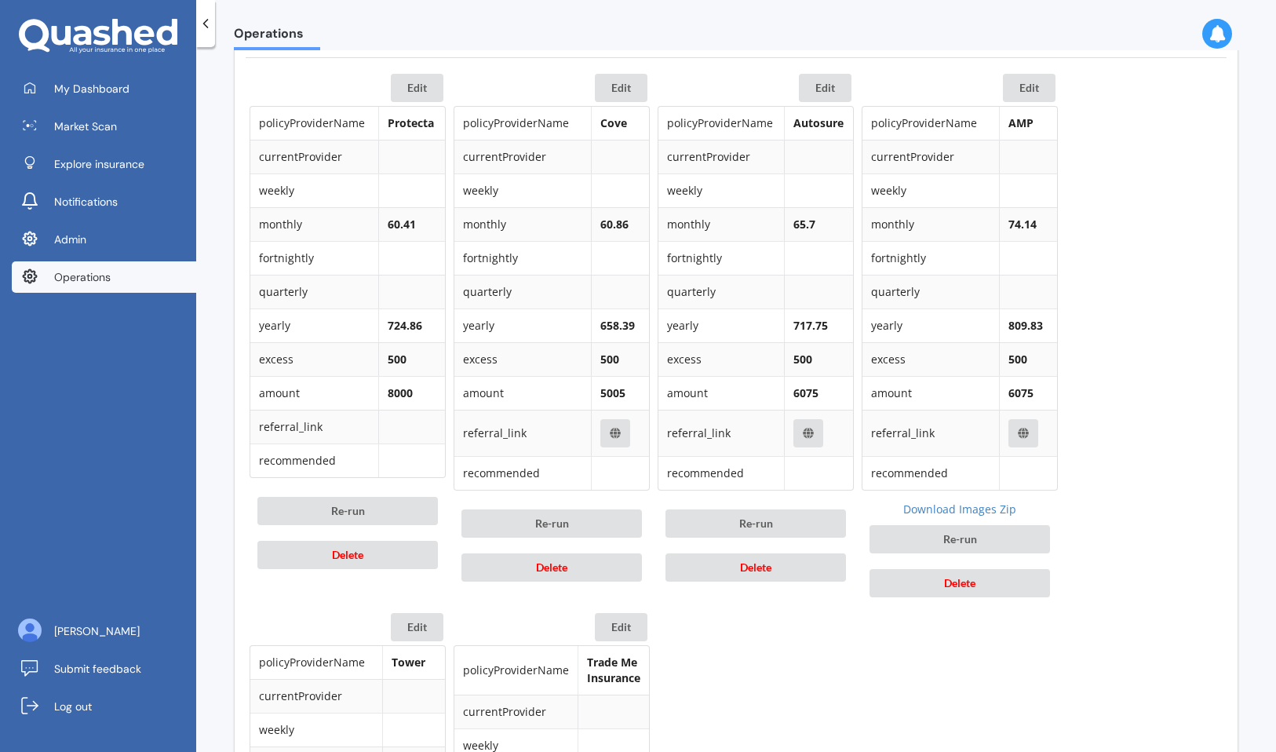
scroll to position [615, 0]
